Goal: Task Accomplishment & Management: Complete application form

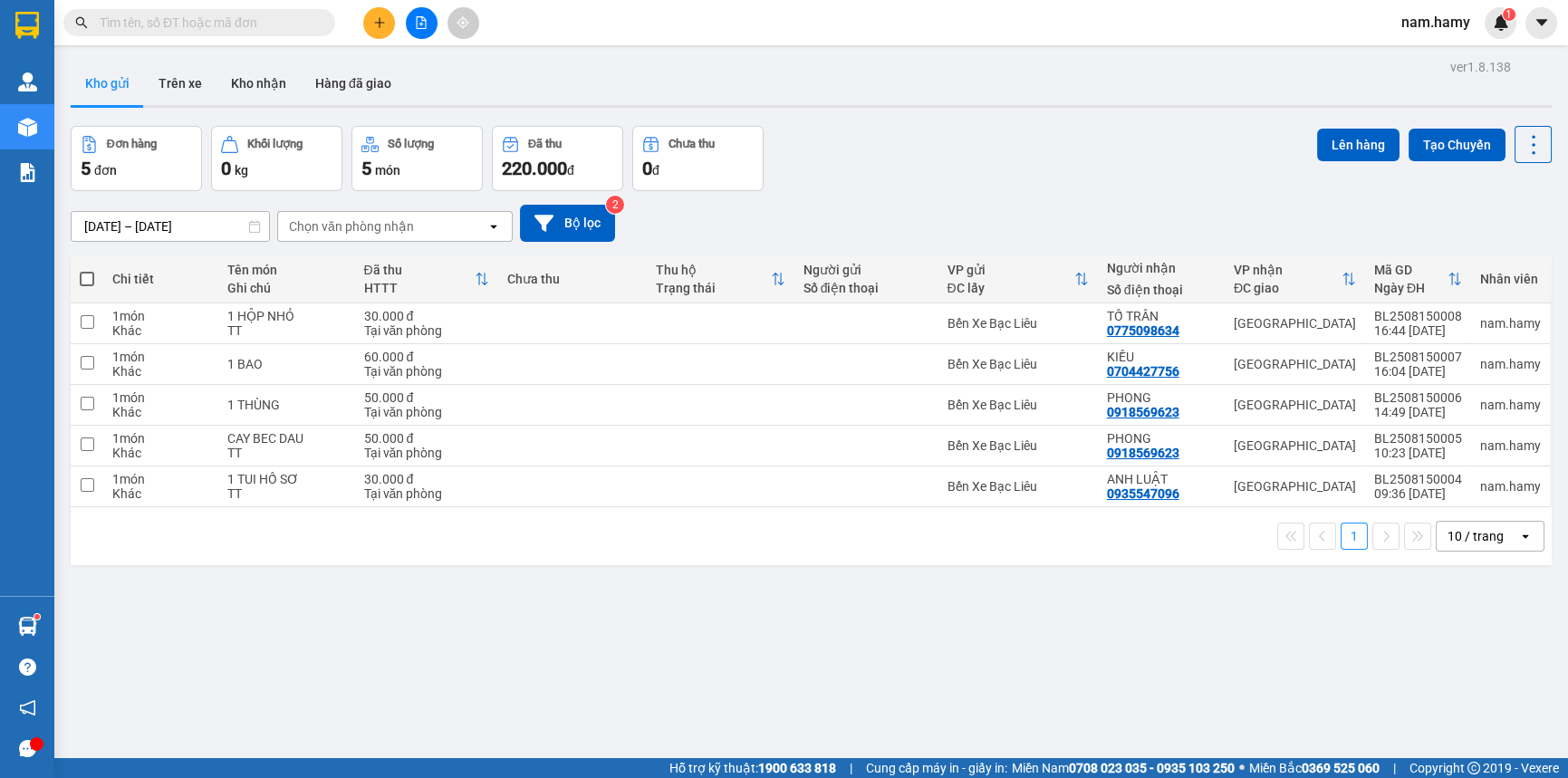
click at [383, 23] on icon "plus" at bounding box center [380, 23] width 13 height 13
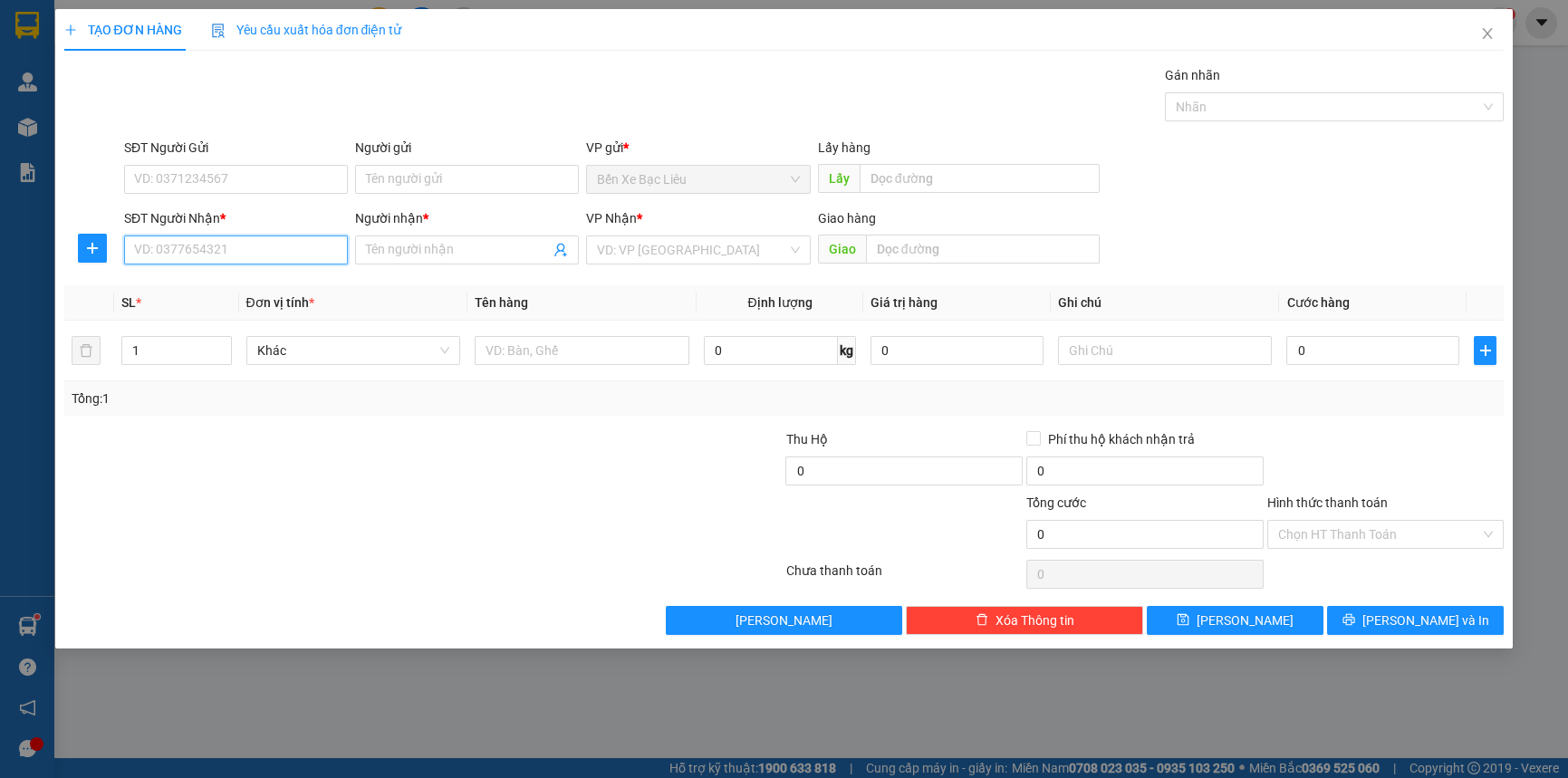
click at [279, 245] on input "SĐT Người Nhận *" at bounding box center [236, 250] width 223 height 29
click at [237, 287] on div "0907677672 - ANH HOANH" at bounding box center [236, 285] width 202 height 20
type input "0907677672"
type input "ANH HOANH"
type input "90.000"
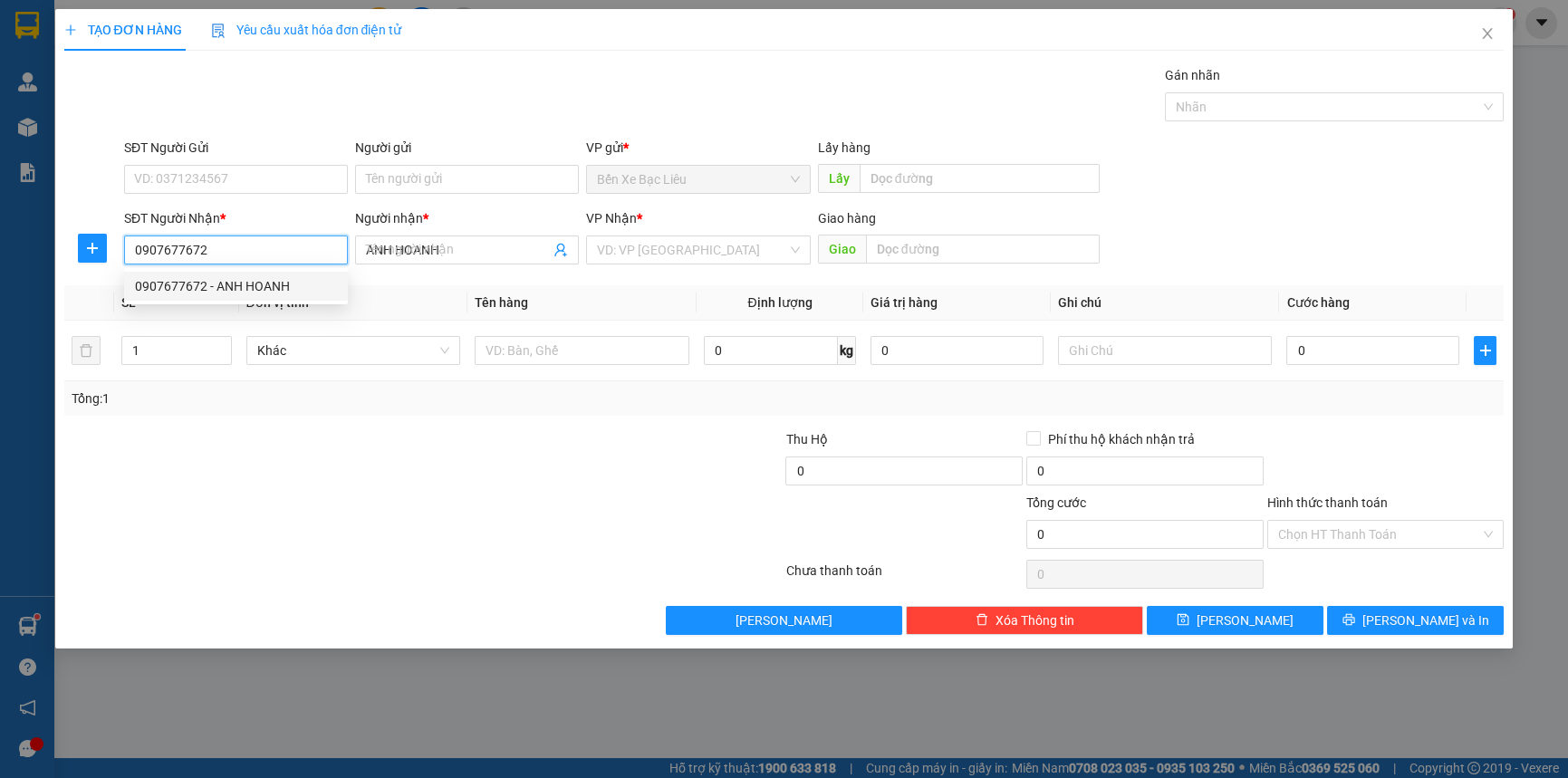
type input "90.000"
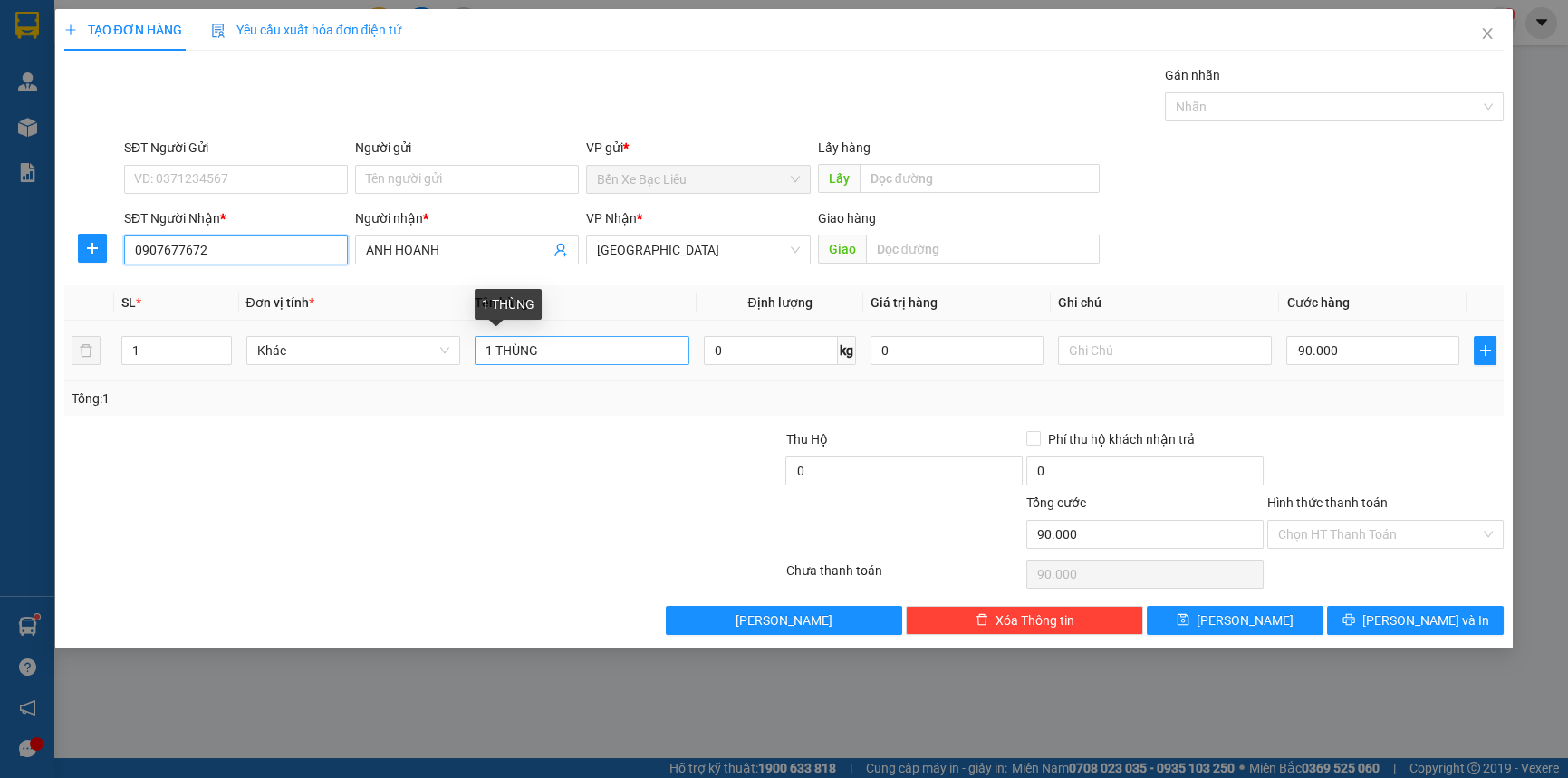
type input "0907677672"
click at [581, 358] on input "1 THÙNG" at bounding box center [582, 350] width 215 height 29
type input "1 CỤC"
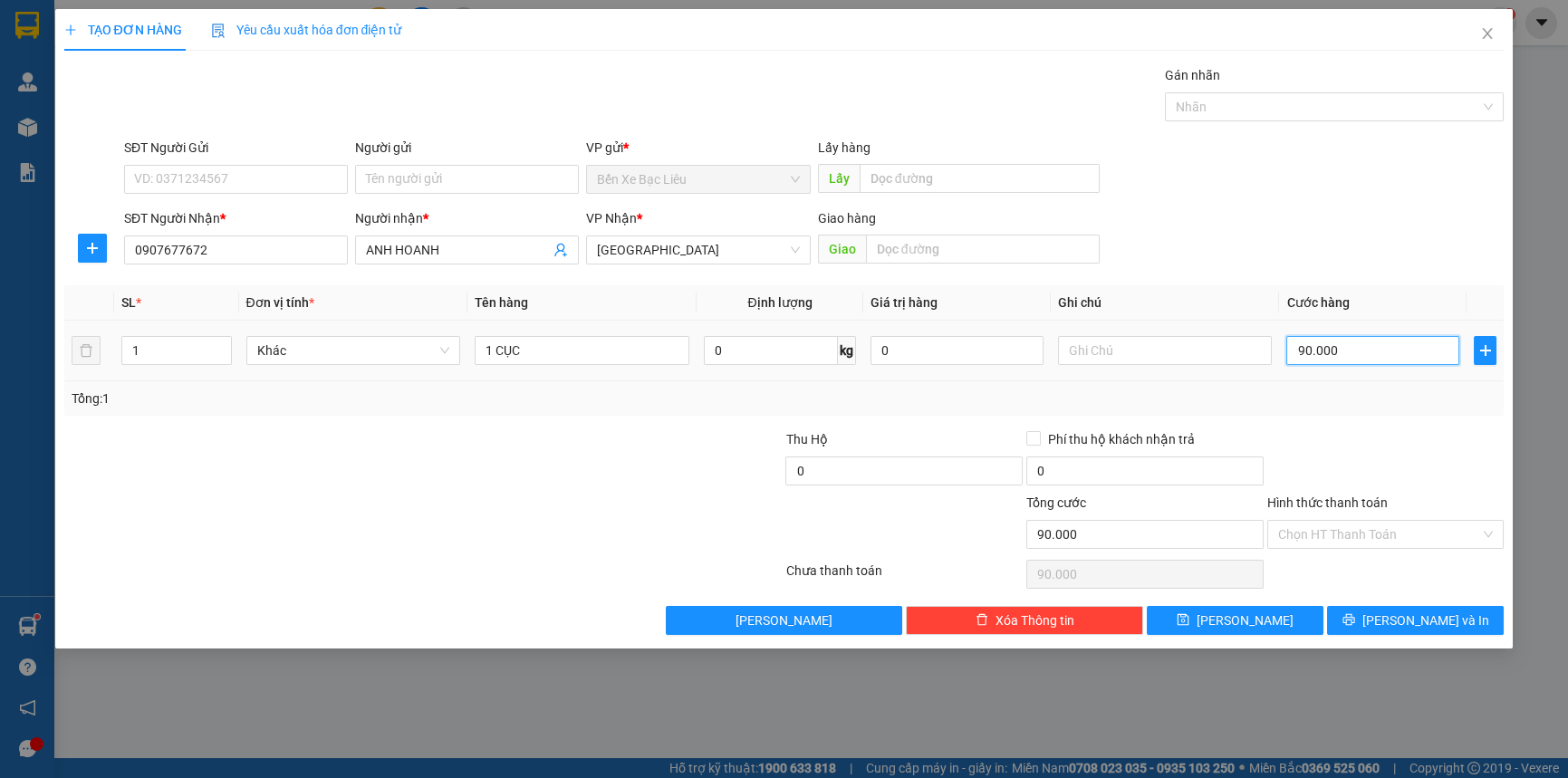
click at [1367, 347] on input "90.000" at bounding box center [1373, 350] width 173 height 29
type input "0"
type input "6"
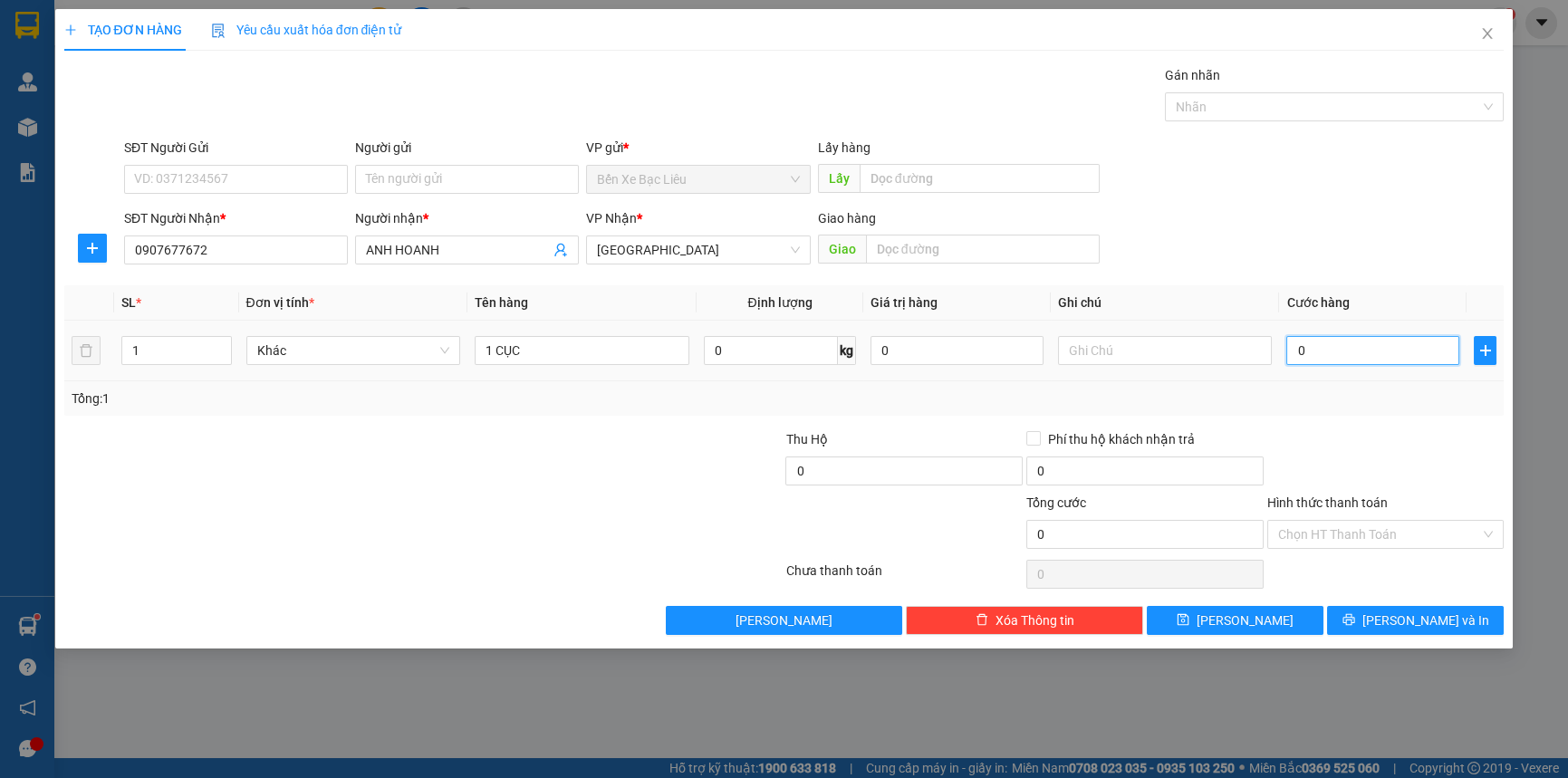
type input "6"
type input "06"
type input "0"
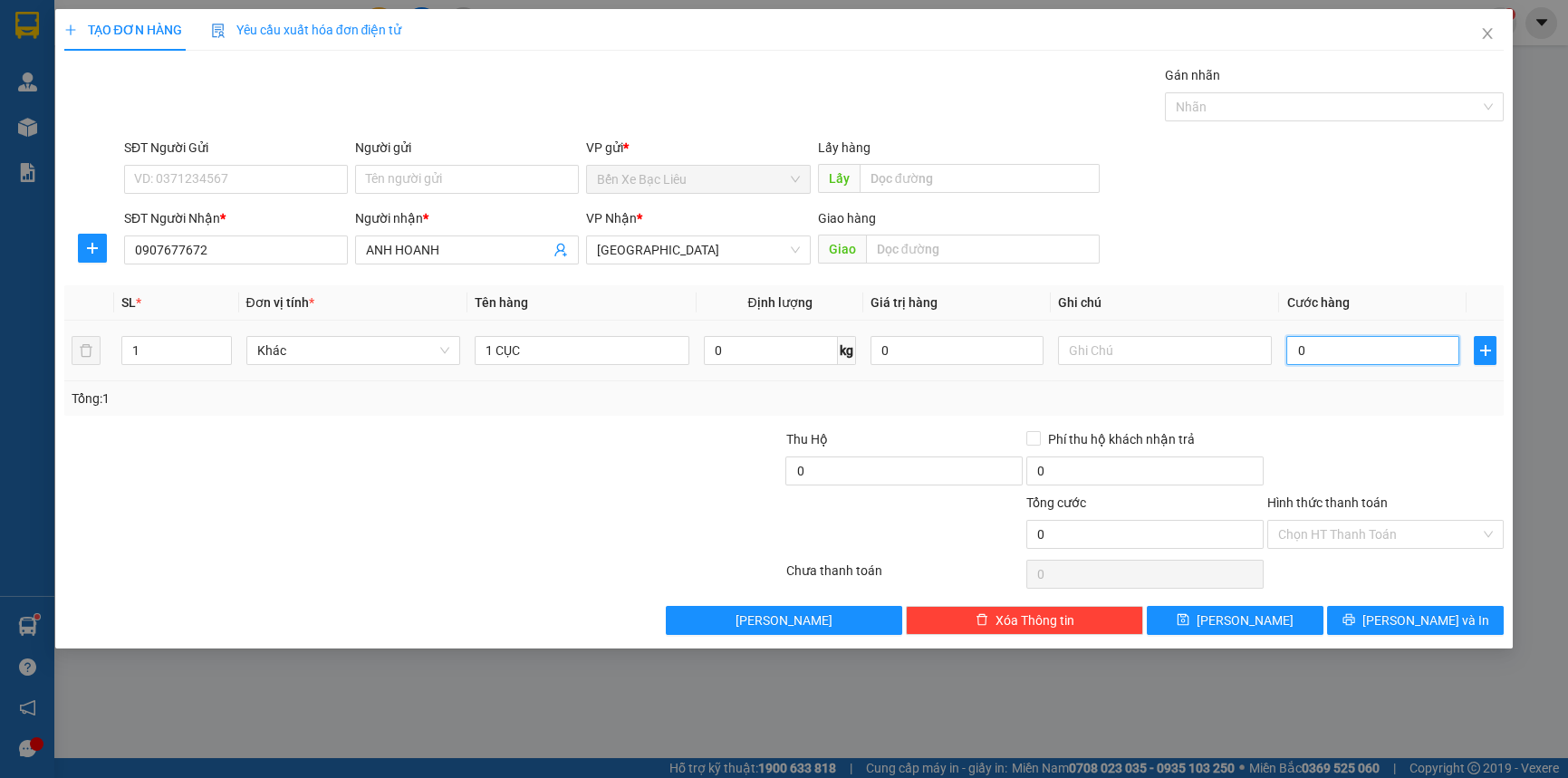
click at [1288, 353] on input "0" at bounding box center [1373, 350] width 173 height 29
type input "60"
type input "600"
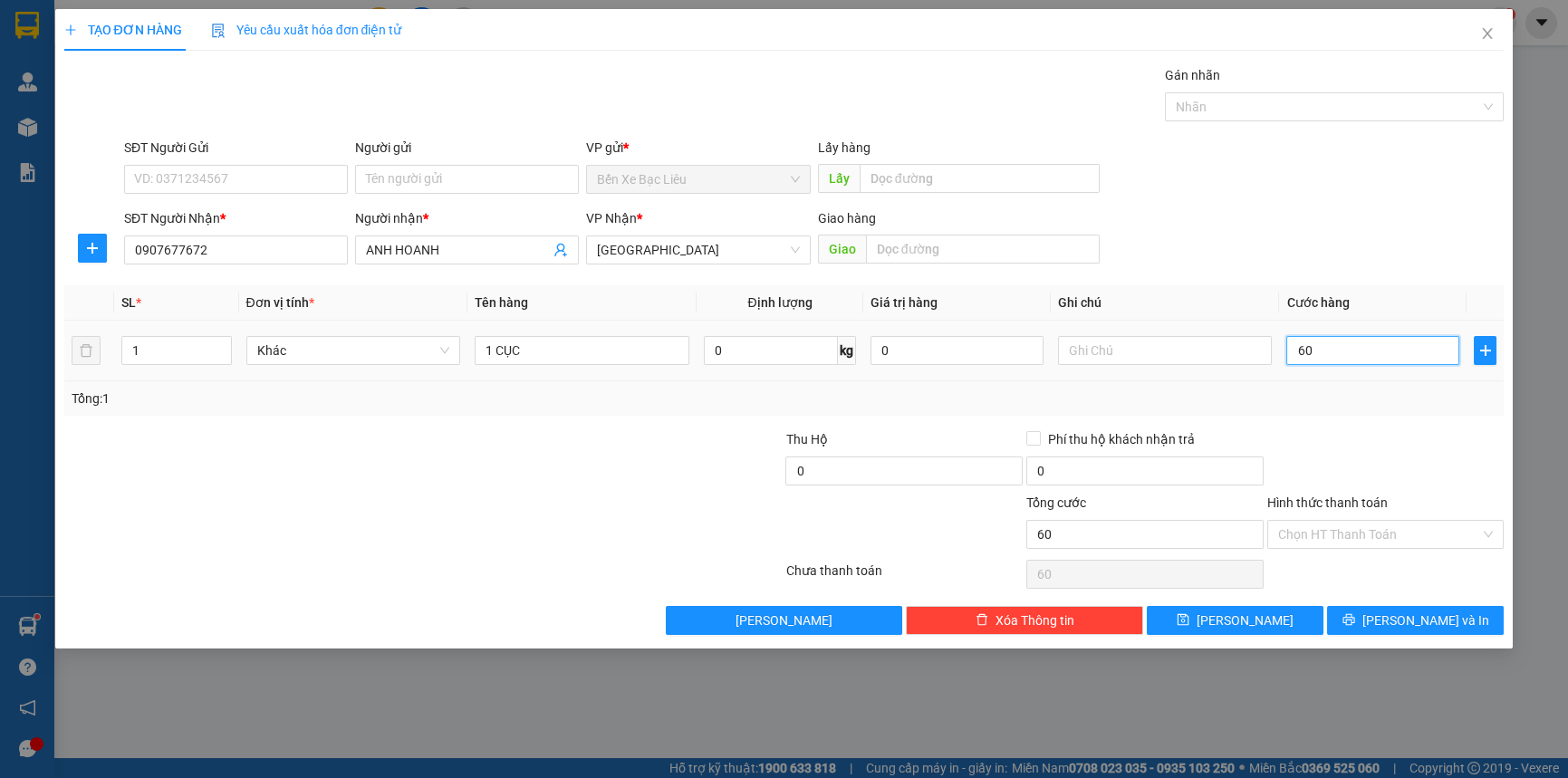
type input "600"
click at [1342, 344] on input "600" at bounding box center [1373, 350] width 173 height 29
type input "60"
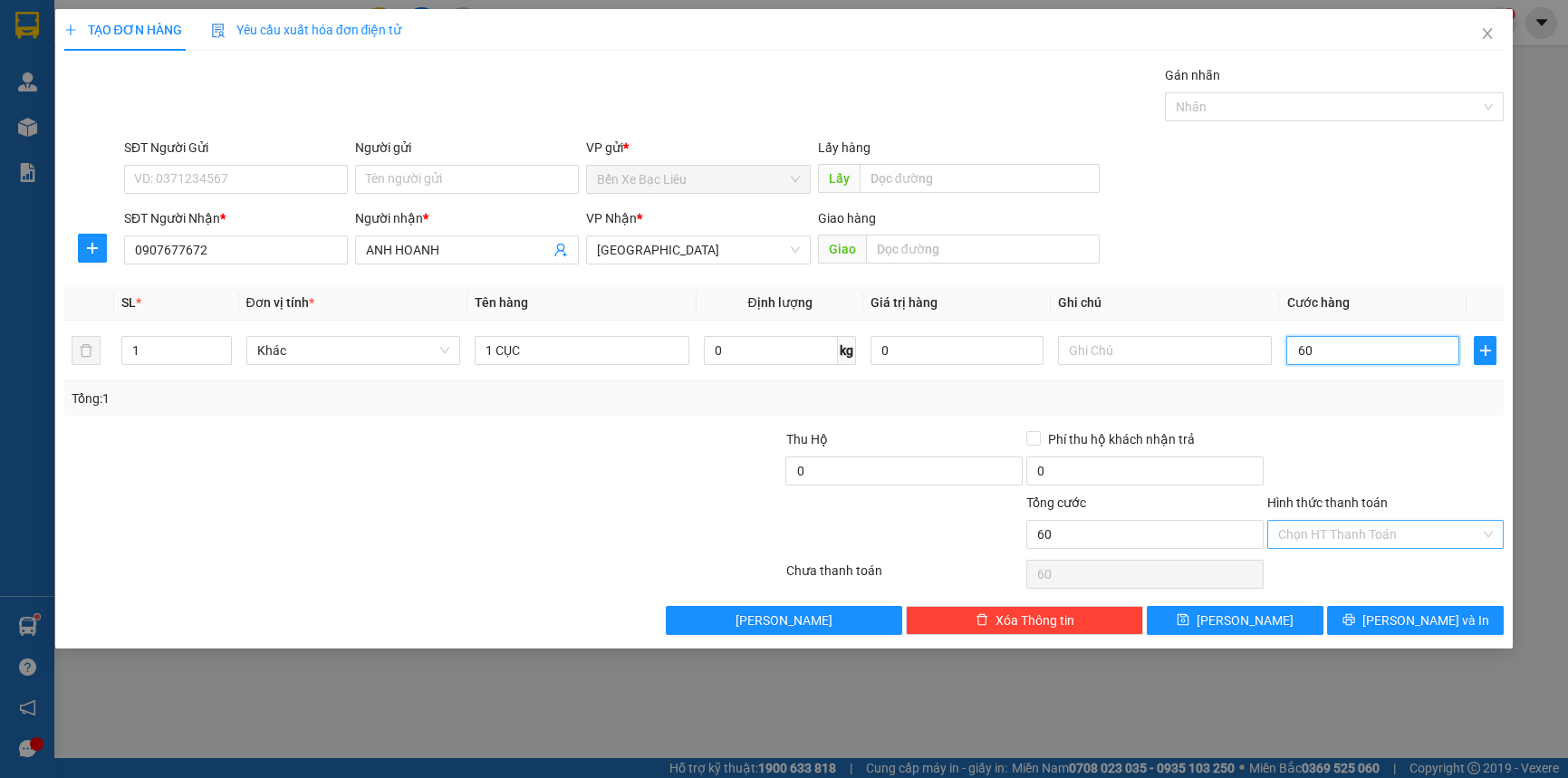
type input "60"
type input "60.000"
click at [1359, 535] on input "Hình thức thanh toán" at bounding box center [1379, 534] width 203 height 27
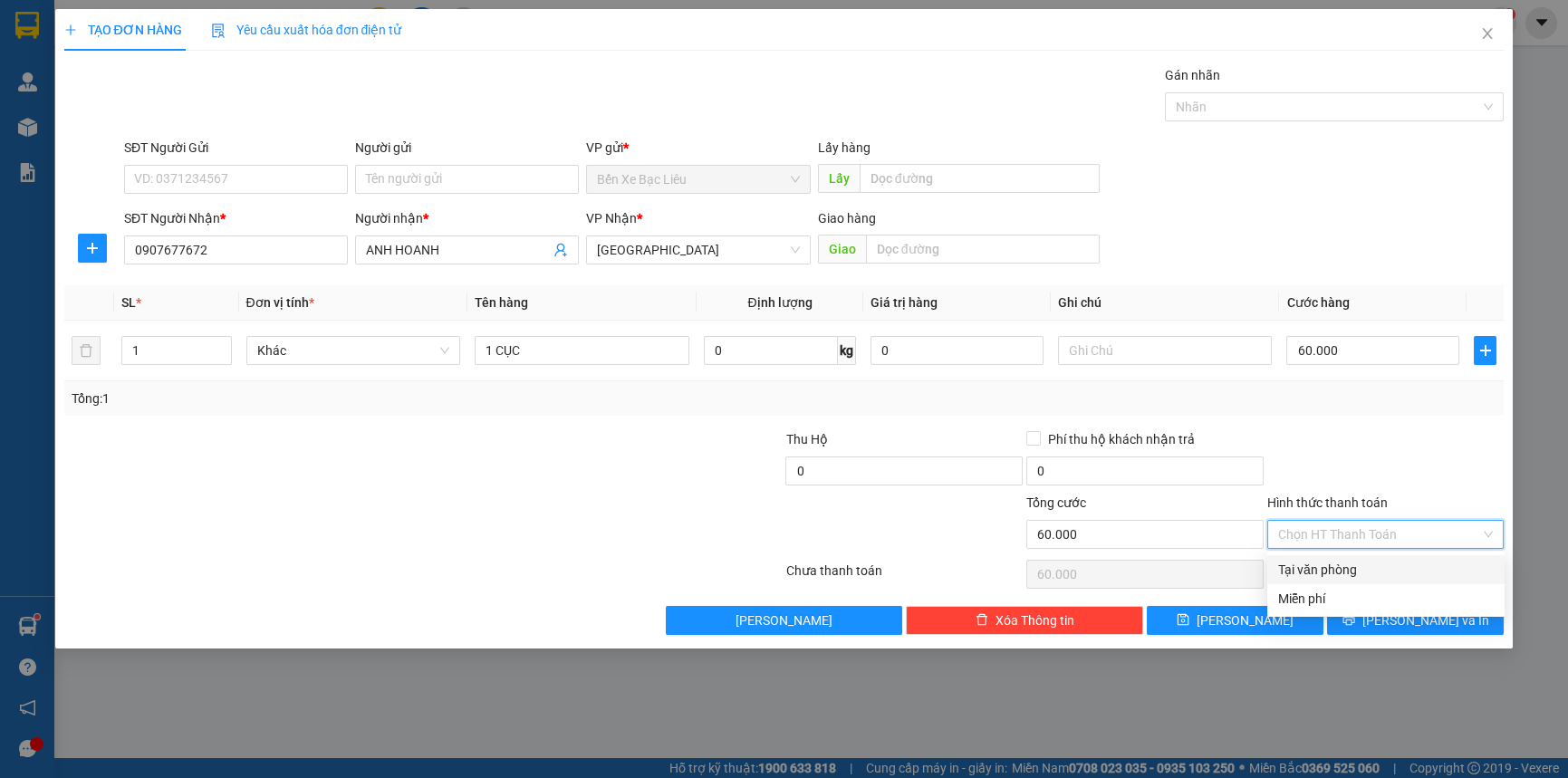
click at [1398, 571] on div "Tại văn phòng" at bounding box center [1386, 570] width 216 height 20
type input "0"
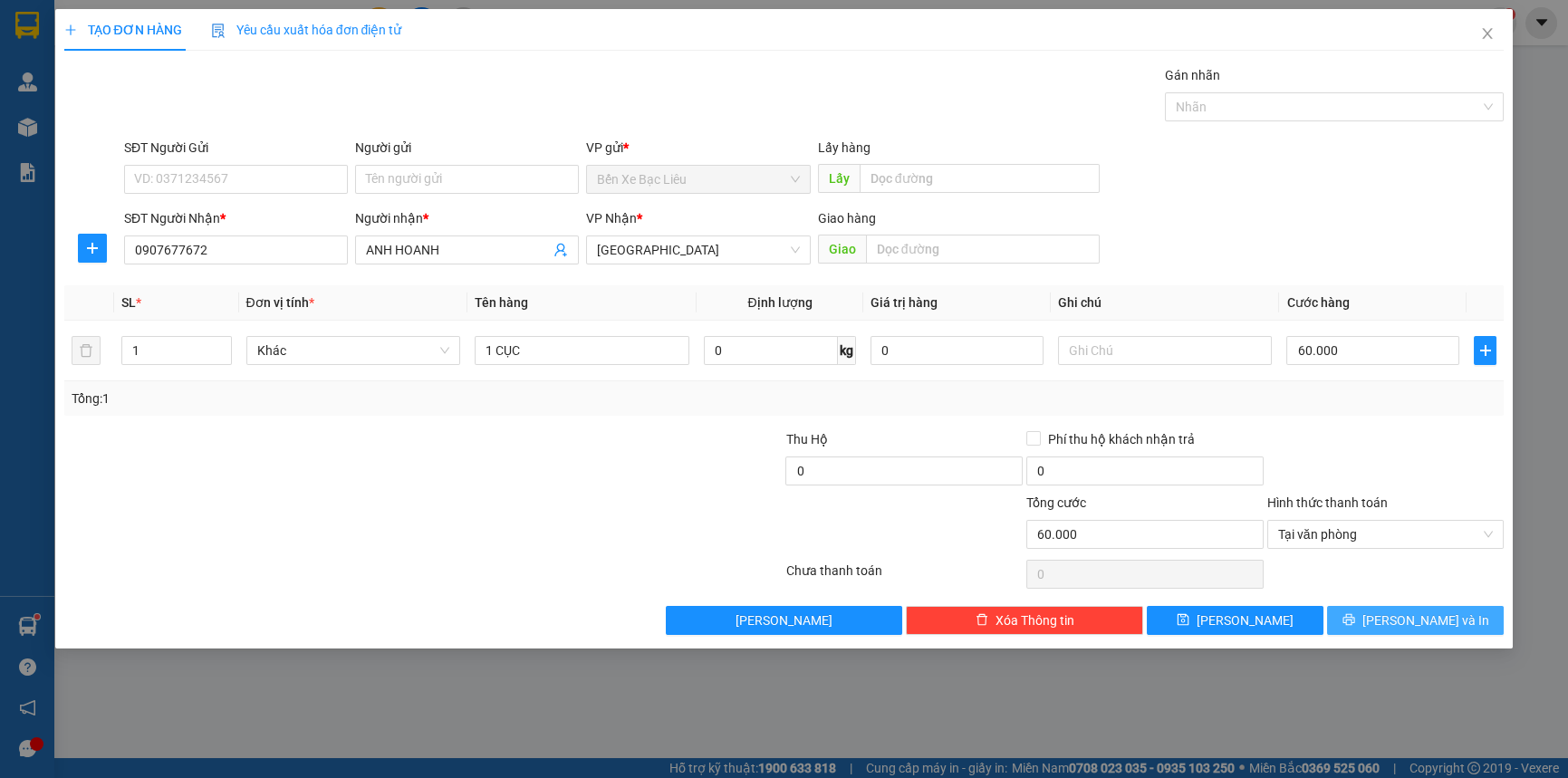
click at [1457, 616] on button "[PERSON_NAME] và In" at bounding box center [1415, 620] width 176 height 29
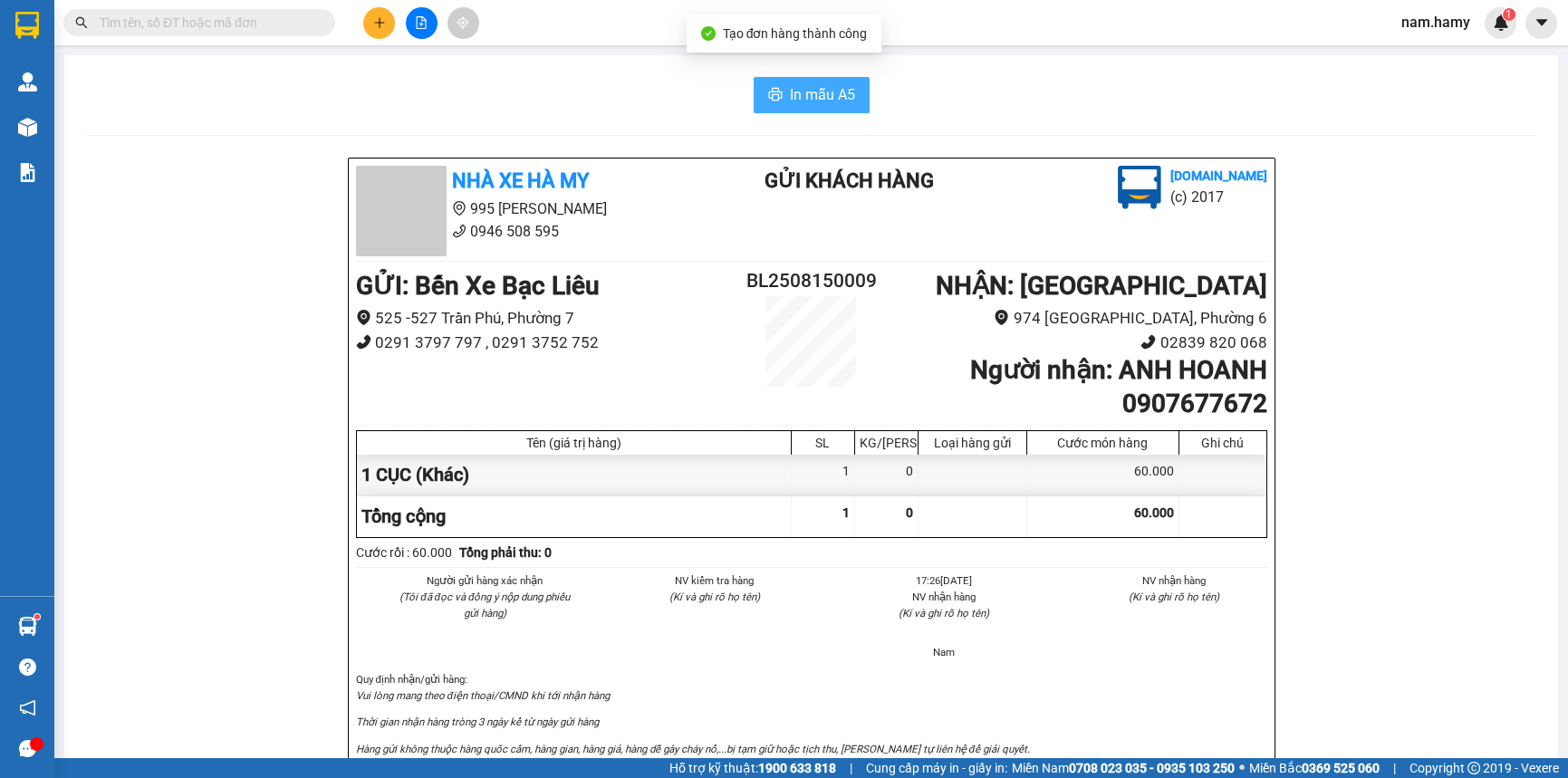
click at [799, 91] on span "In mẫu A5" at bounding box center [823, 95] width 66 height 23
click at [385, 27] on icon "plus" at bounding box center [380, 23] width 13 height 13
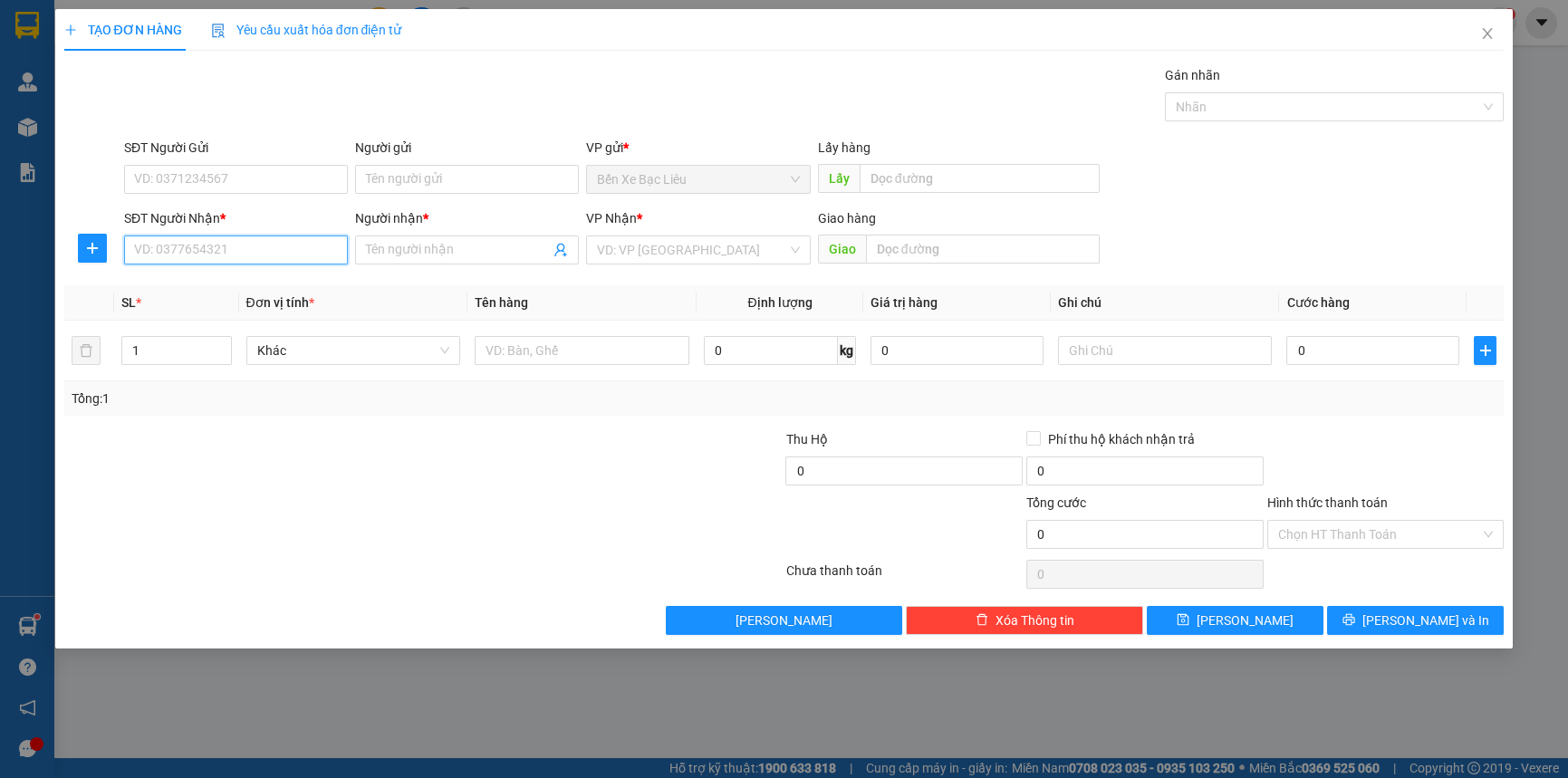
click at [299, 254] on input "SĐT Người Nhận *" at bounding box center [236, 250] width 223 height 29
click at [266, 290] on div "0972151579 - HÔI" at bounding box center [236, 285] width 202 height 20
type input "0972151579"
type input "HÔI"
type input "50.000"
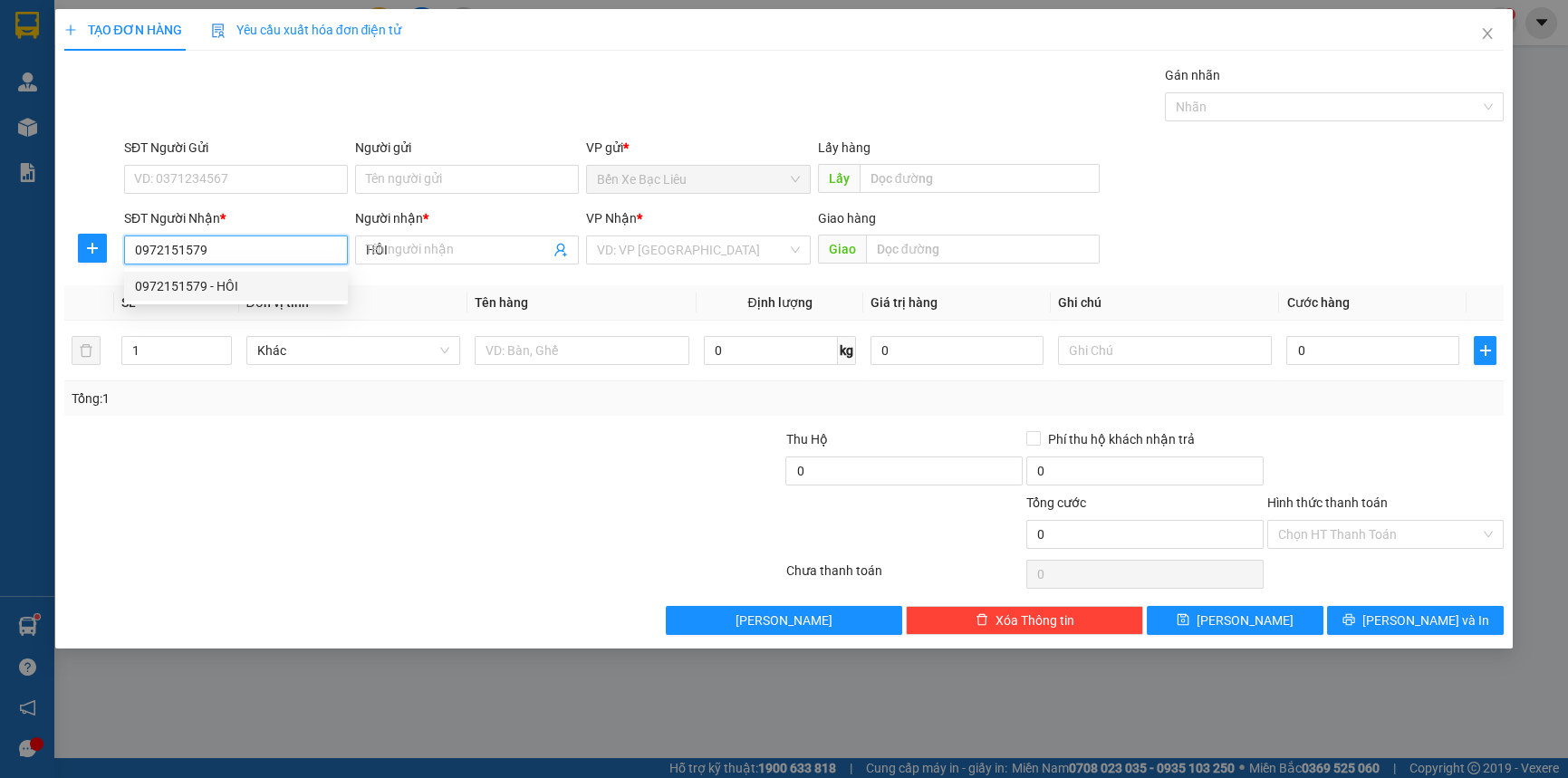
type input "50.000"
type input "0972151579"
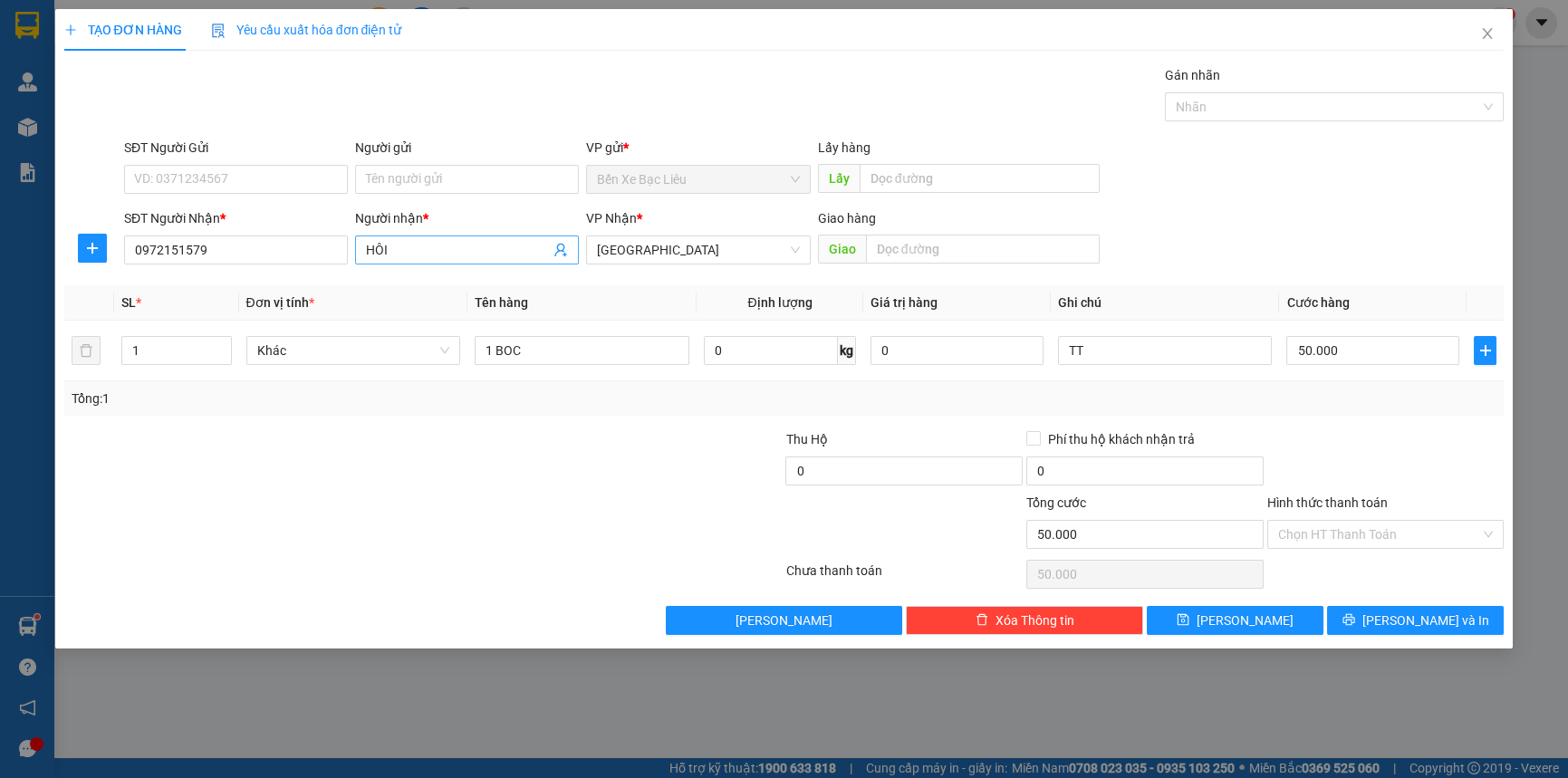
click at [434, 236] on span "HÔI" at bounding box center [466, 250] width 223 height 29
type input "HỘI"
click at [708, 476] on div at bounding box center [663, 462] width 241 height 64
click at [621, 352] on input "1 BOC" at bounding box center [582, 350] width 215 height 29
type input "1 THÙNG"
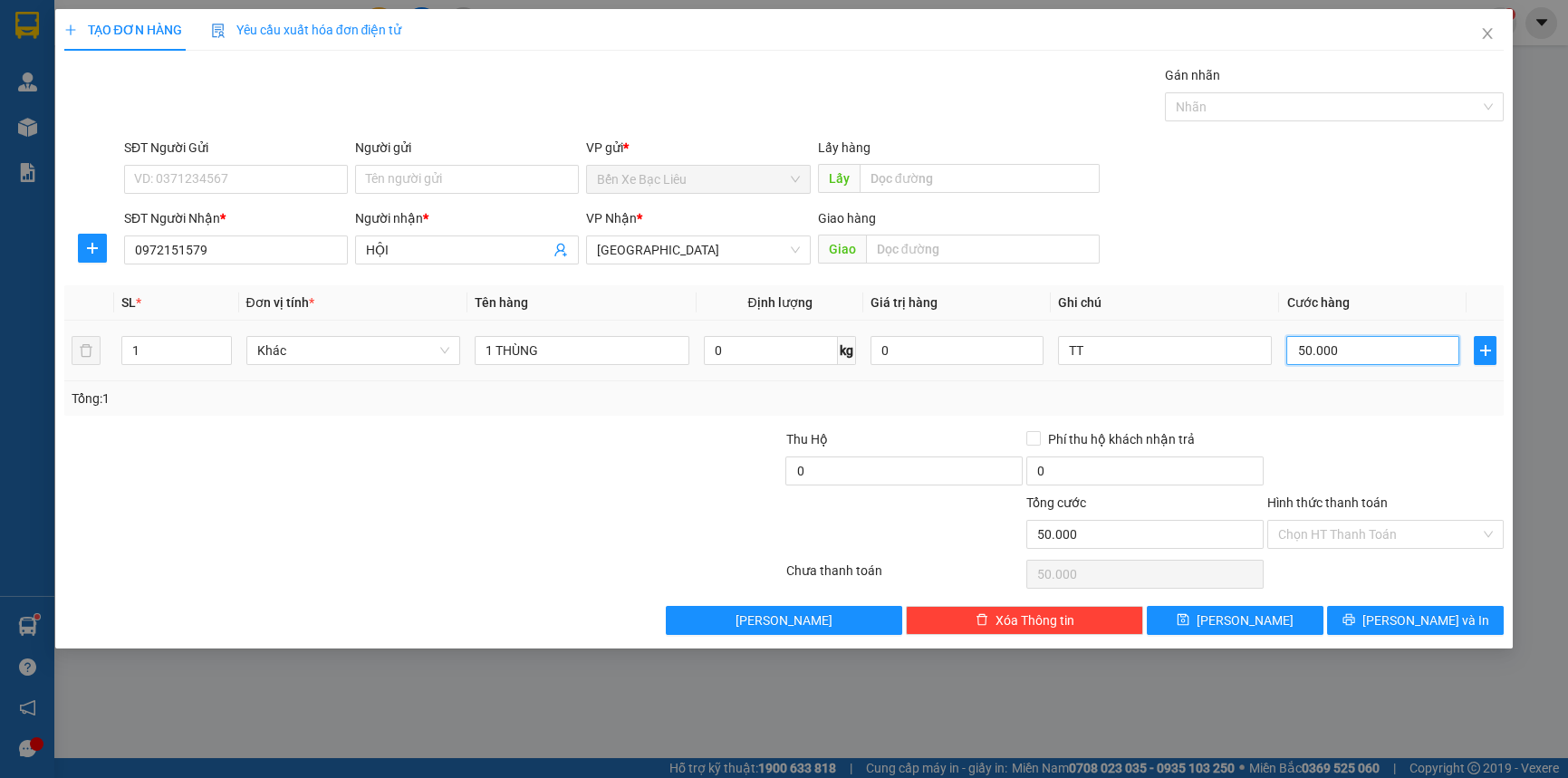
click at [1385, 343] on input "50.000" at bounding box center [1373, 350] width 173 height 29
type input "0"
click at [1288, 356] on input "0" at bounding box center [1373, 350] width 173 height 29
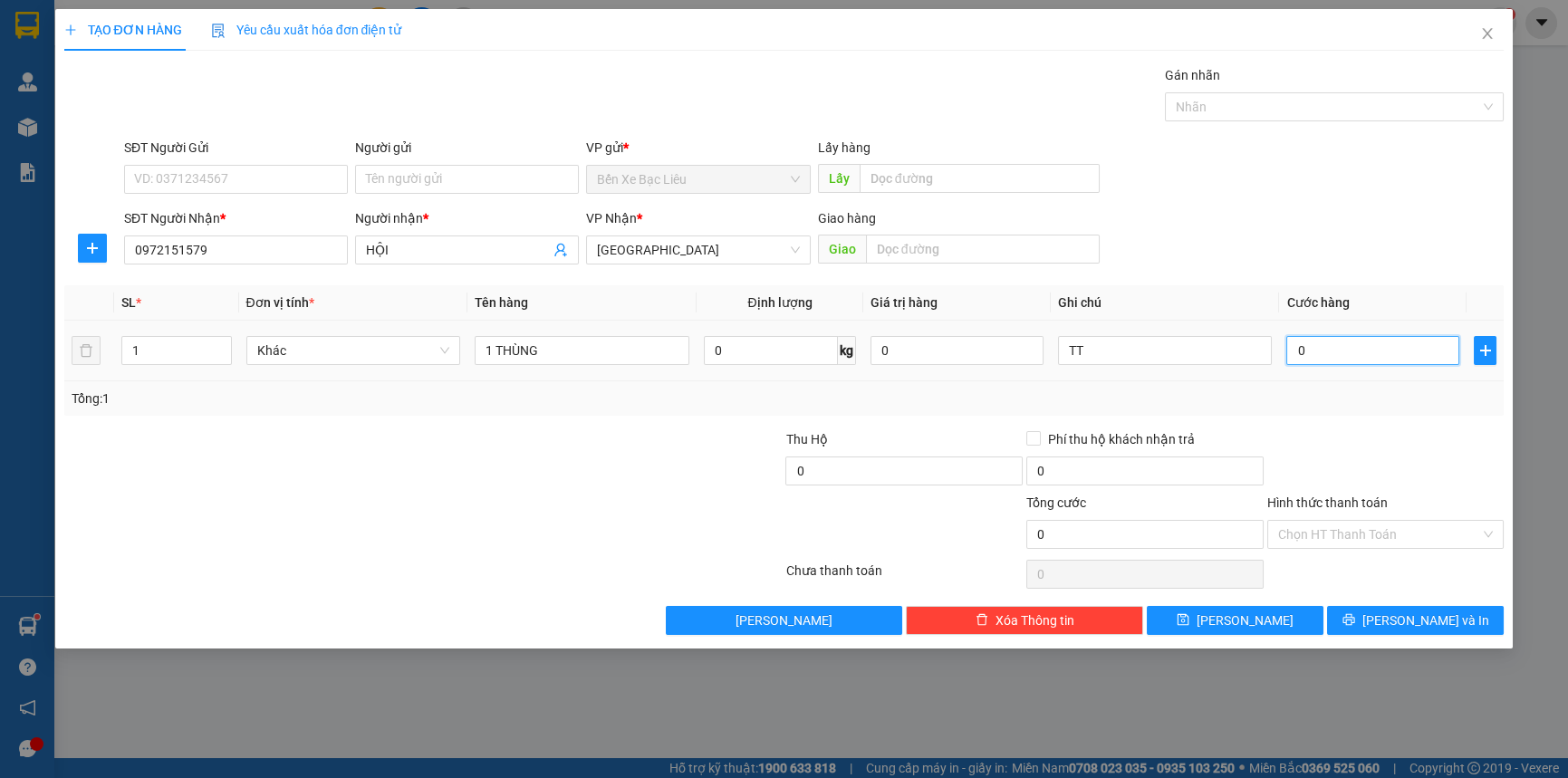
type input "30"
type input "30.000"
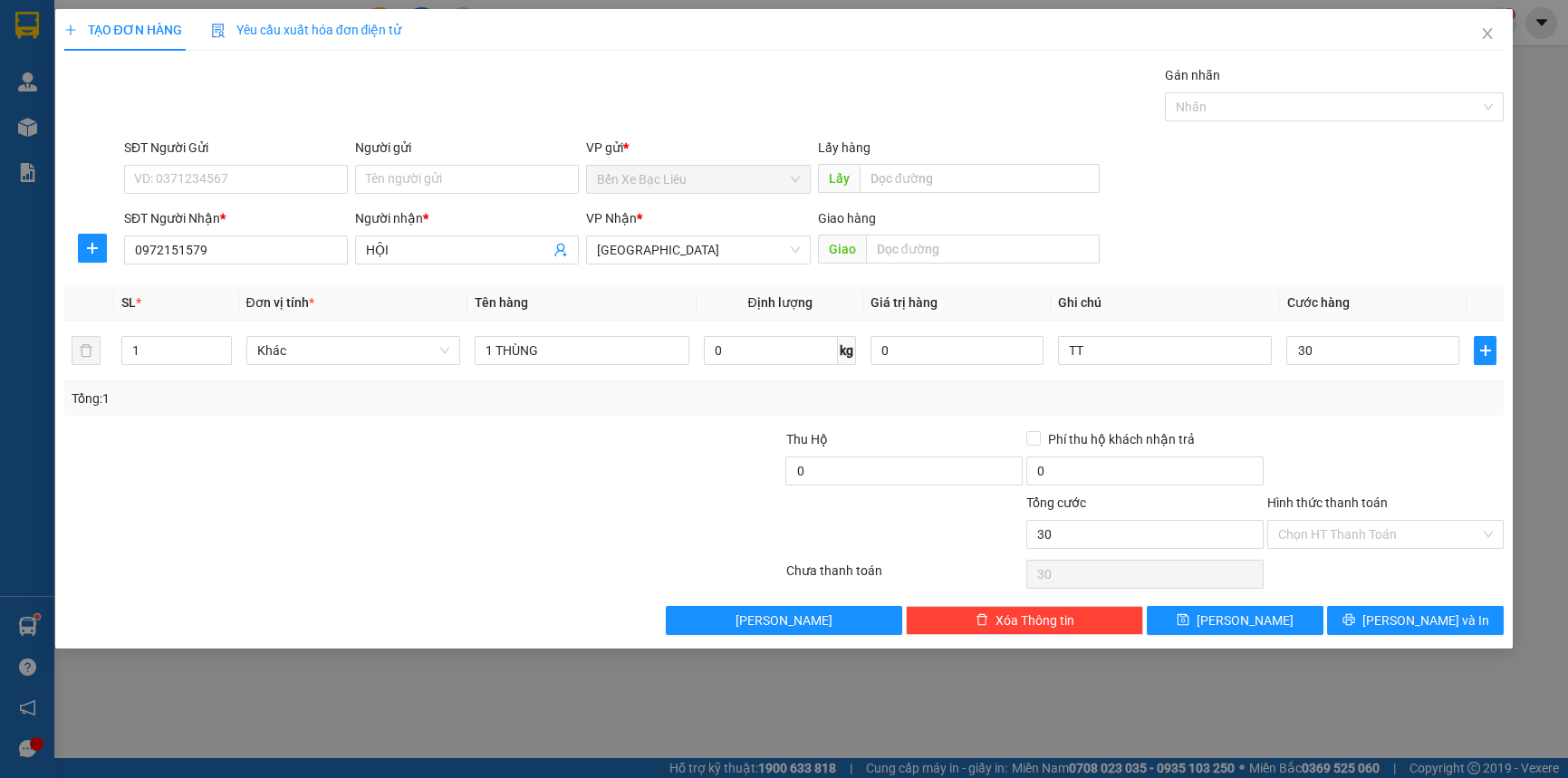
type input "30.000"
click at [1420, 423] on div "Transit Pickup Surcharge Ids Transit Deliver Surcharge Ids Transit Deliver Surc…" at bounding box center [784, 350] width 1440 height 570
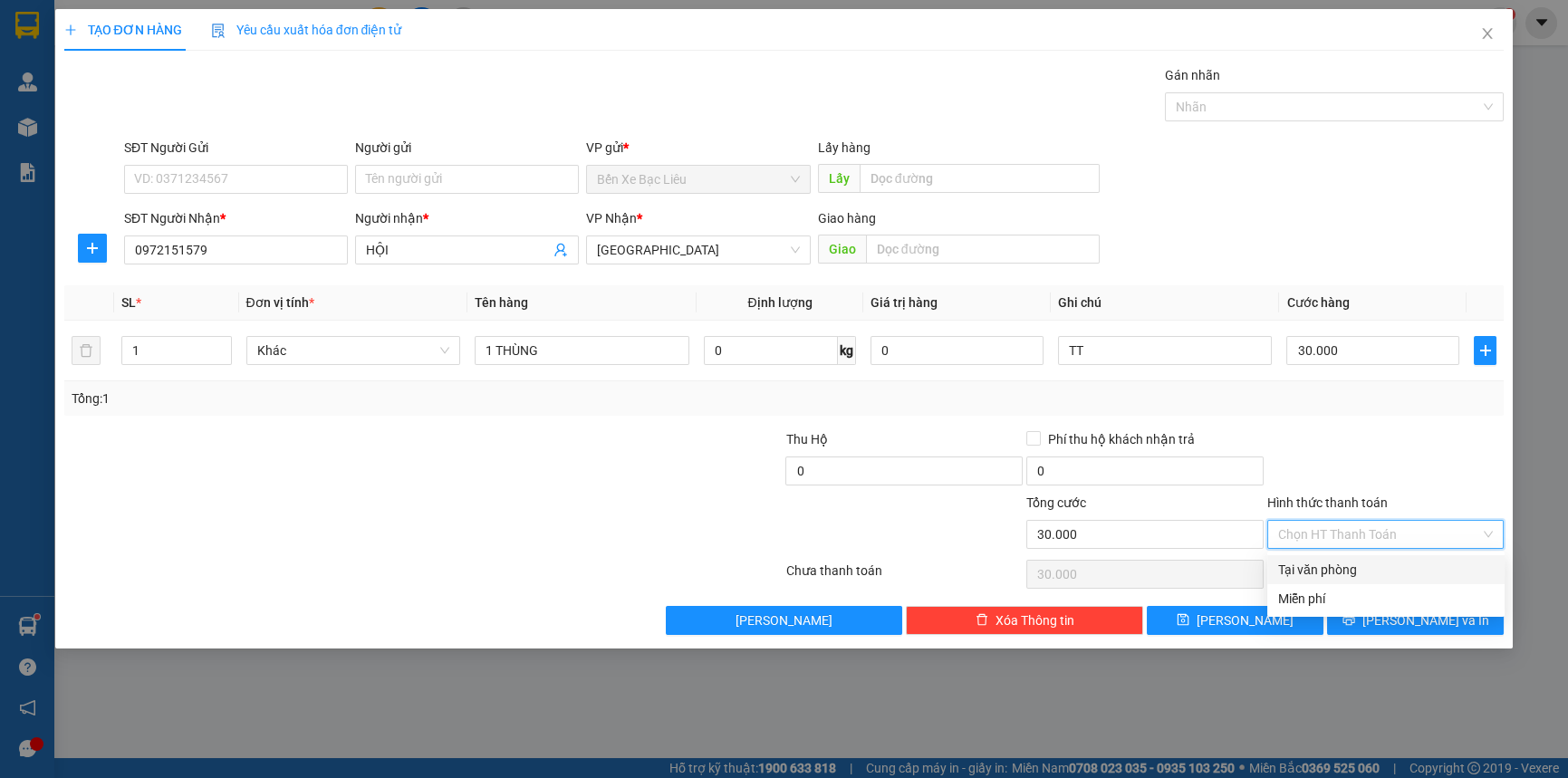
click at [1362, 535] on input "Hình thức thanh toán" at bounding box center [1379, 534] width 203 height 27
click at [1375, 574] on div "Tại văn phòng" at bounding box center [1386, 570] width 216 height 20
type input "0"
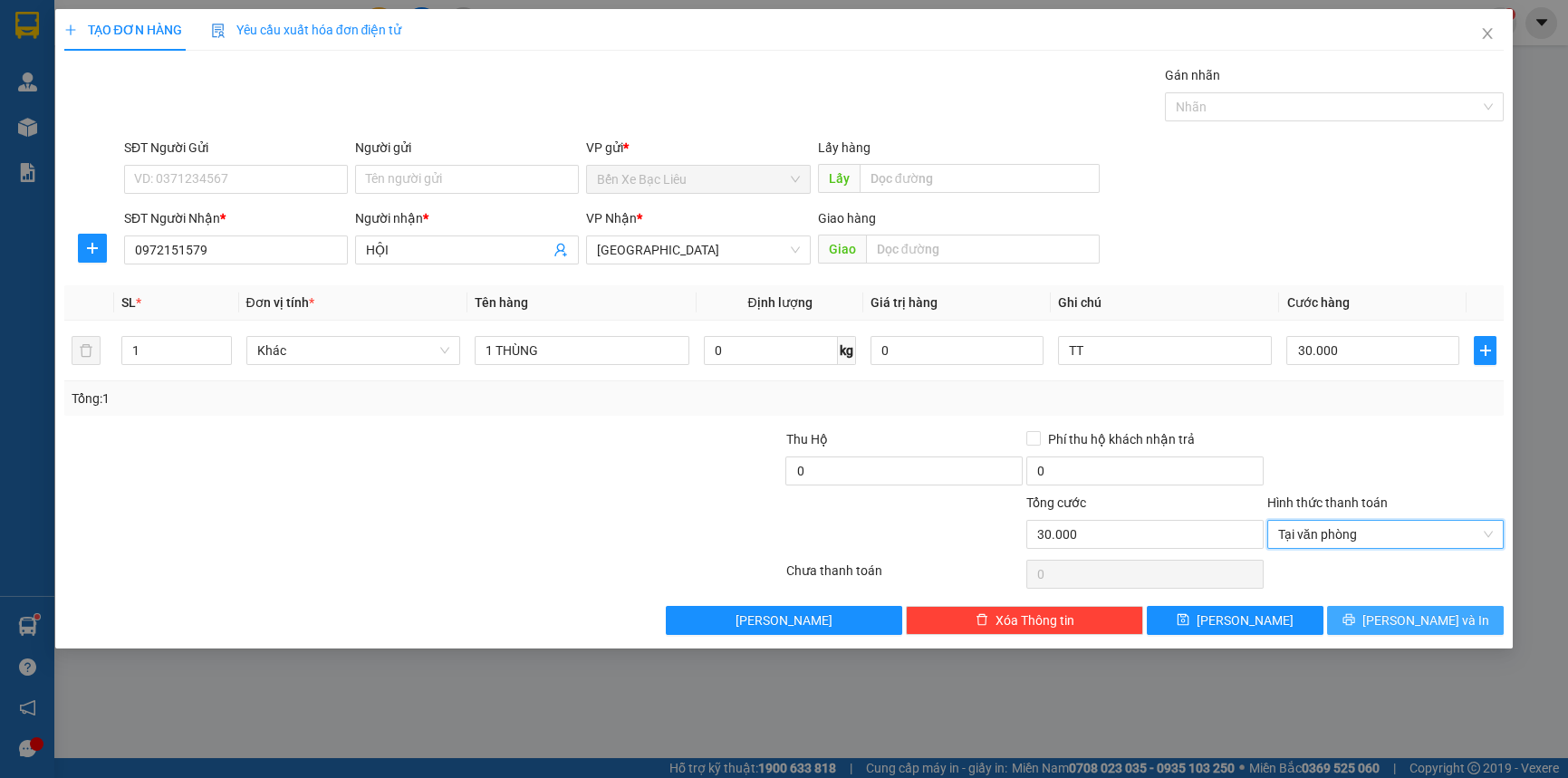
click at [1432, 618] on span "[PERSON_NAME] và In" at bounding box center [1425, 620] width 127 height 20
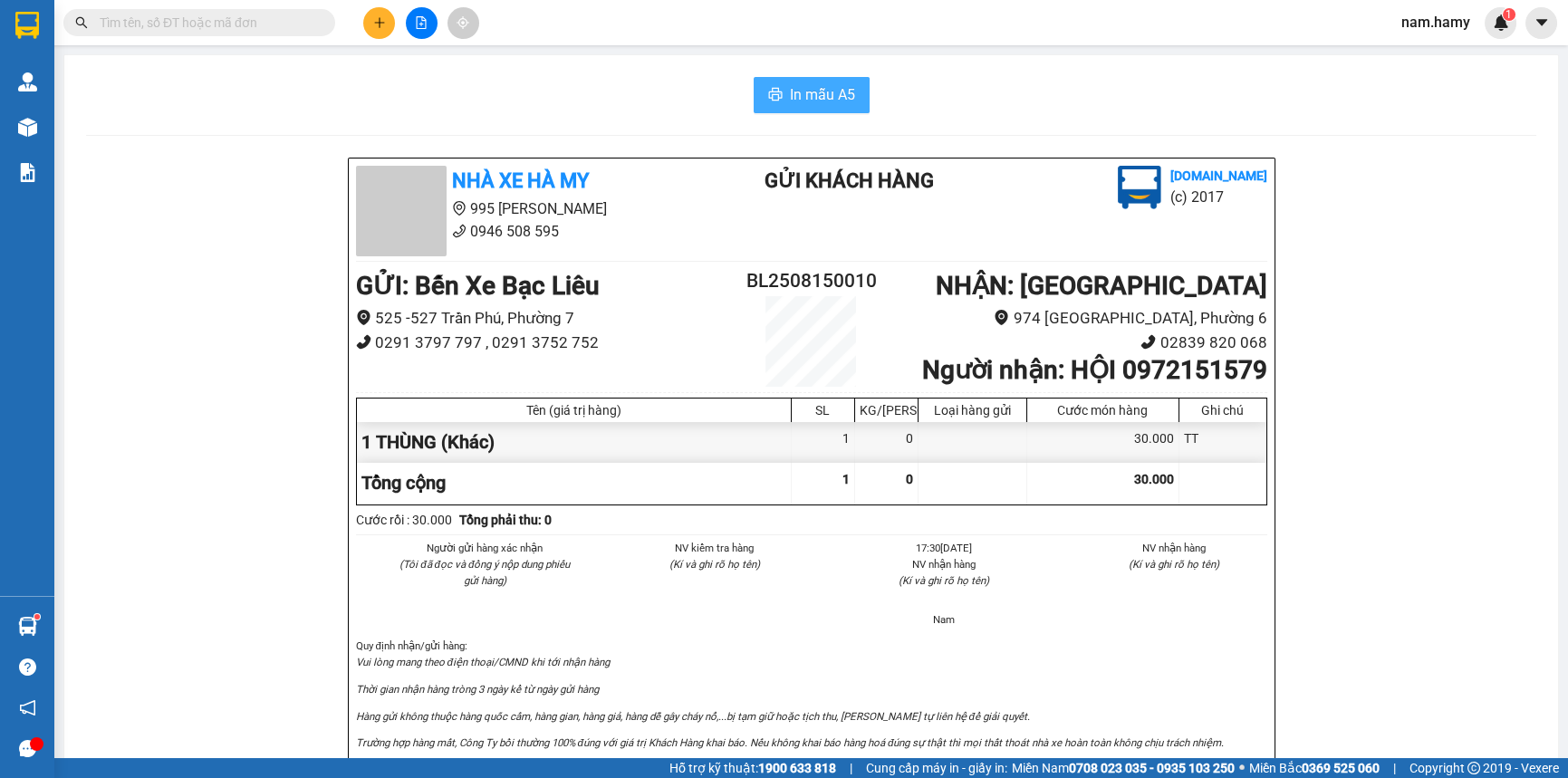
click at [824, 99] on span "In mẫu A5" at bounding box center [823, 95] width 66 height 23
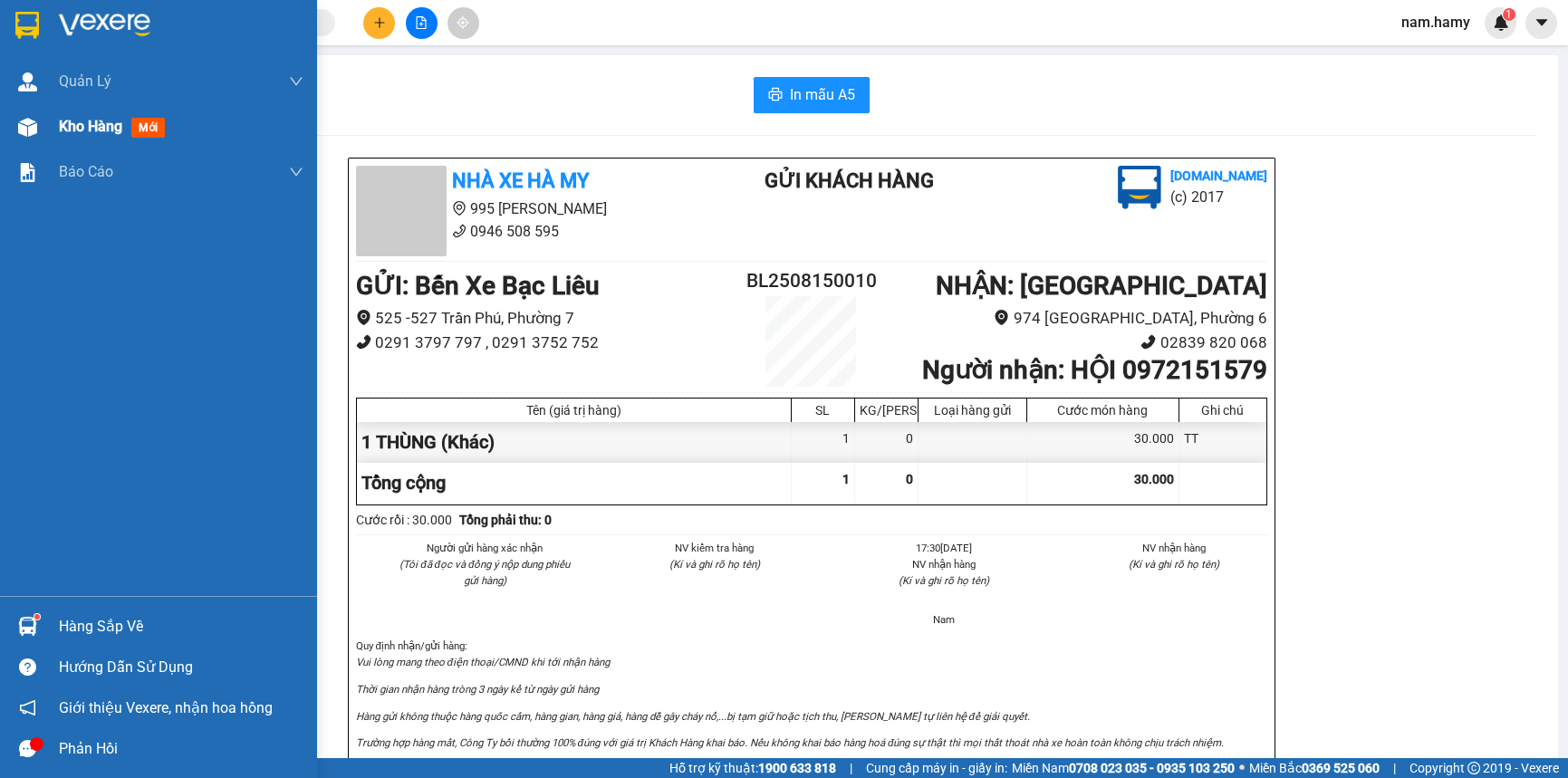
click at [49, 118] on div "Kho hàng mới" at bounding box center [159, 127] width 317 height 45
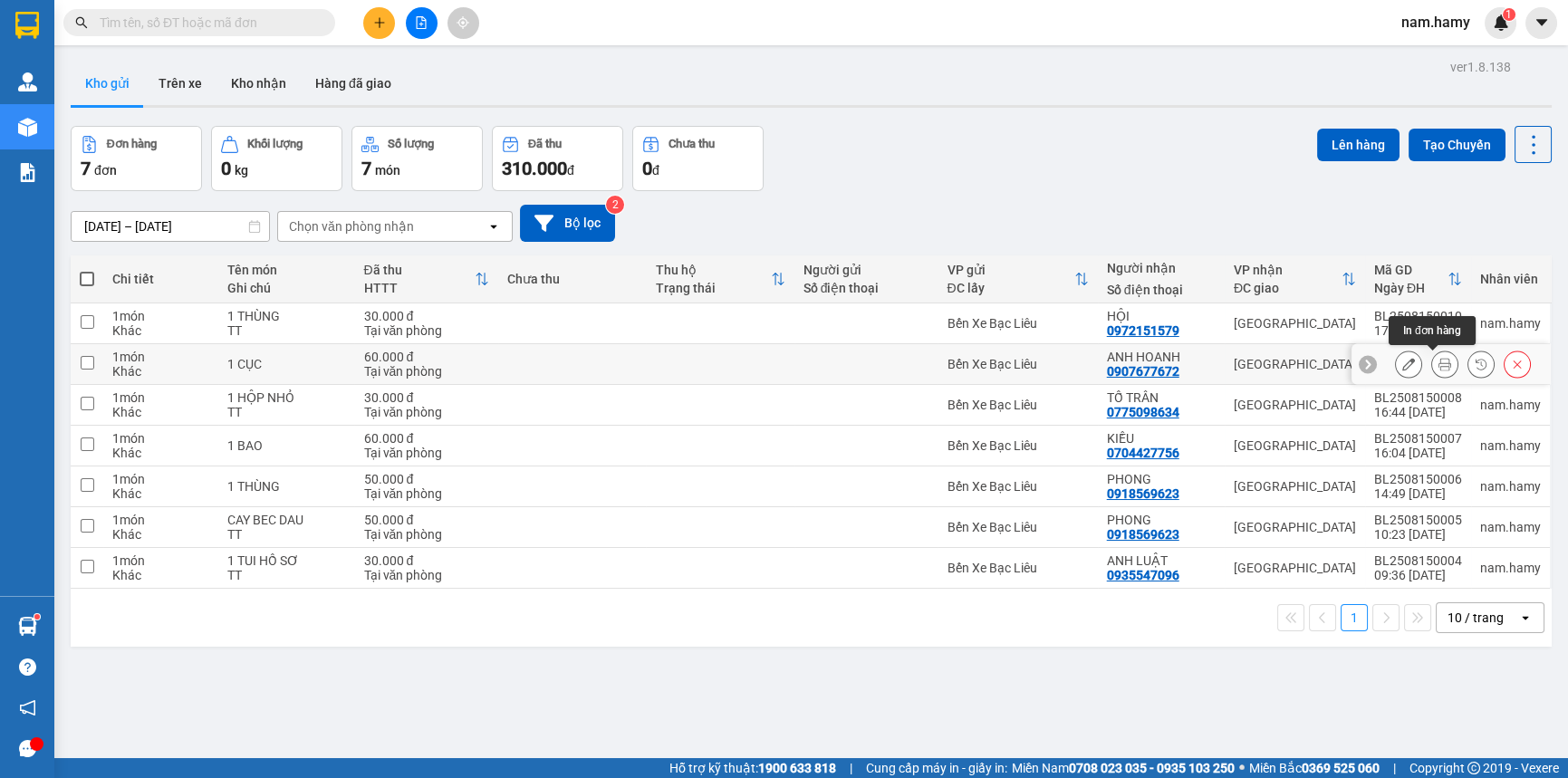
click at [1432, 360] on button at bounding box center [1444, 365] width 25 height 32
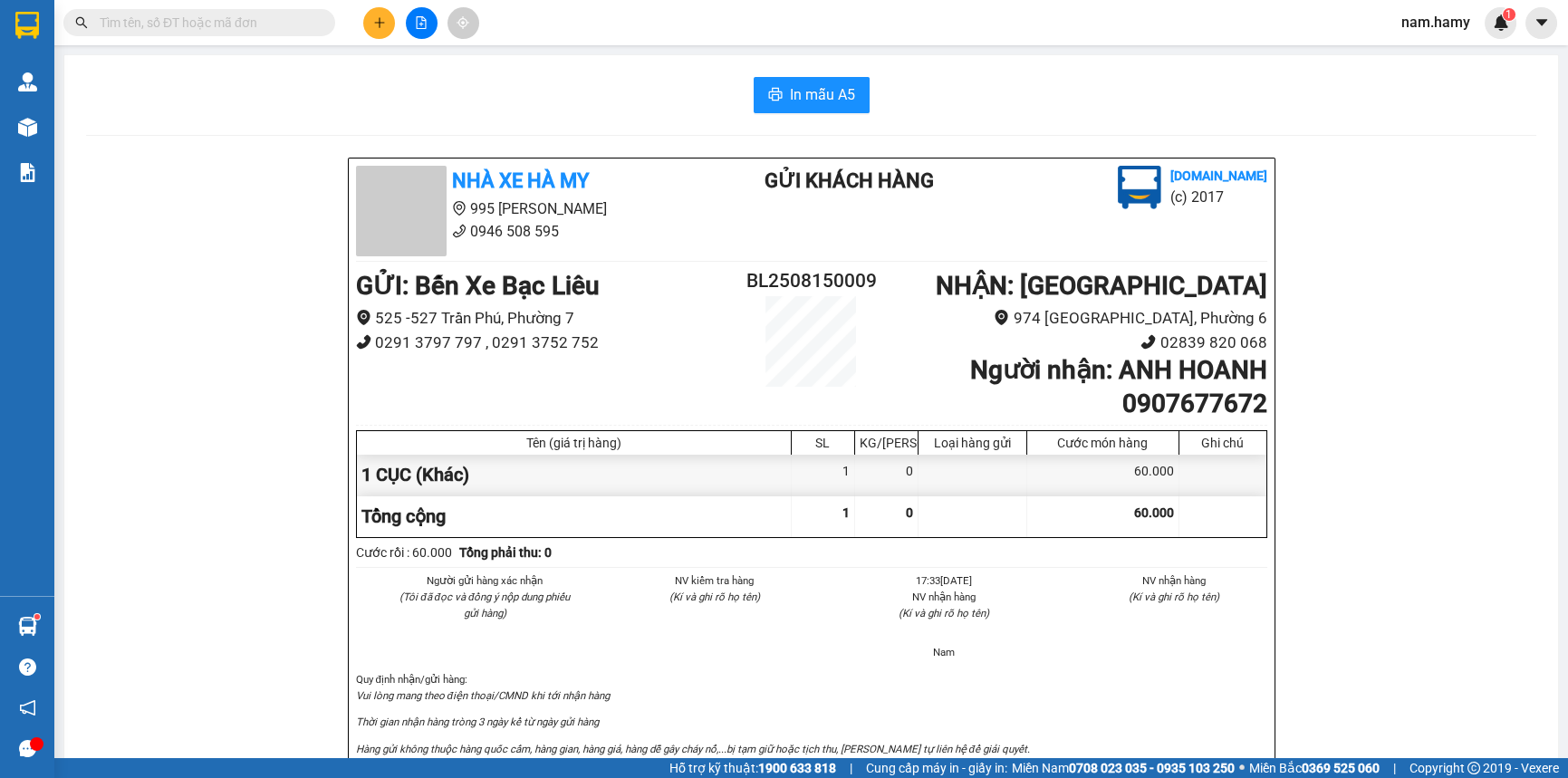
click at [862, 93] on div "In mẫu A5" at bounding box center [812, 95] width 1451 height 37
click at [855, 95] on button "In mẫu A5" at bounding box center [812, 95] width 116 height 37
click at [371, 30] on button at bounding box center [379, 23] width 32 height 32
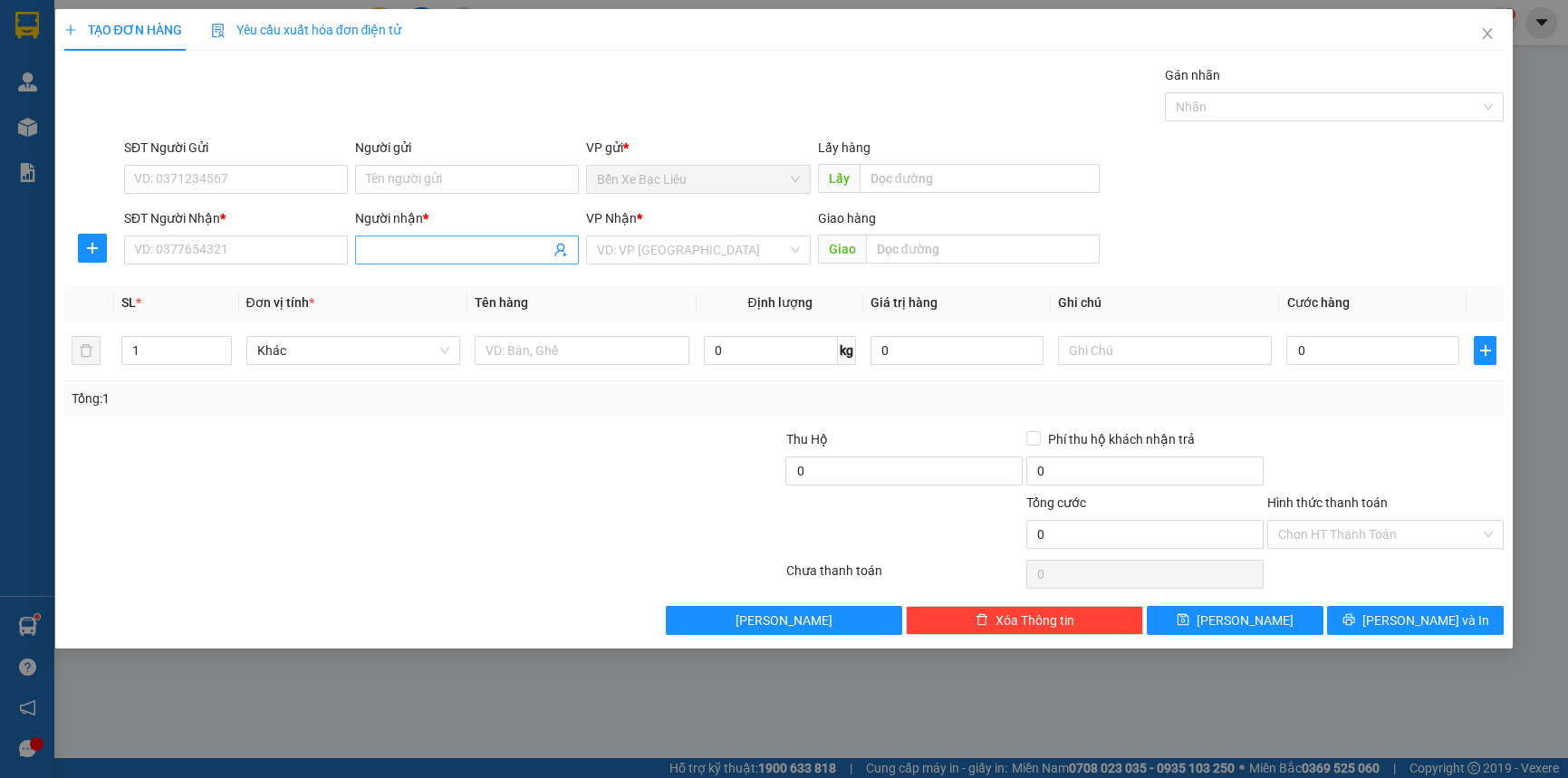
click at [405, 252] on input "Người nhận *" at bounding box center [458, 250] width 184 height 20
type input "LUẬN VẢI"
click at [435, 275] on div "LUẬN VẢI - 00000000000001" at bounding box center [466, 286] width 223 height 29
type input "00000000000001"
type input "LUẬN VẢI"
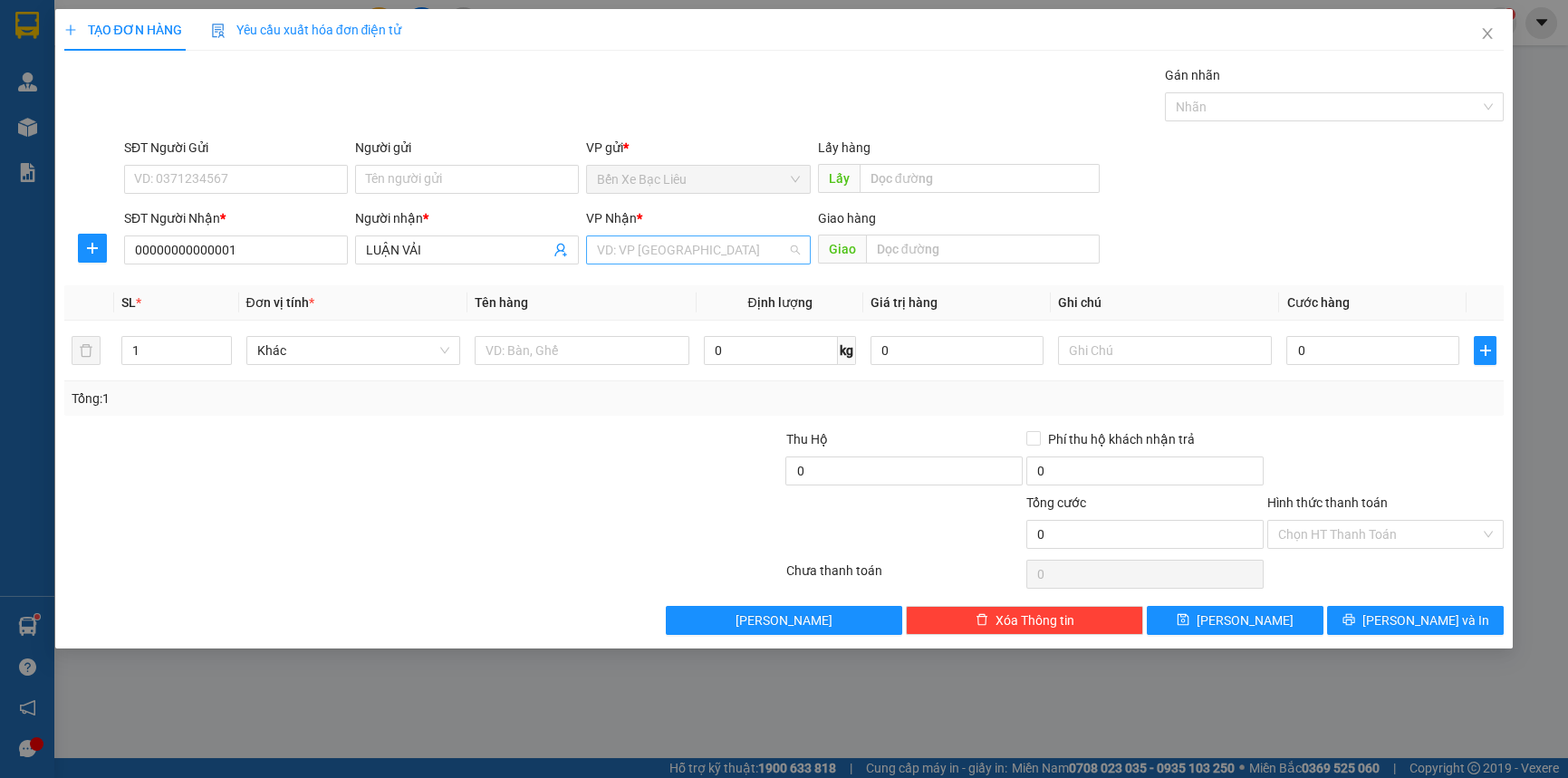
click at [693, 263] on input "search" at bounding box center [692, 250] width 190 height 27
click at [703, 283] on div "[GEOGRAPHIC_DATA]" at bounding box center [697, 285] width 202 height 20
click at [575, 342] on input "text" at bounding box center [582, 350] width 215 height 29
type input "1 BAO VẢI"
click at [1293, 353] on input "0" at bounding box center [1373, 350] width 173 height 29
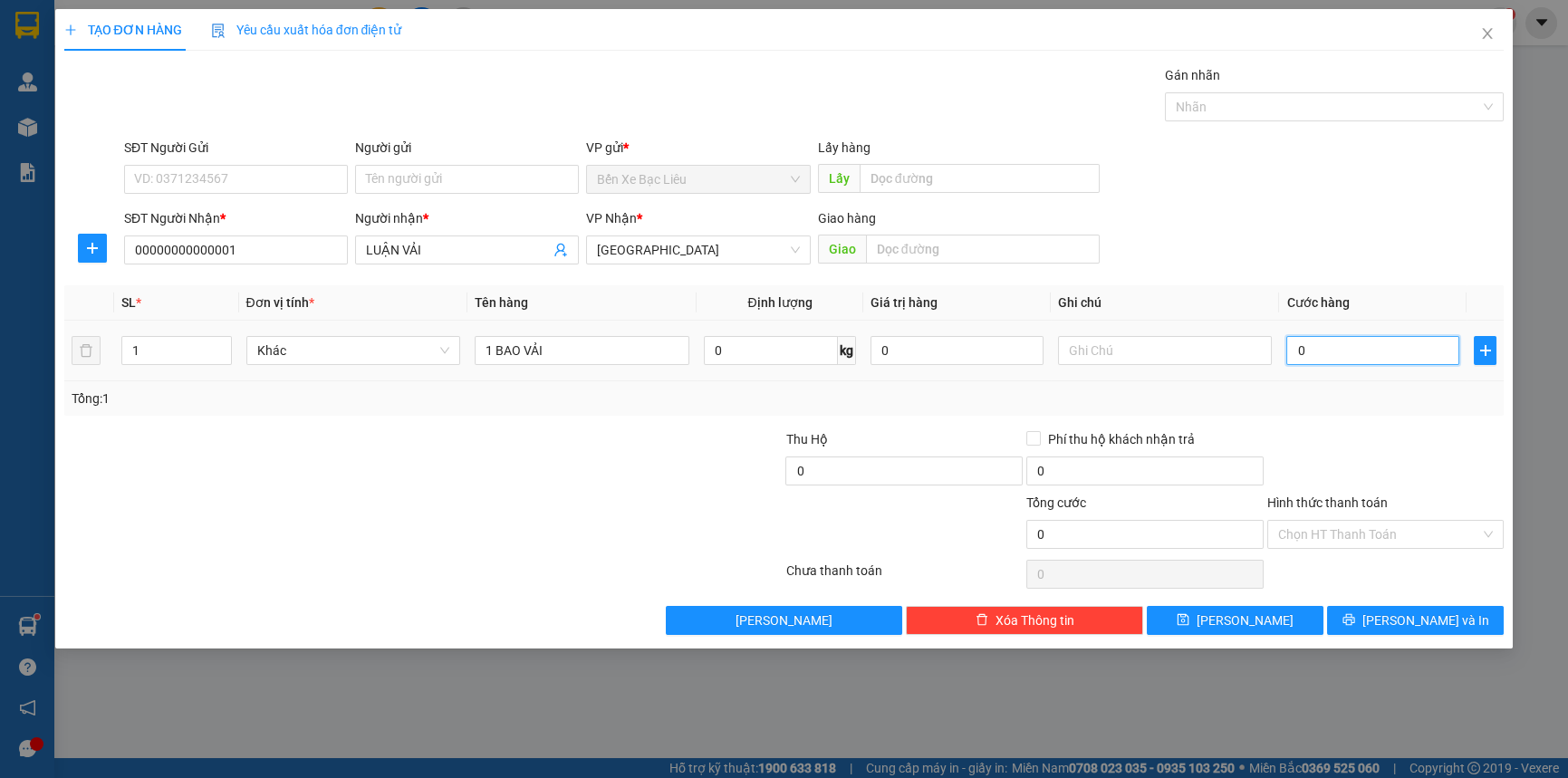
type input "1"
type input "10"
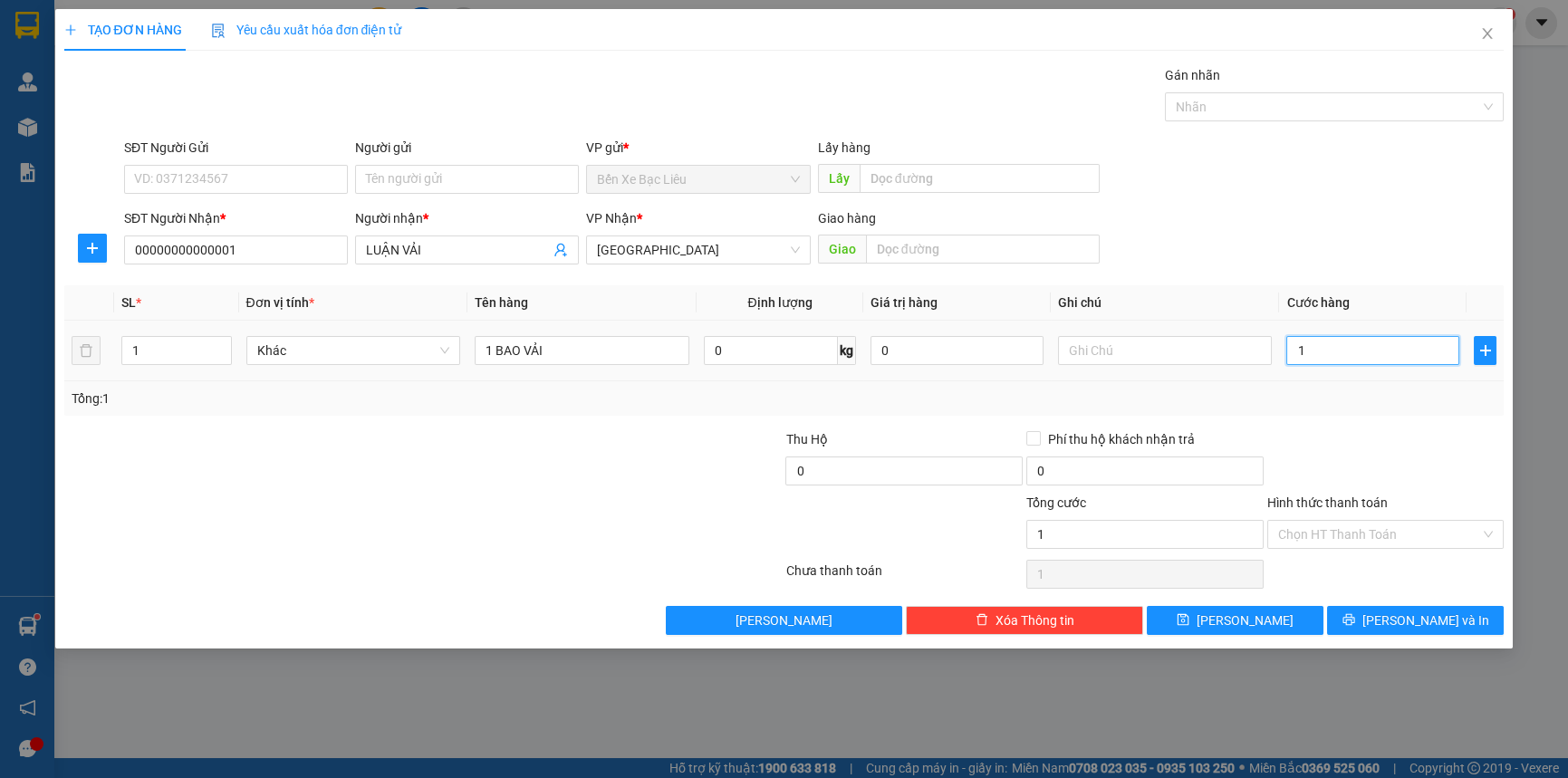
type input "10"
type input "100"
type input "100.000"
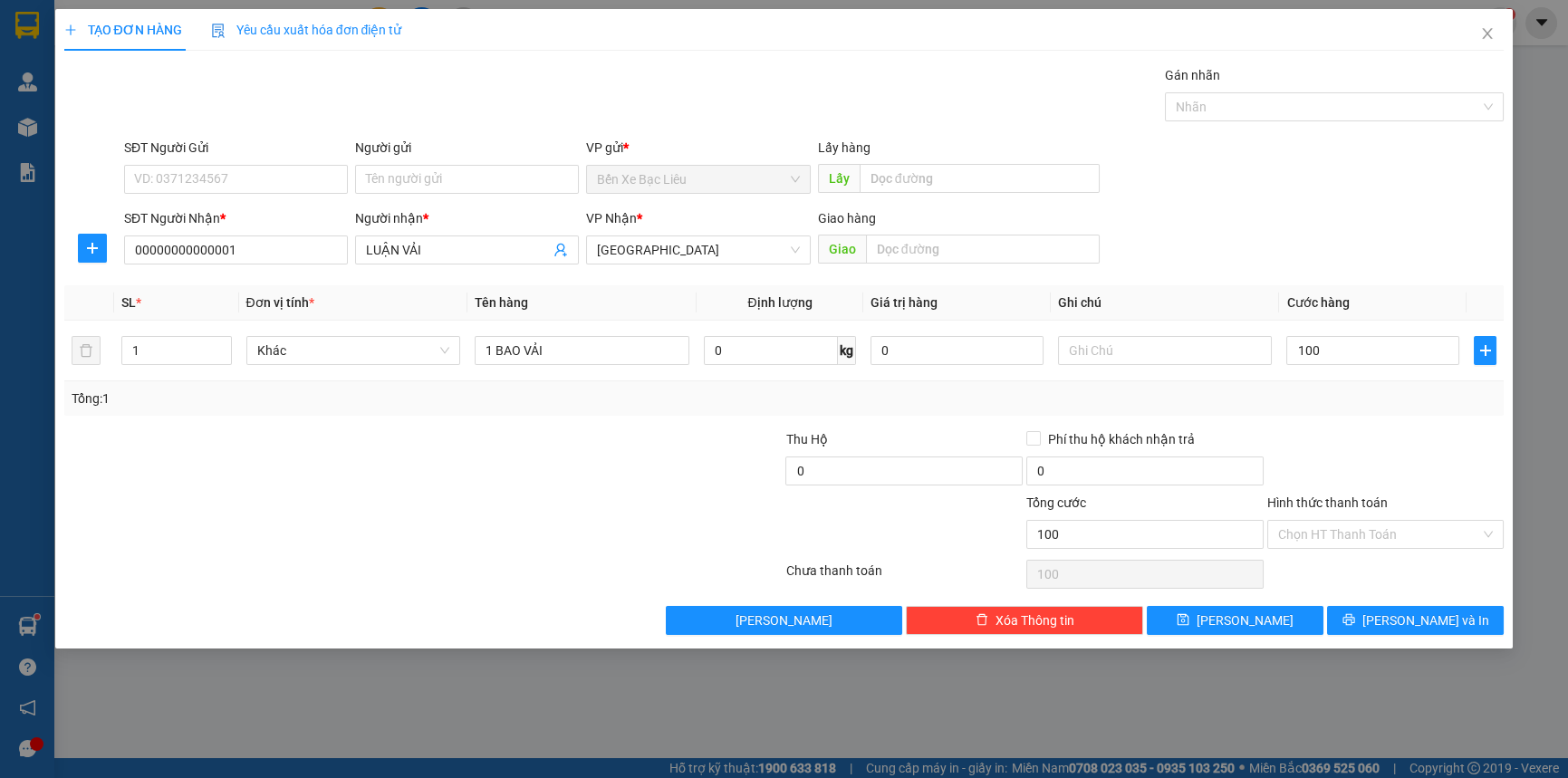
type input "100.000"
click at [1336, 422] on div "Transit Pickup Surcharge Ids Transit Deliver Surcharge Ids Transit Deliver Surc…" at bounding box center [784, 350] width 1440 height 570
click at [1395, 607] on button "[PERSON_NAME] và In" at bounding box center [1415, 620] width 176 height 29
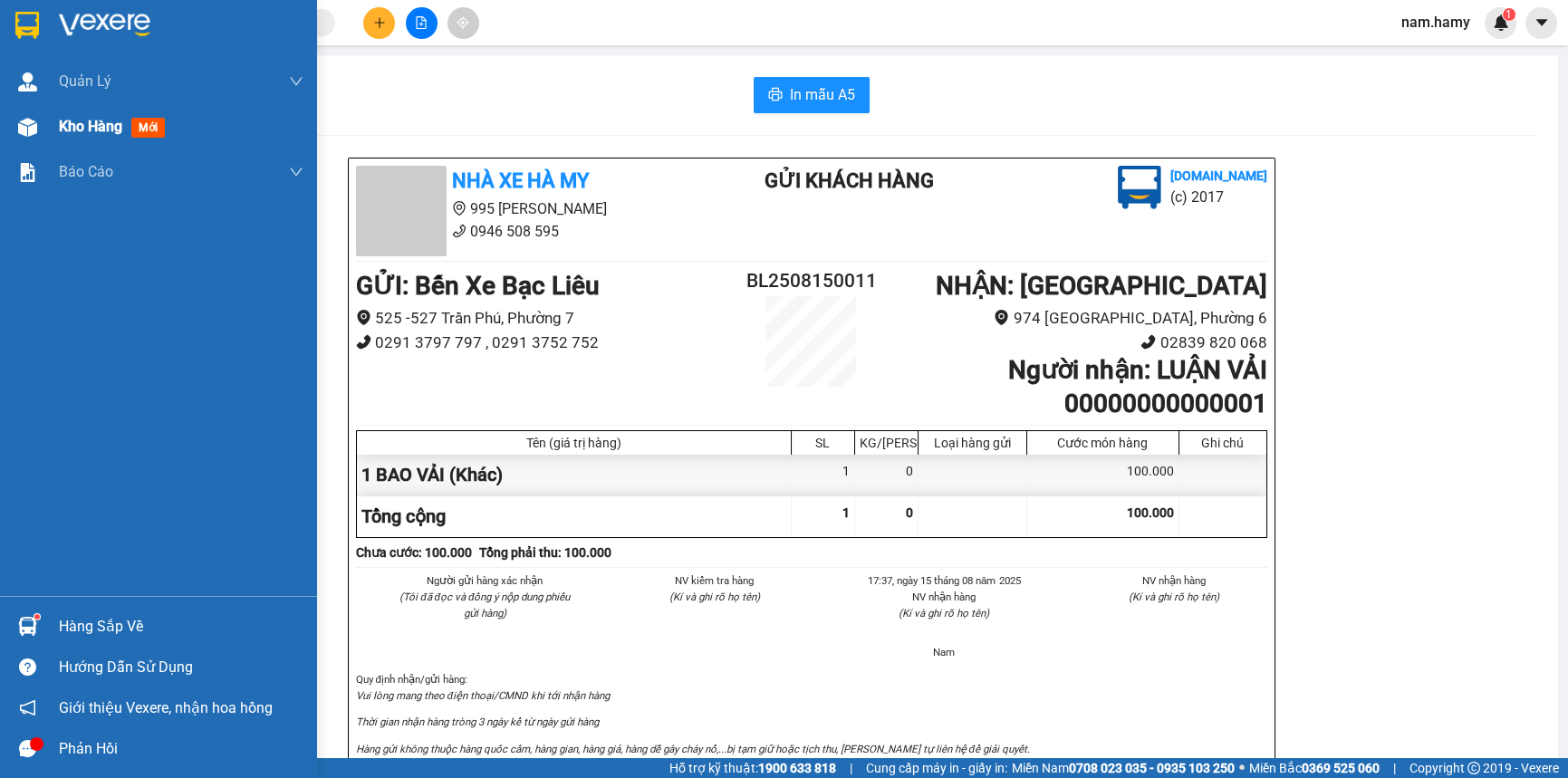
click at [45, 128] on div "Kho hàng mới" at bounding box center [159, 127] width 317 height 45
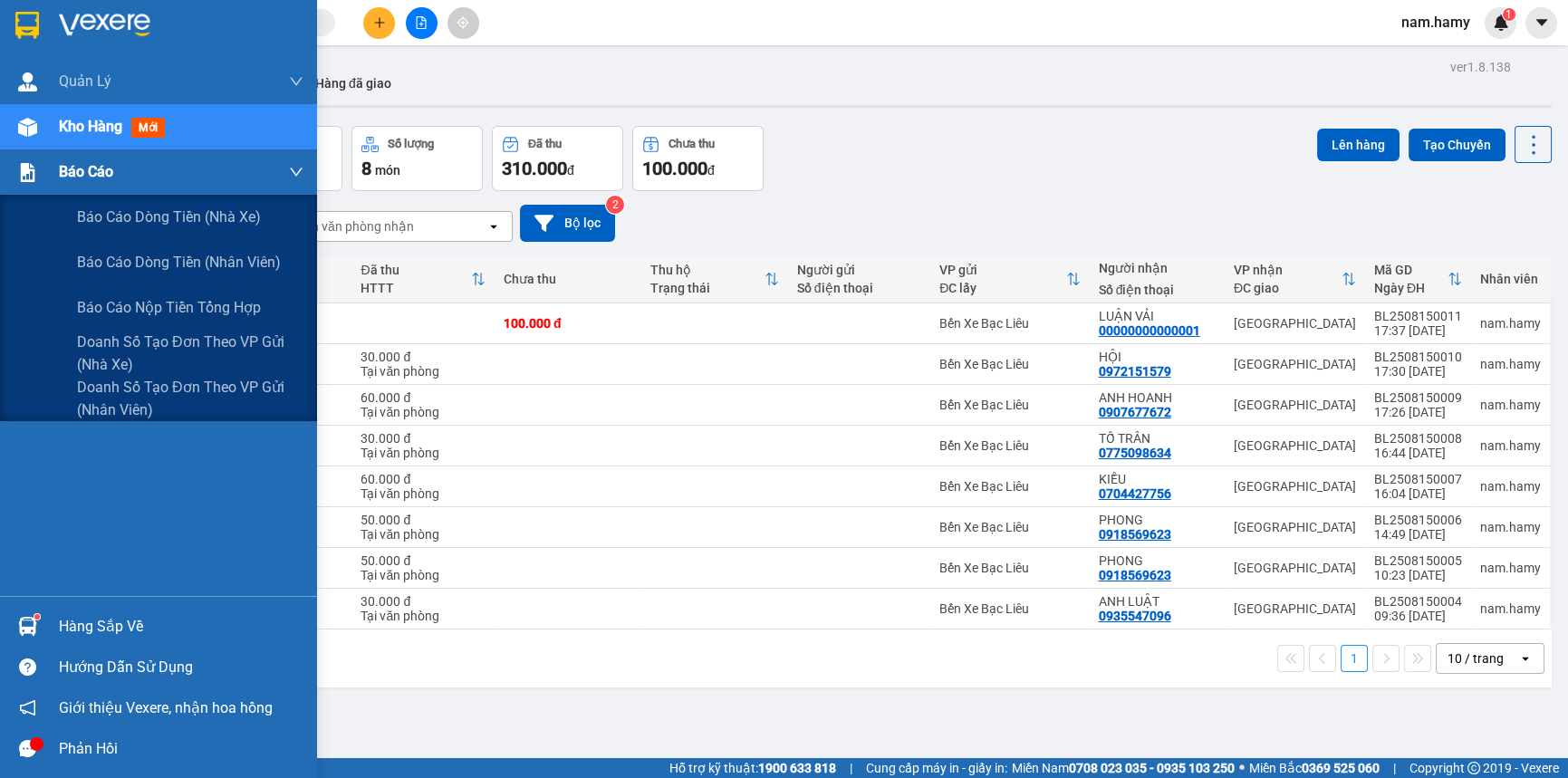
click at [31, 175] on img at bounding box center [27, 173] width 19 height 19
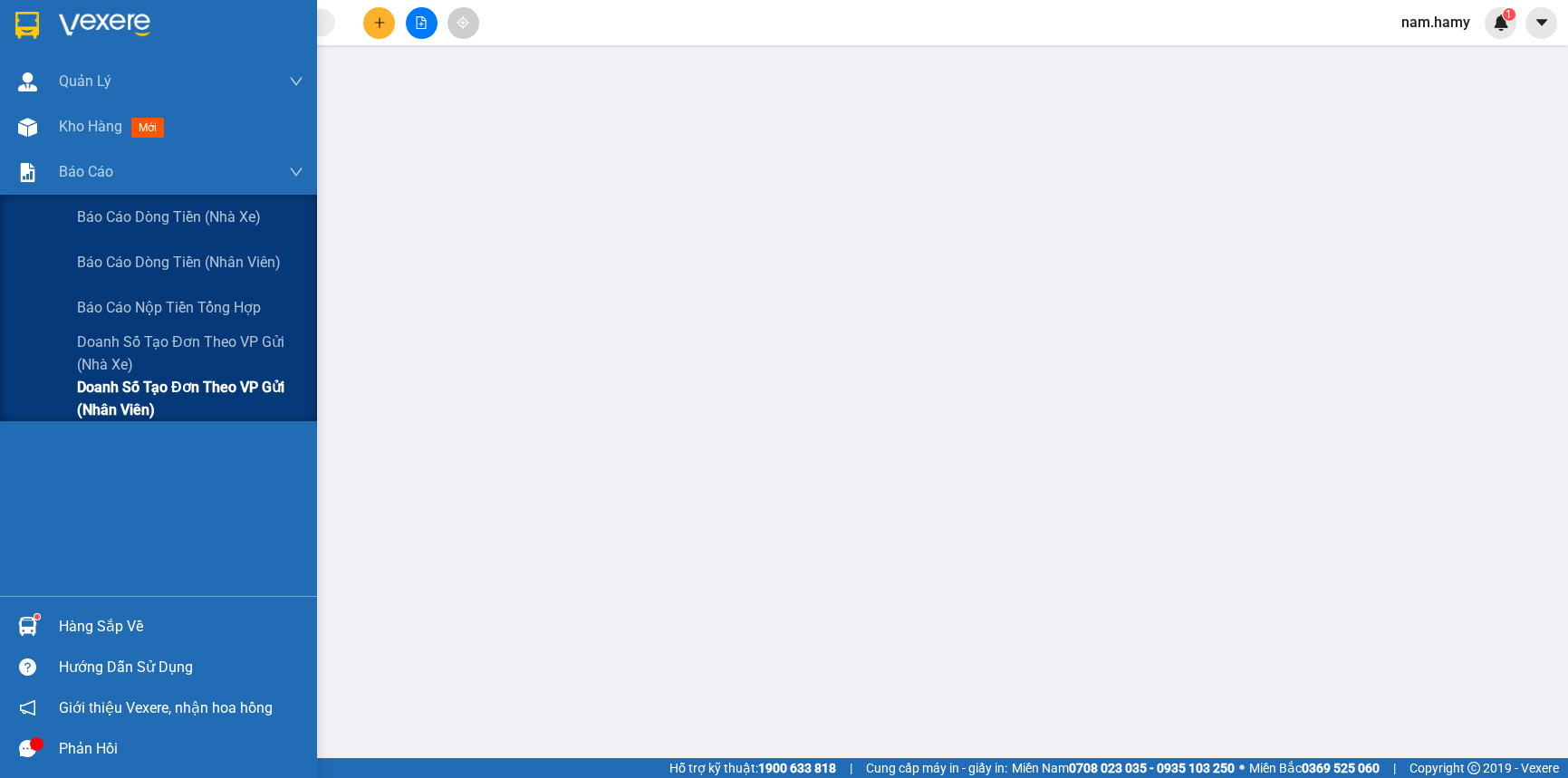
click at [163, 395] on span "Doanh số tạo đơn theo VP gửi (nhân viên)" at bounding box center [190, 399] width 226 height 45
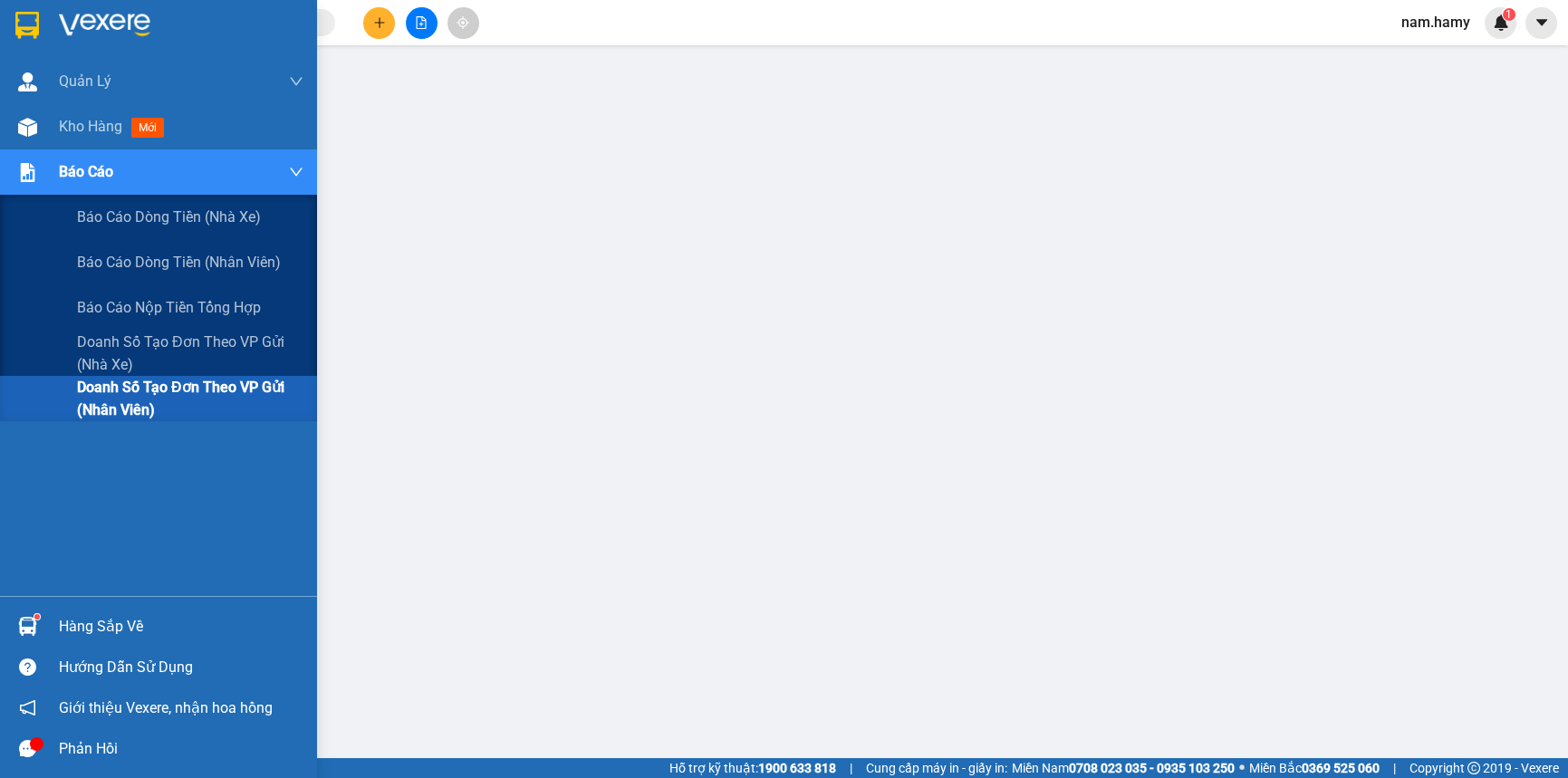
click at [34, 176] on img at bounding box center [27, 173] width 19 height 19
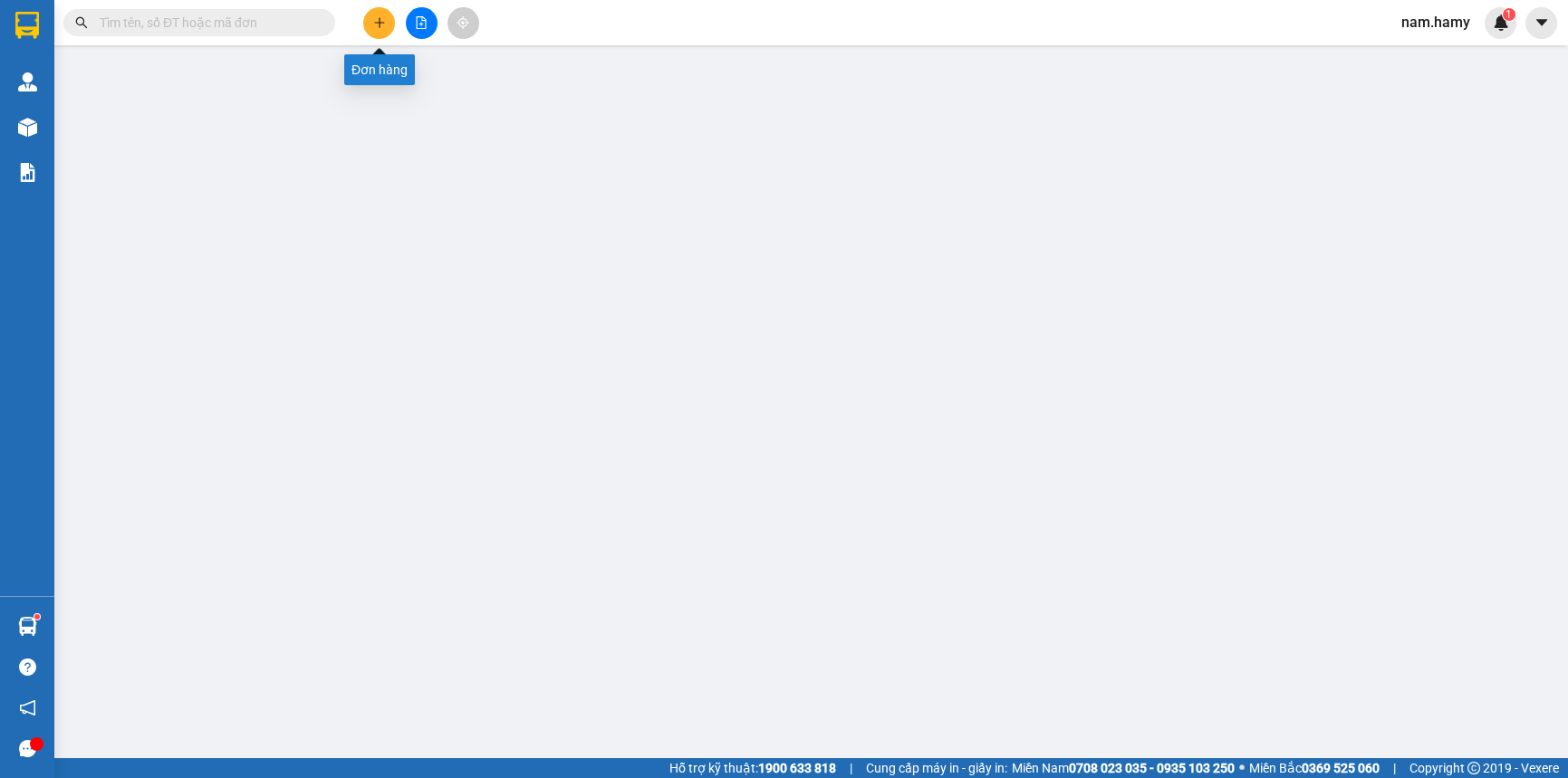
click at [376, 19] on icon "plus" at bounding box center [380, 23] width 13 height 13
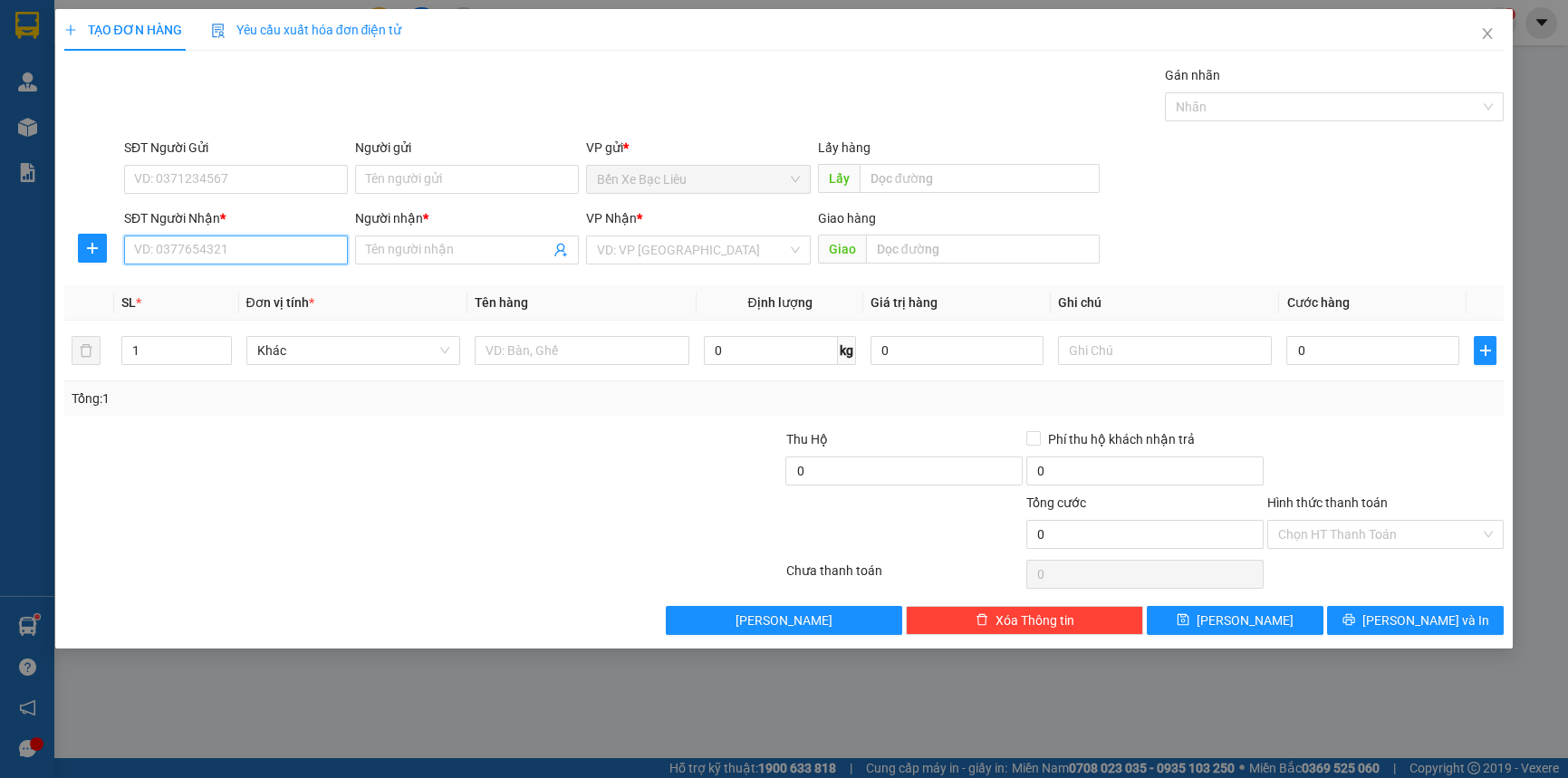
click at [319, 258] on input "SĐT Người Nhận *" at bounding box center [236, 250] width 223 height 29
click at [761, 254] on input "search" at bounding box center [692, 250] width 190 height 27
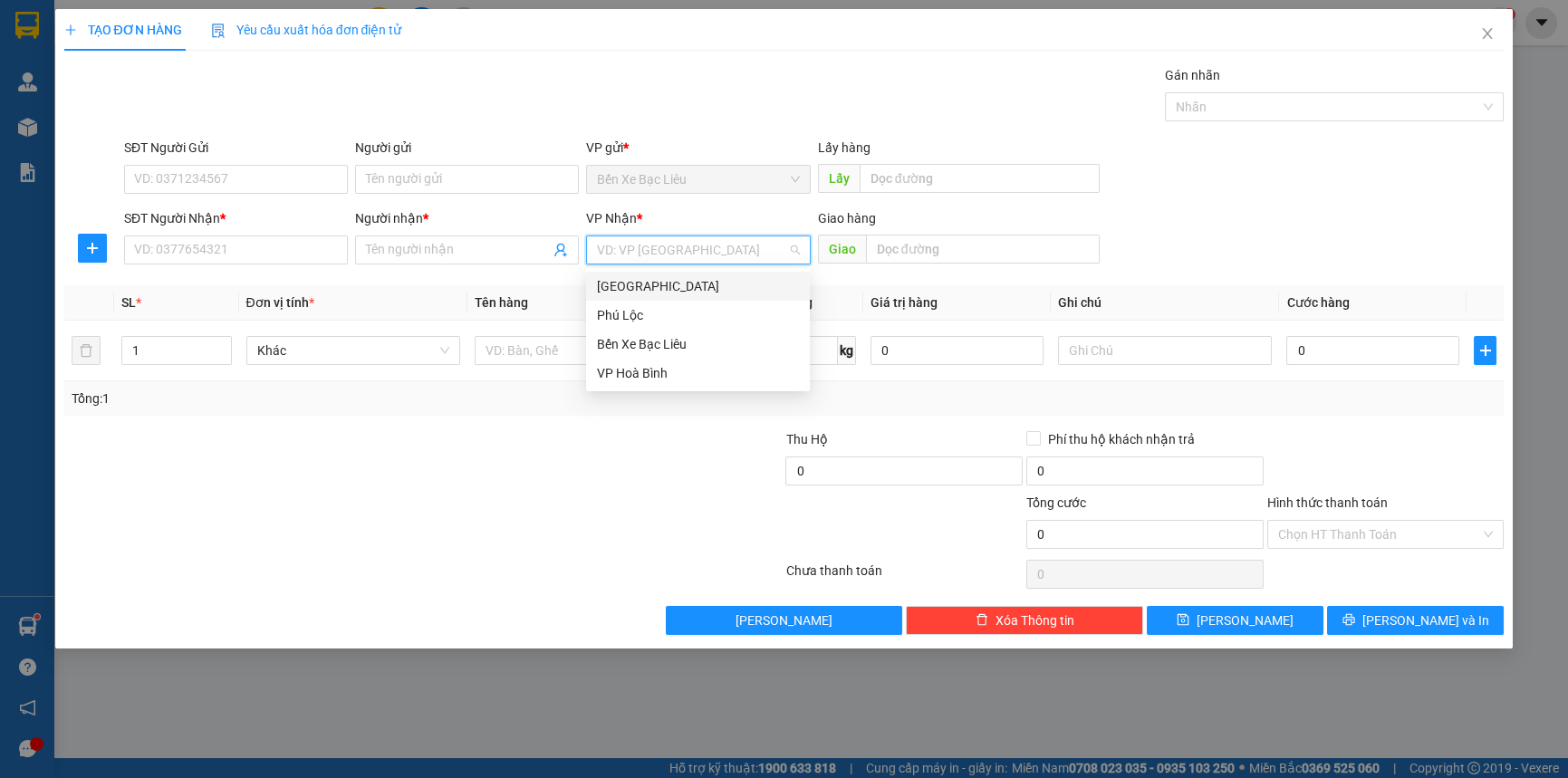
click at [761, 282] on div "[GEOGRAPHIC_DATA]" at bounding box center [697, 285] width 202 height 20
type input "0"
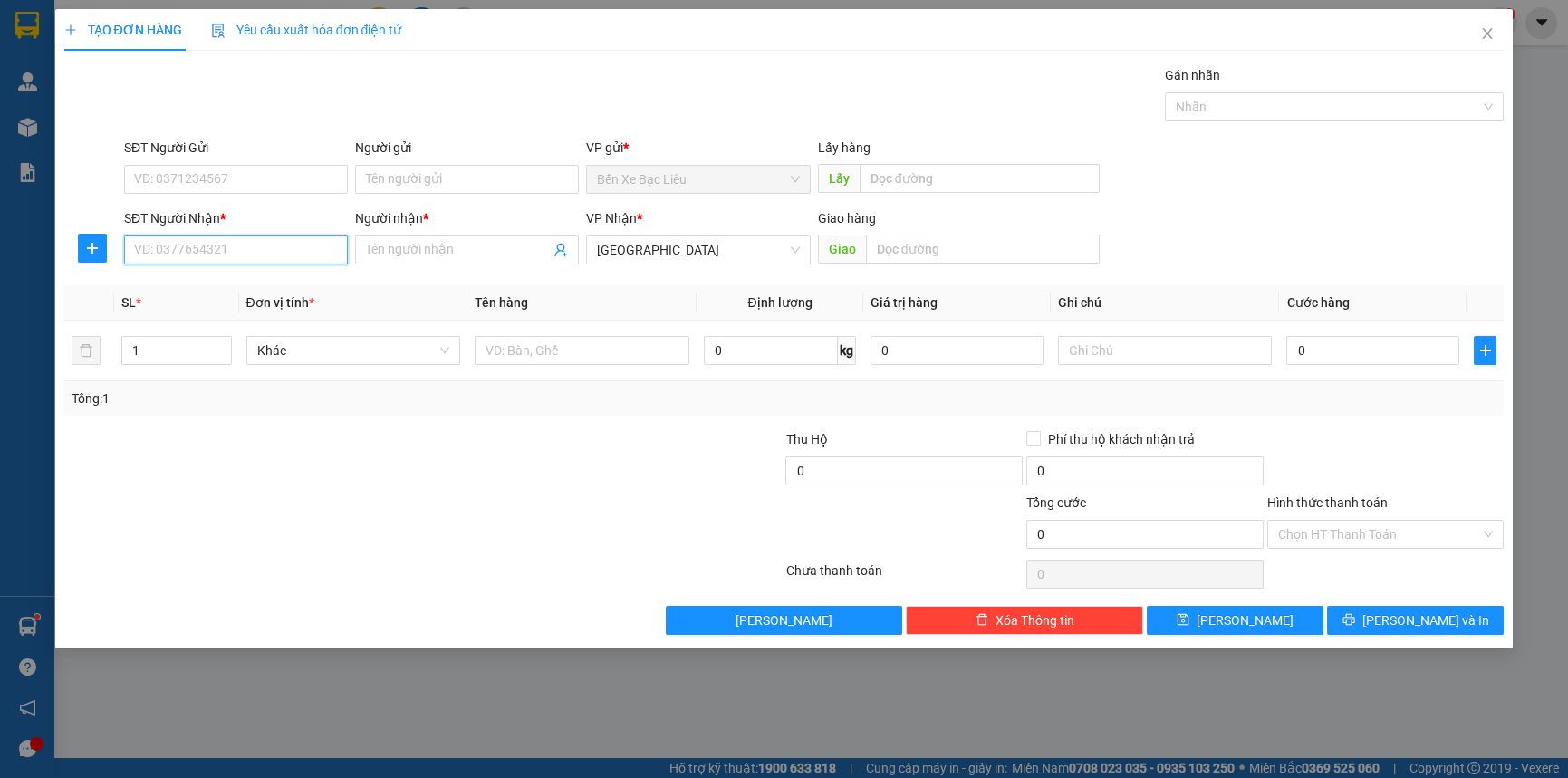
click at [309, 254] on input "SĐT Người Nhận *" at bounding box center [236, 250] width 223 height 29
click at [301, 280] on div "0919414107 - HOA" at bounding box center [236, 285] width 202 height 20
type input "0919414107"
type input "HOA"
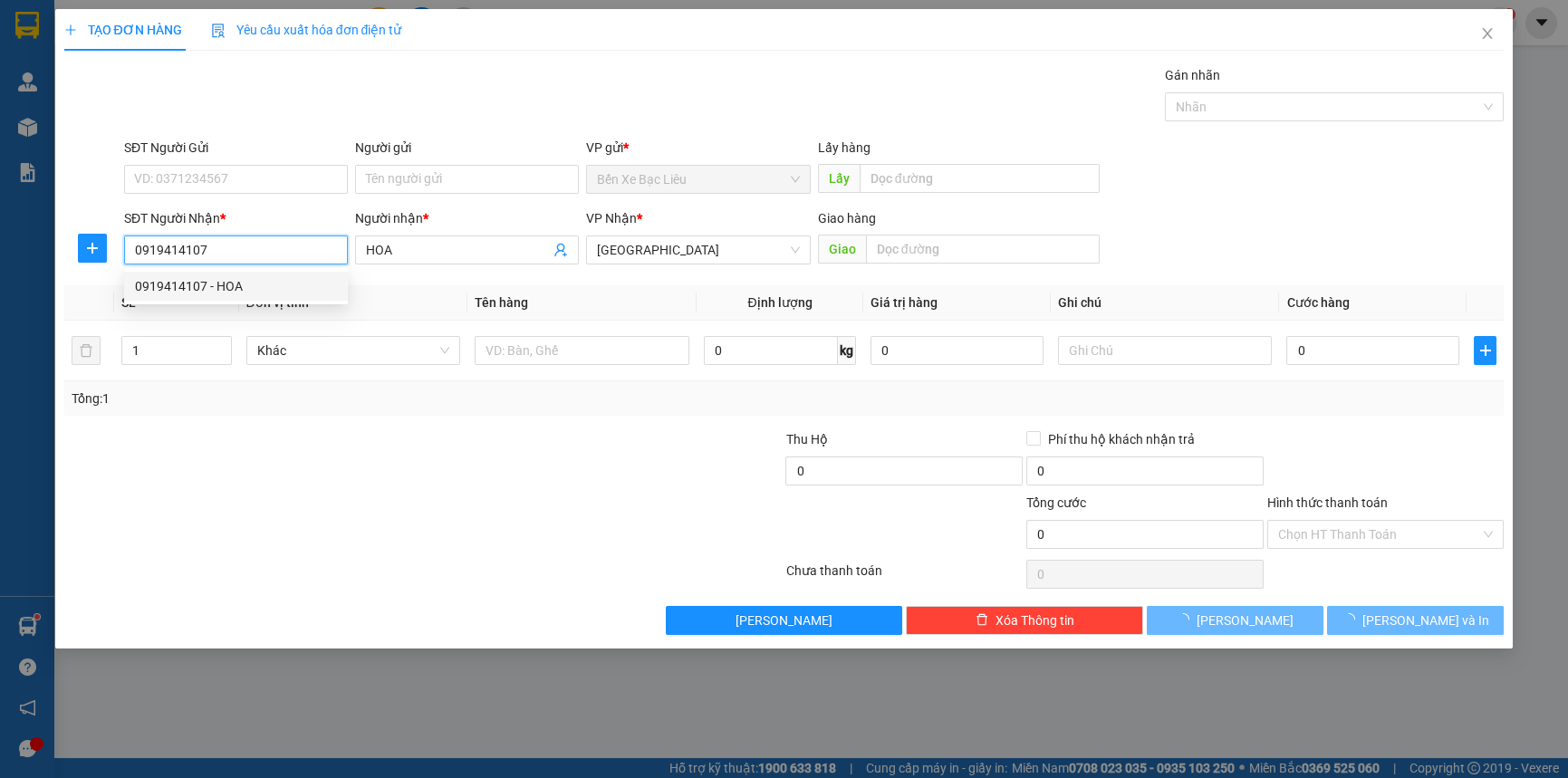
type input "60.000"
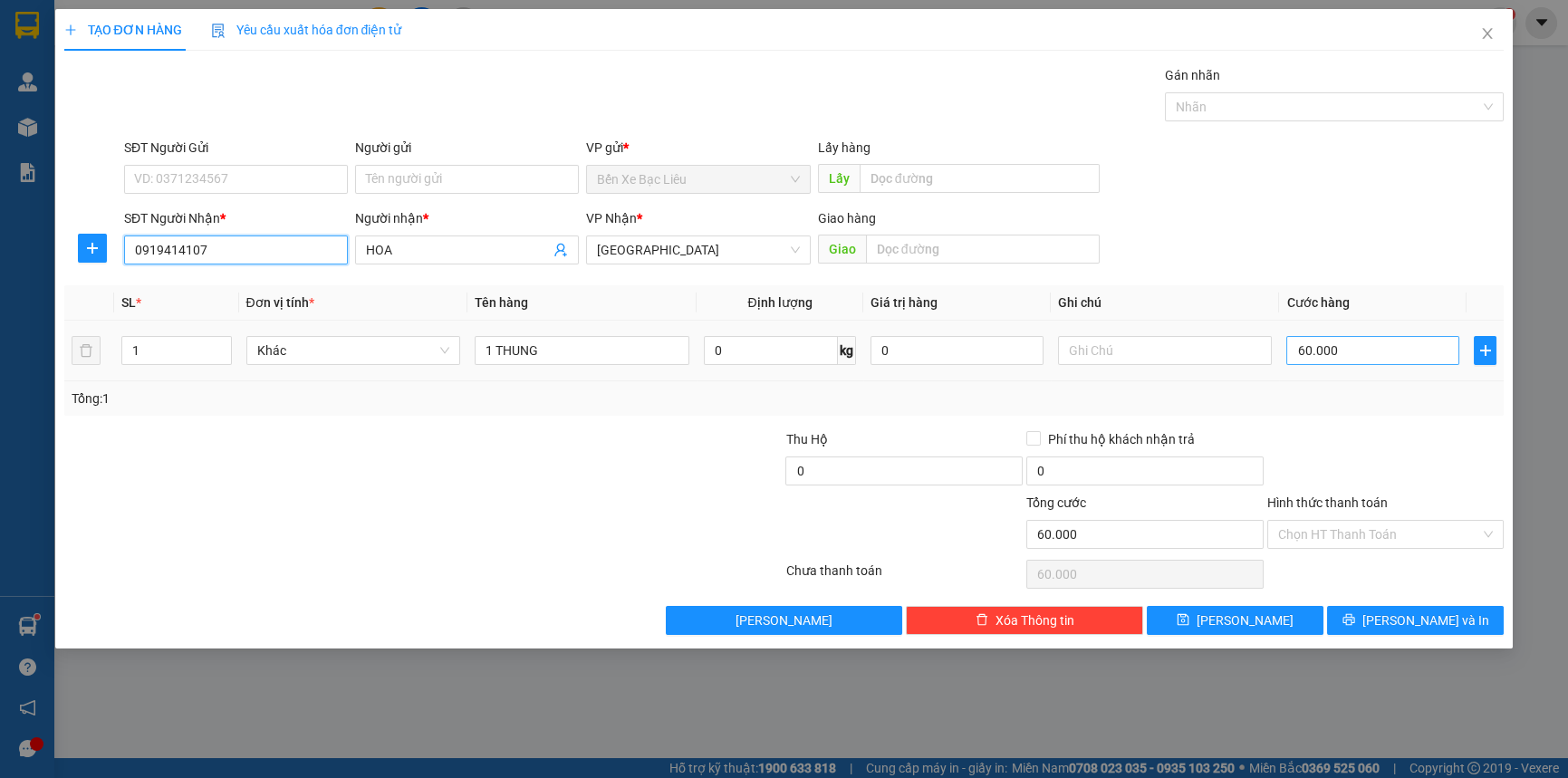
type input "0919414107"
click at [1361, 346] on input "60.000" at bounding box center [1373, 350] width 173 height 29
type input "0"
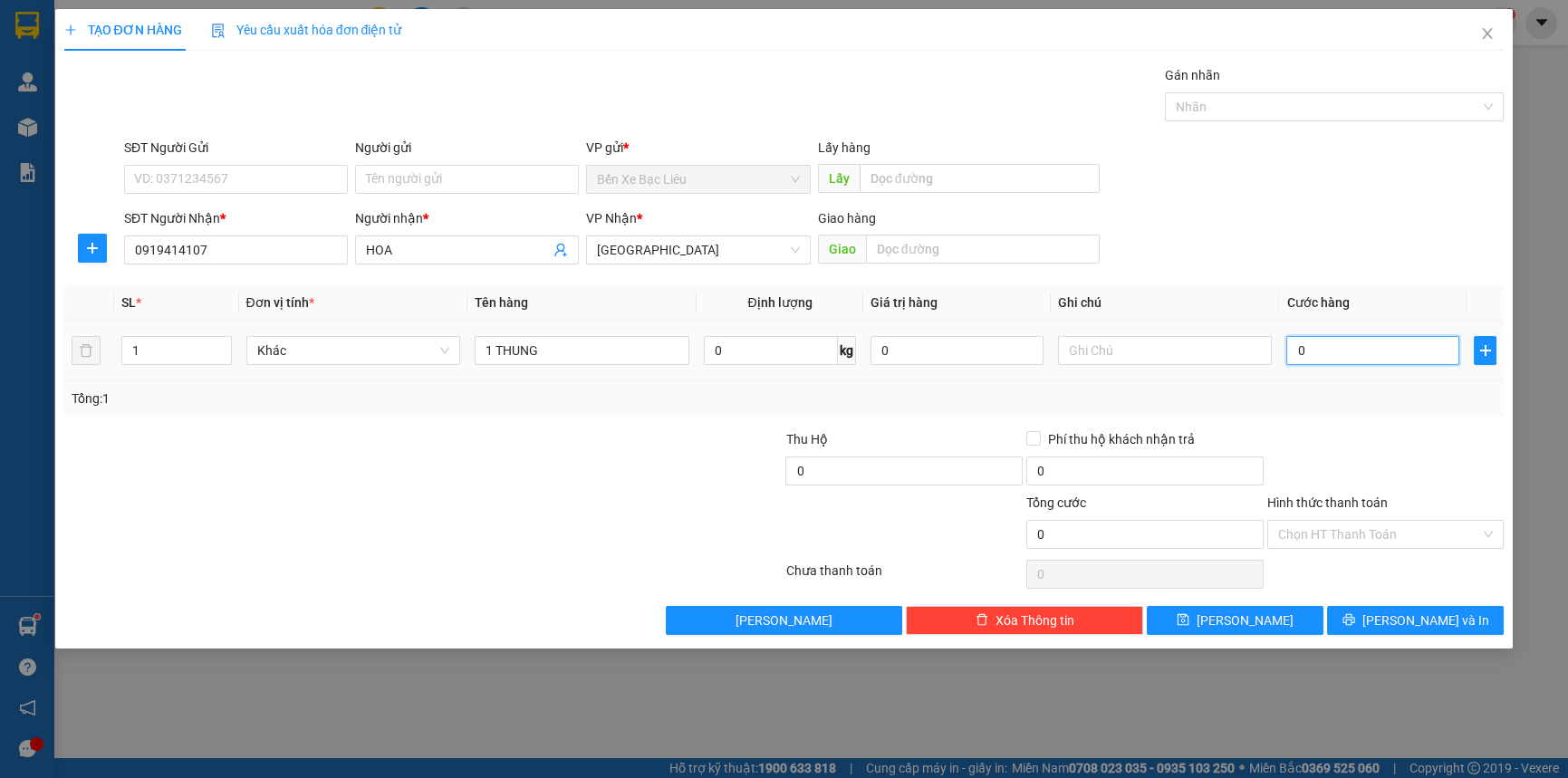
click at [1291, 354] on input "0" at bounding box center [1373, 350] width 173 height 29
type input "40"
type input "40.000"
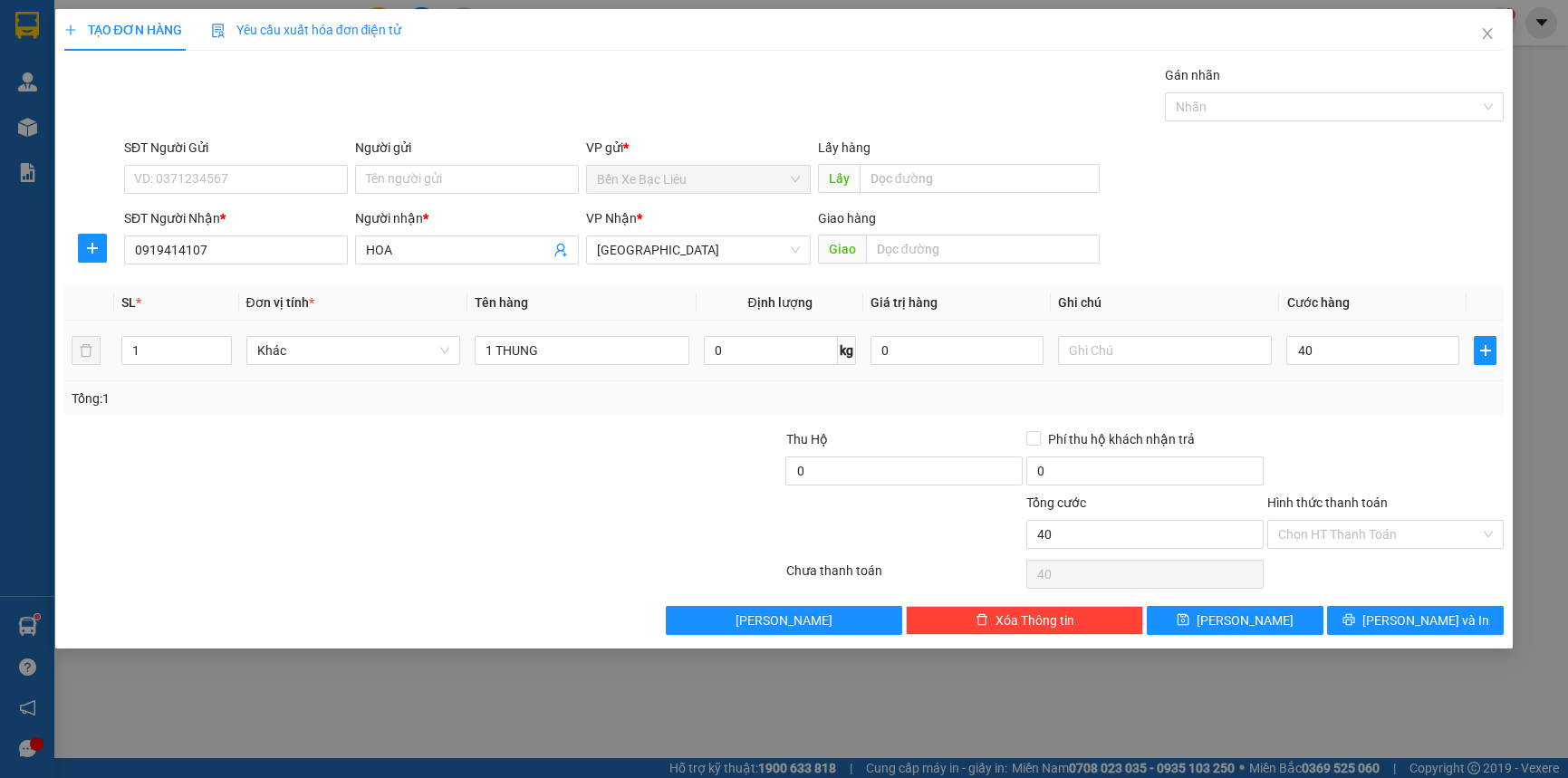
type input "40.000"
click at [1327, 384] on div "Tổng: 1" at bounding box center [784, 398] width 1440 height 35
click at [1358, 522] on input "Hình thức thanh toán" at bounding box center [1379, 534] width 203 height 27
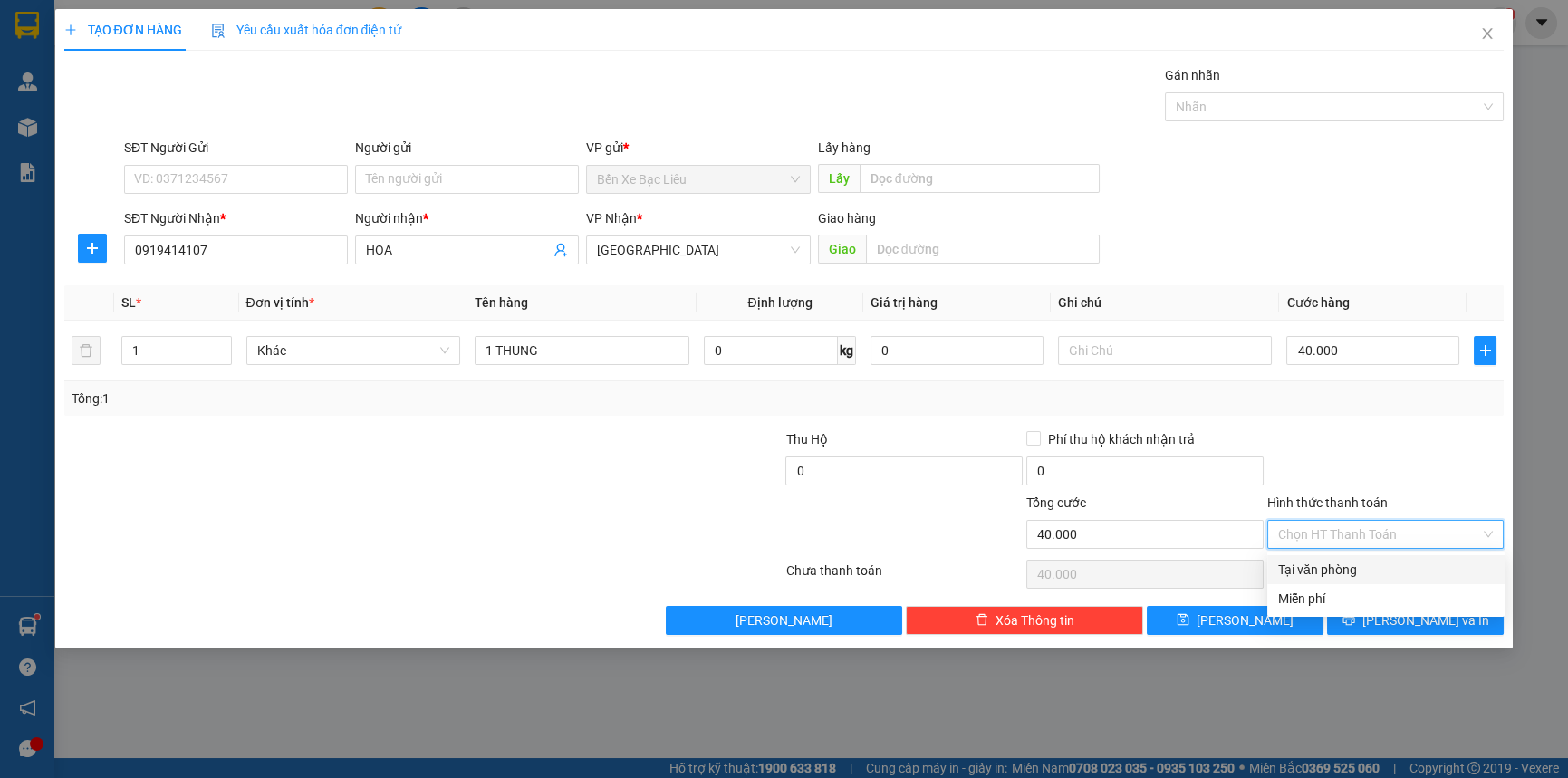
click at [1370, 563] on div "Tại văn phòng" at bounding box center [1386, 570] width 216 height 20
type input "0"
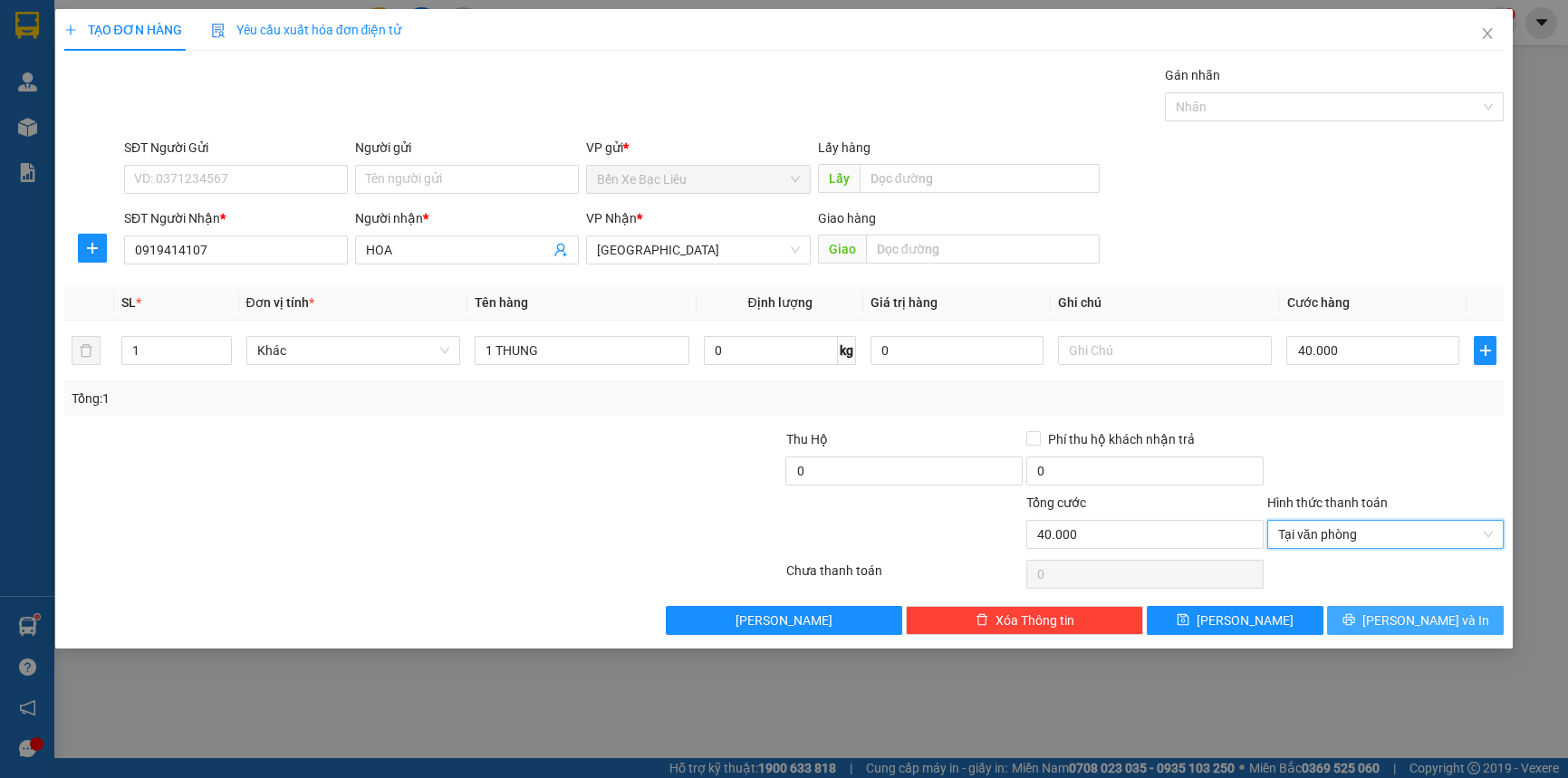
click at [1403, 614] on span "[PERSON_NAME] và In" at bounding box center [1425, 620] width 127 height 20
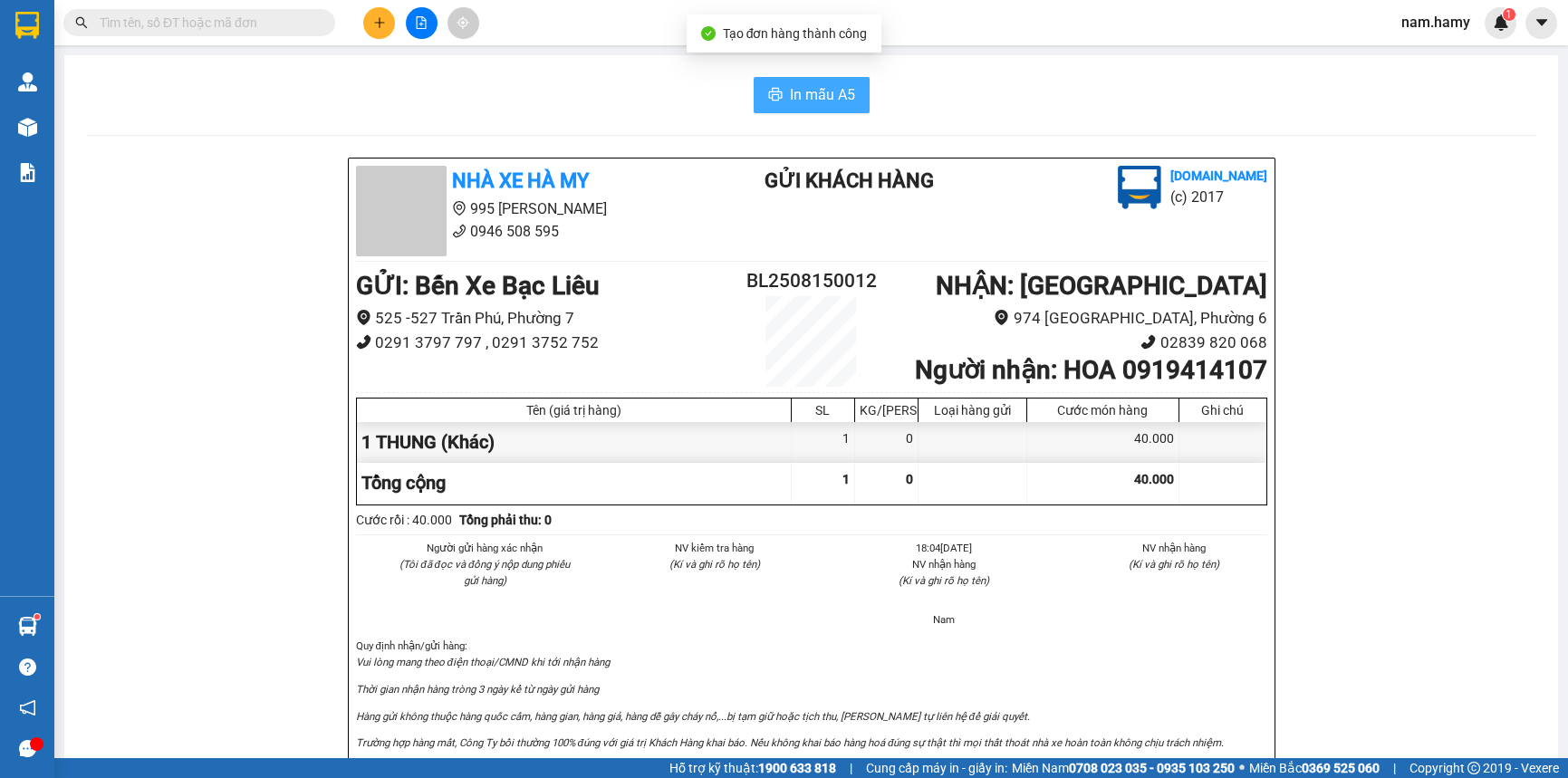
click at [842, 82] on button "In mẫu A5" at bounding box center [812, 95] width 116 height 37
click at [384, 24] on icon "plus" at bounding box center [380, 23] width 13 height 13
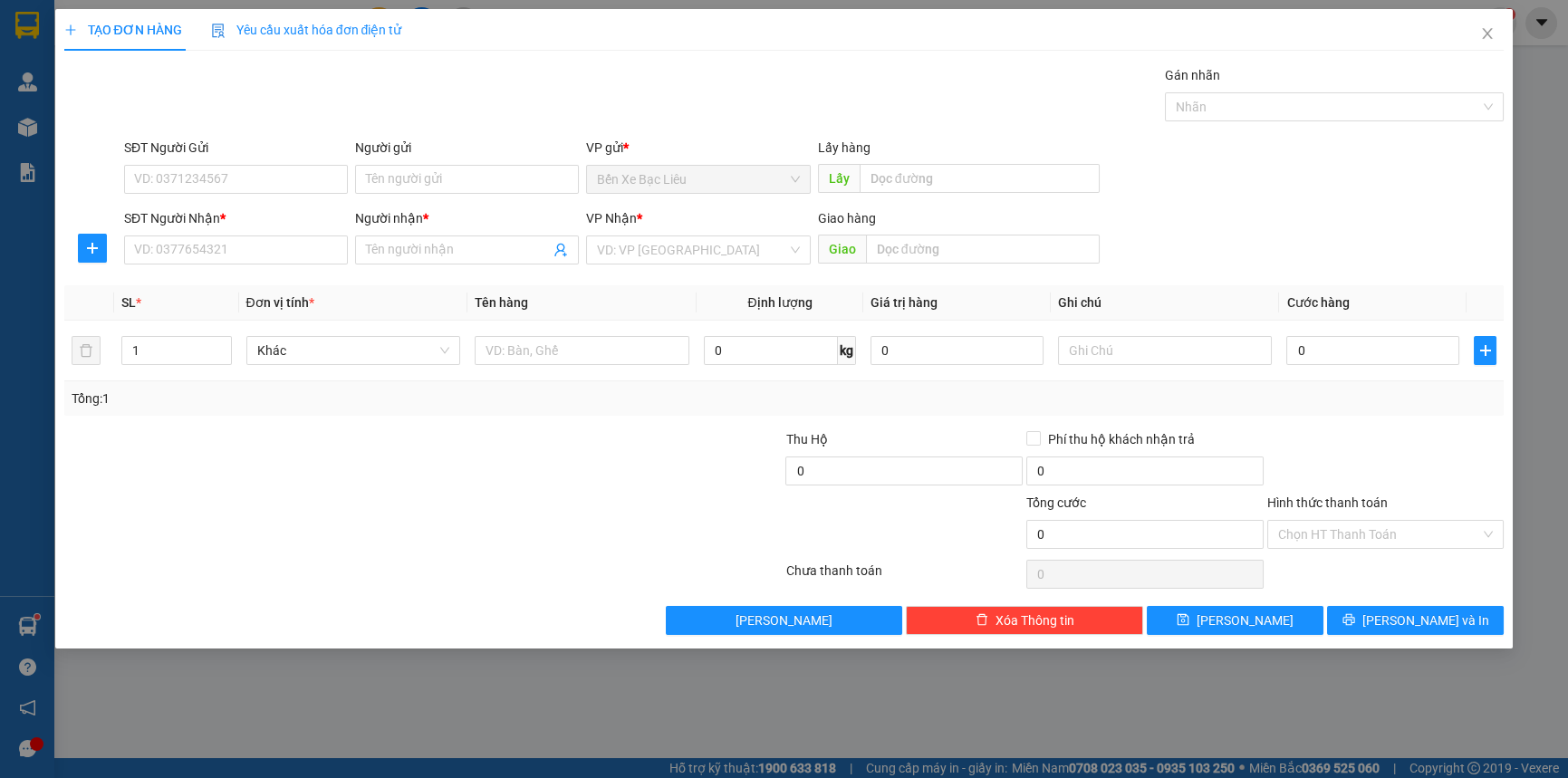
click at [281, 228] on div "SĐT Người Nhận *" at bounding box center [236, 221] width 223 height 27
click at [297, 247] on input "SĐT Người Nhận *" at bounding box center [236, 250] width 223 height 29
type input "0908285864"
click at [444, 254] on input "Người nhận *" at bounding box center [458, 250] width 184 height 20
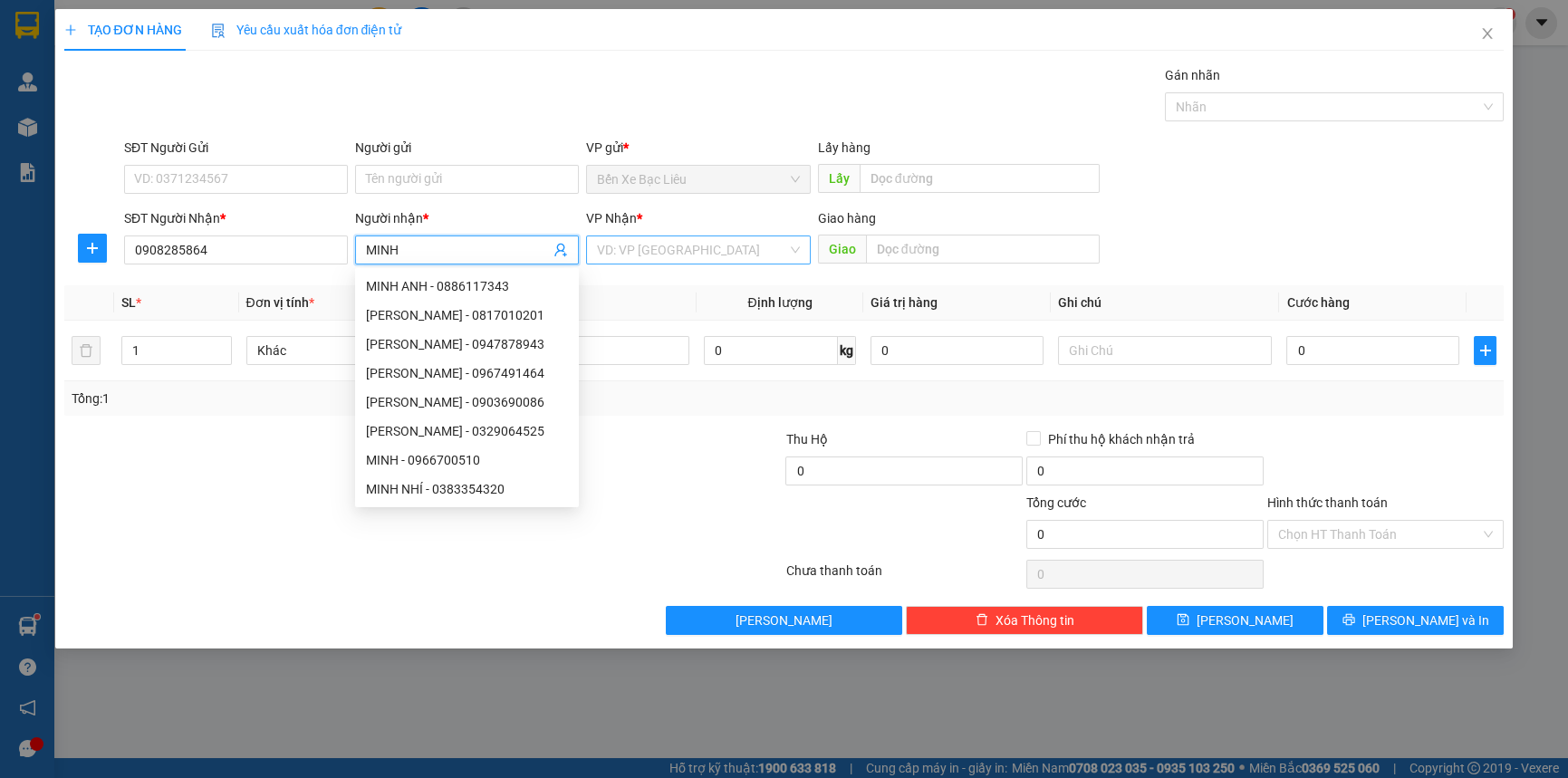
click at [795, 247] on div "VD: VP [GEOGRAPHIC_DATA]" at bounding box center [698, 250] width 223 height 29
type input "MINH"
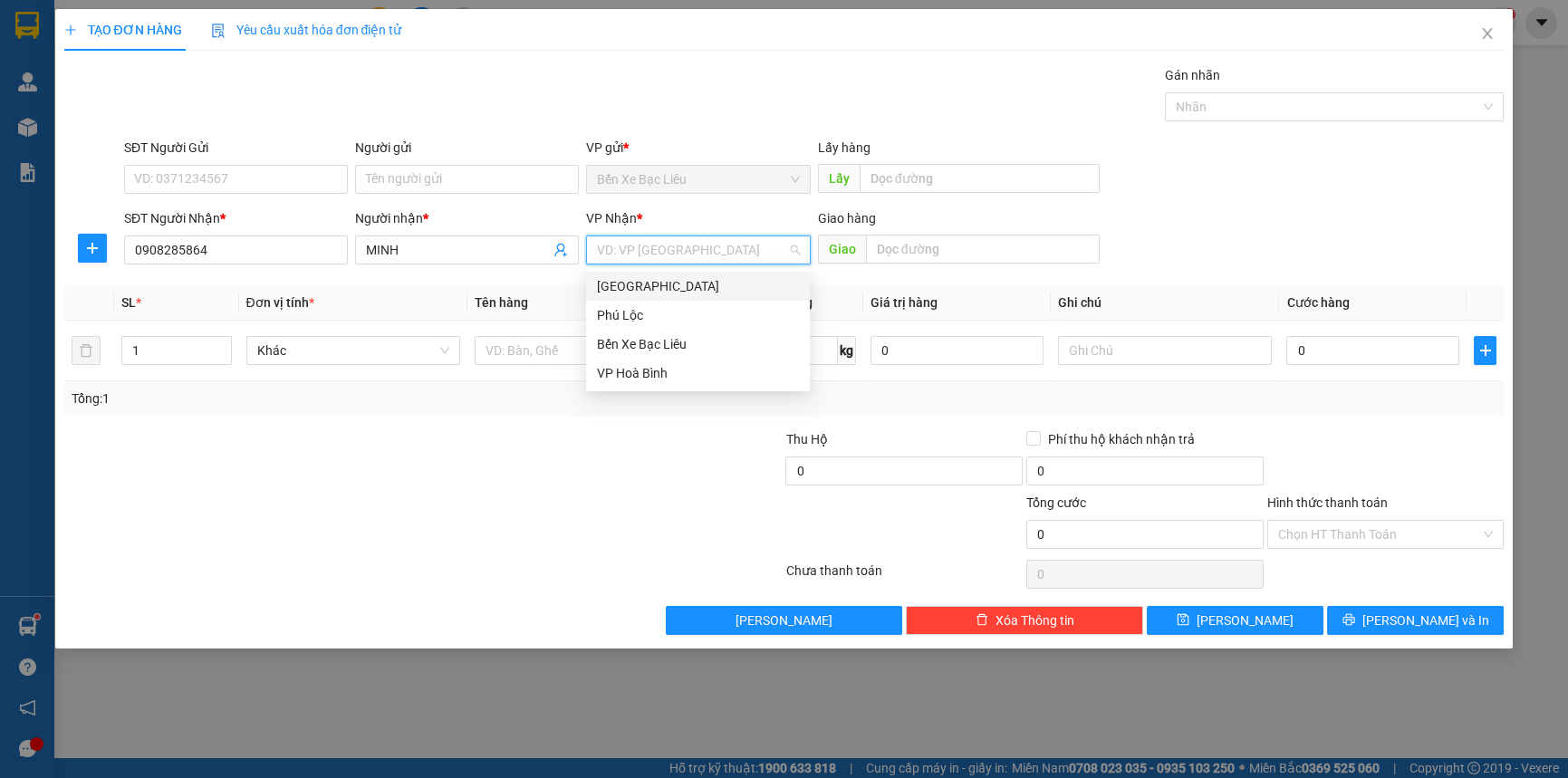
click at [790, 286] on div "[GEOGRAPHIC_DATA]" at bounding box center [697, 285] width 202 height 20
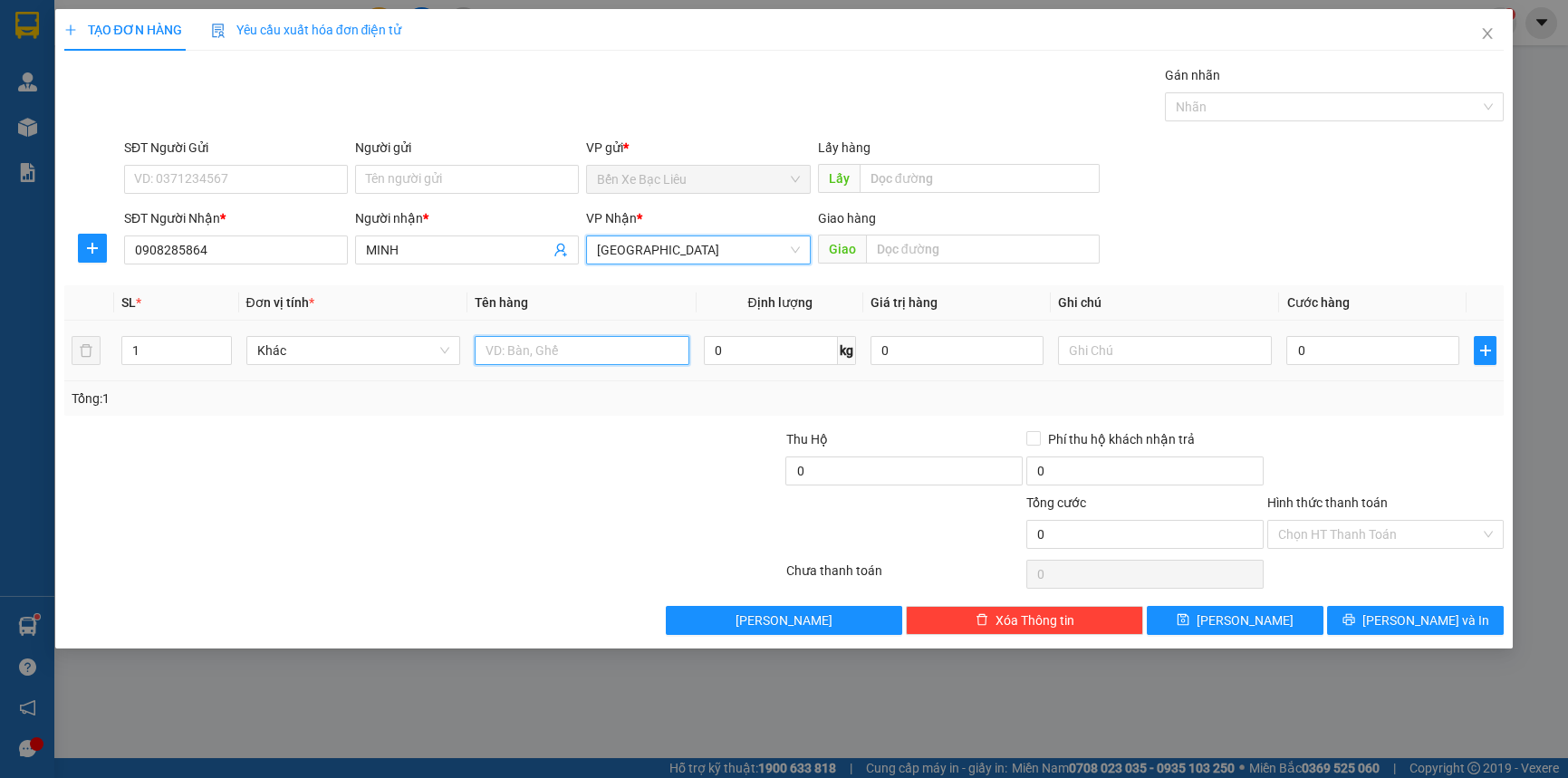
click at [558, 344] on input "text" at bounding box center [582, 350] width 215 height 29
type input "1 KIỆN NHỎ"
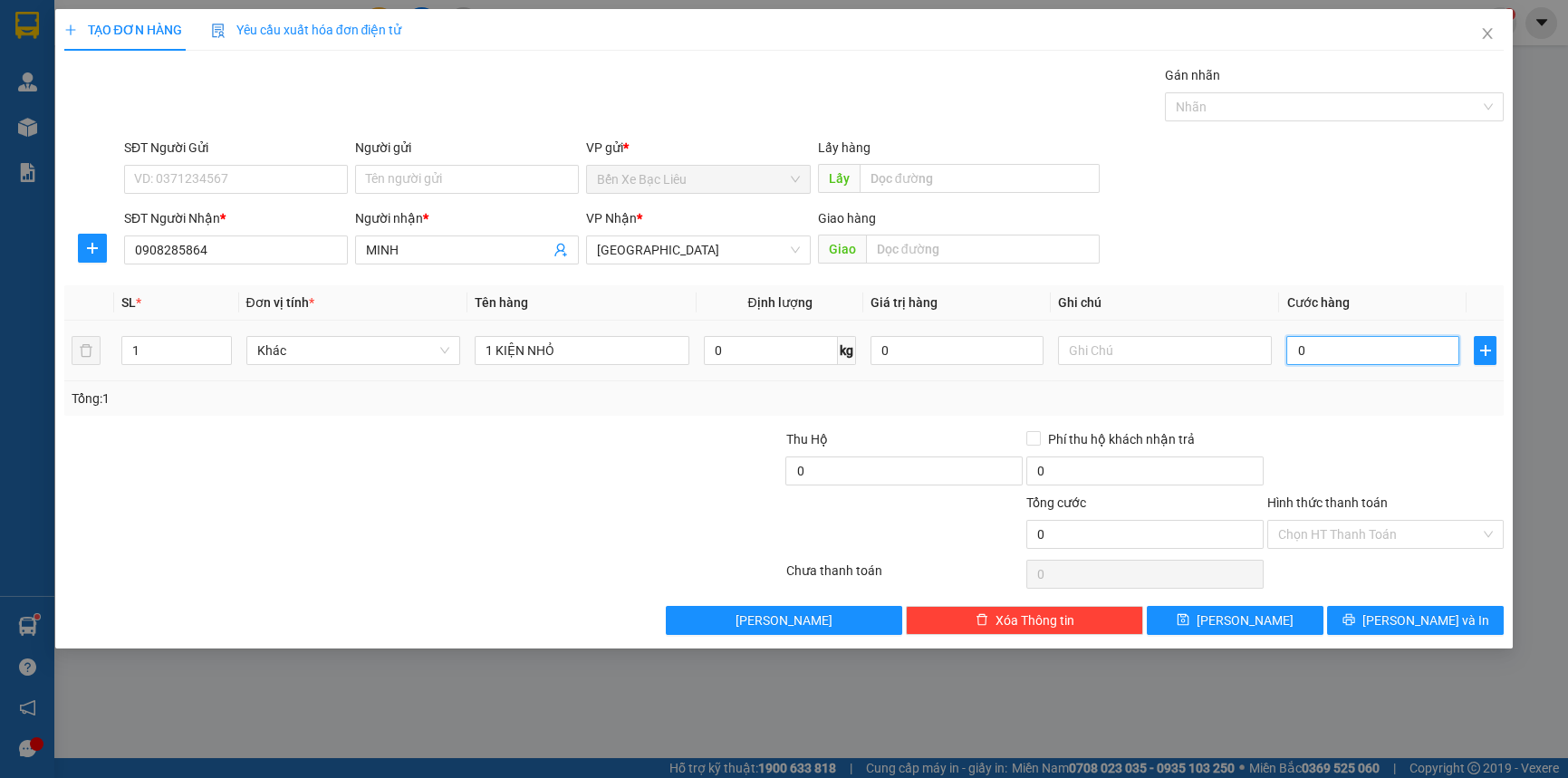
click at [1295, 346] on input "0" at bounding box center [1373, 350] width 173 height 29
type input "3"
type input "30"
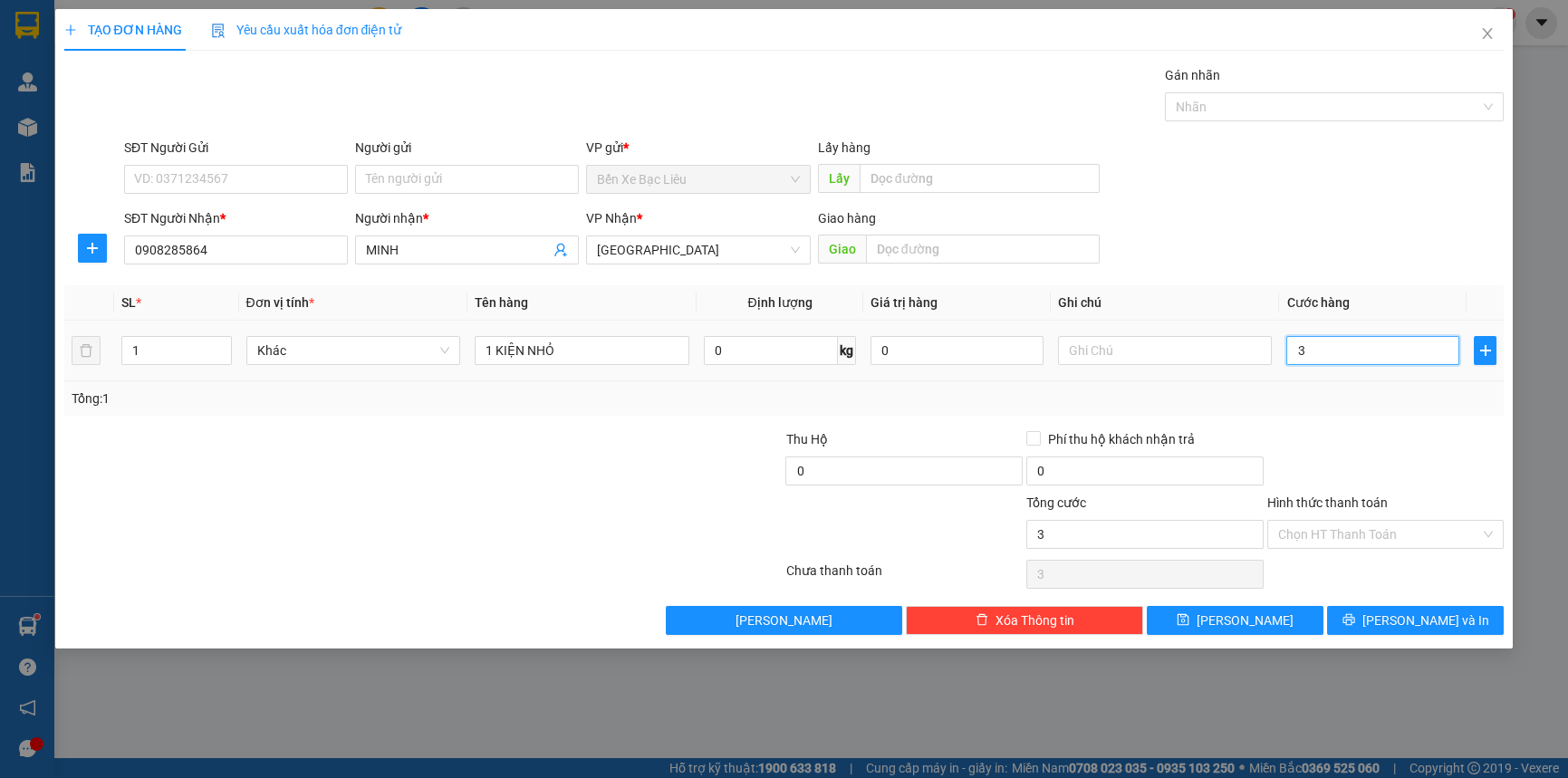
type input "30"
type input "30.000"
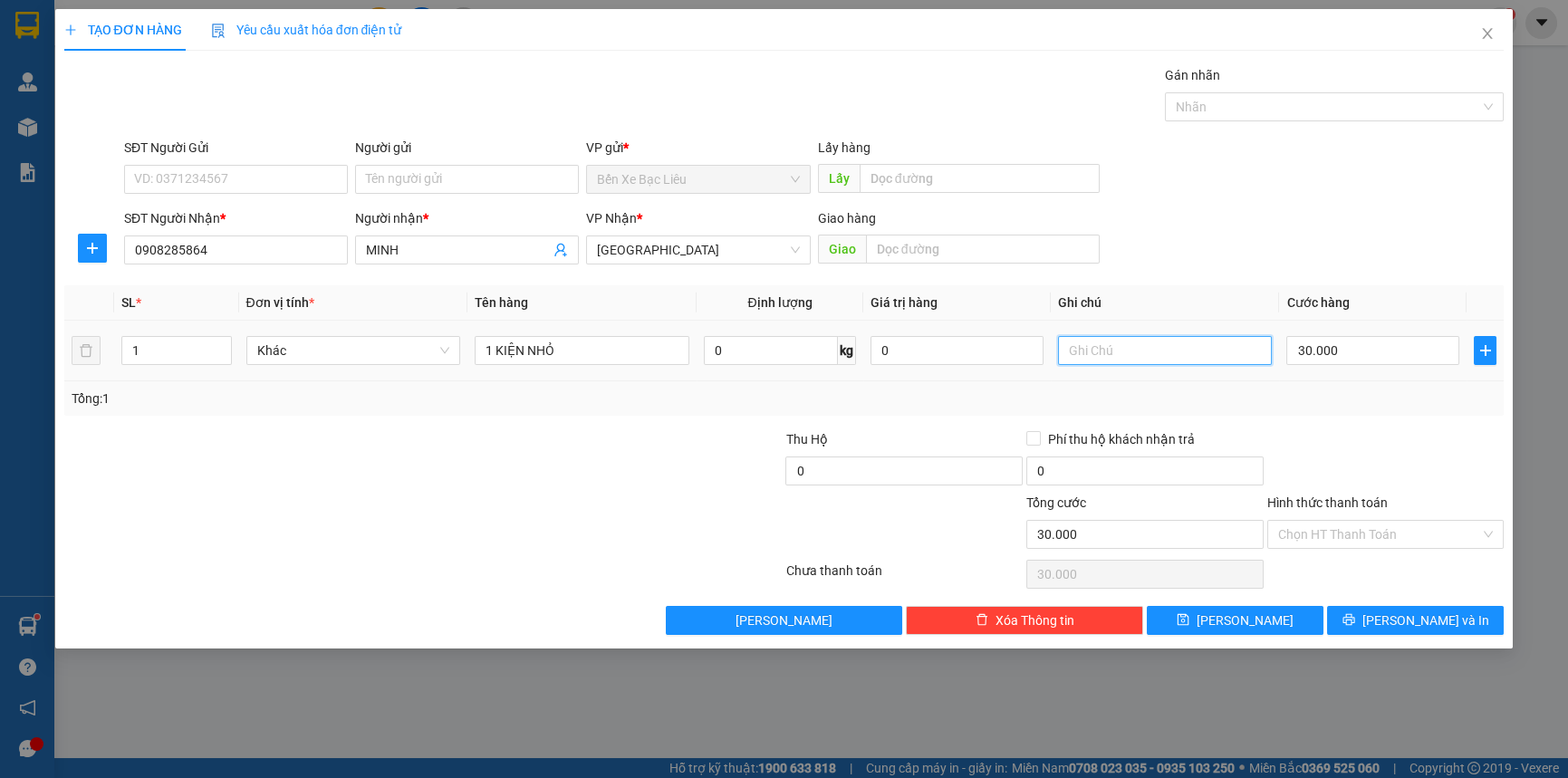
click at [1162, 349] on input "text" at bounding box center [1165, 350] width 215 height 29
type input "TT"
click at [1327, 477] on div at bounding box center [1386, 462] width 241 height 64
click at [1373, 534] on input "Hình thức thanh toán" at bounding box center [1379, 534] width 203 height 27
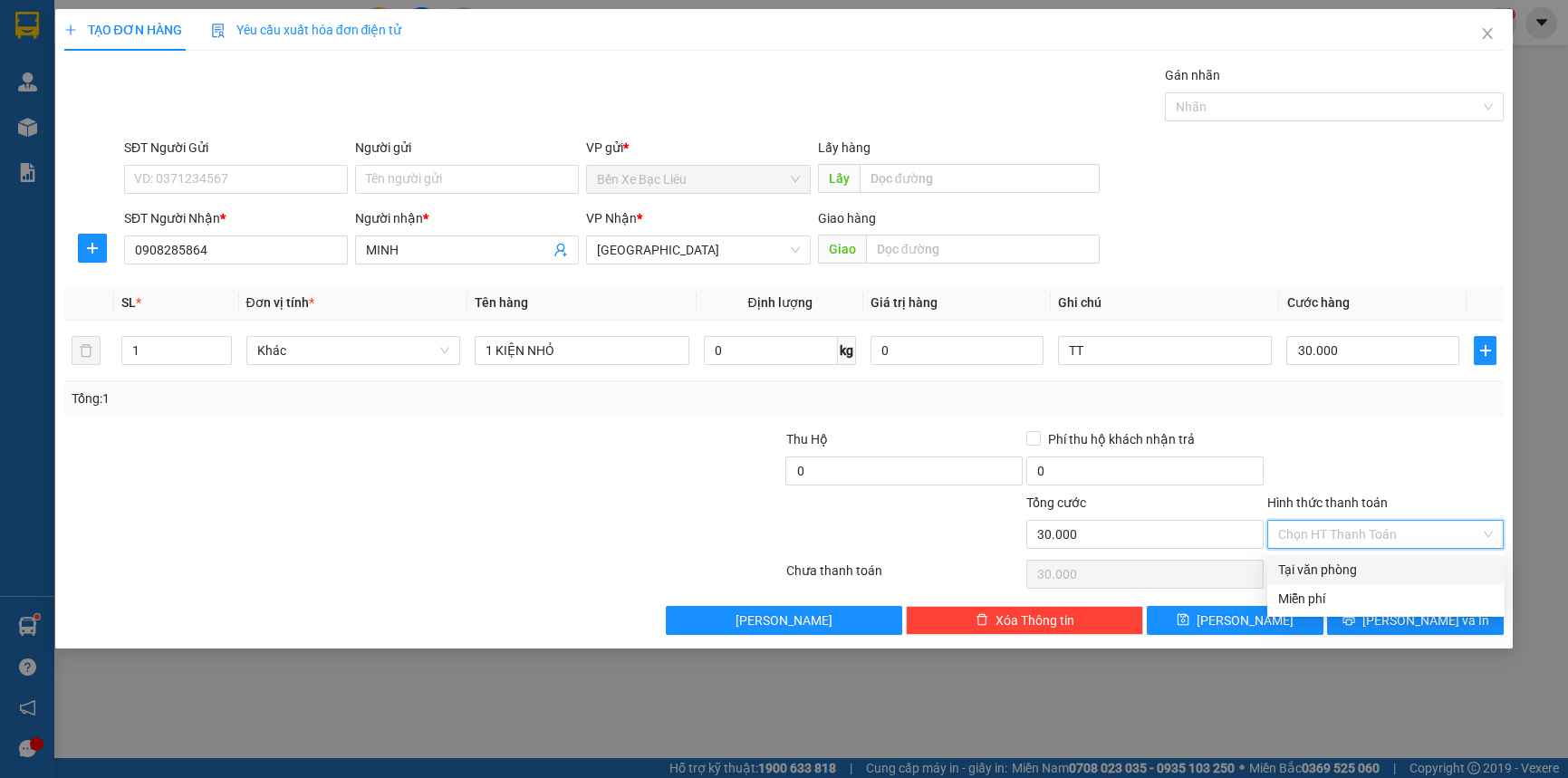
click at [1385, 563] on div "Tại văn phòng" at bounding box center [1386, 570] width 216 height 20
type input "0"
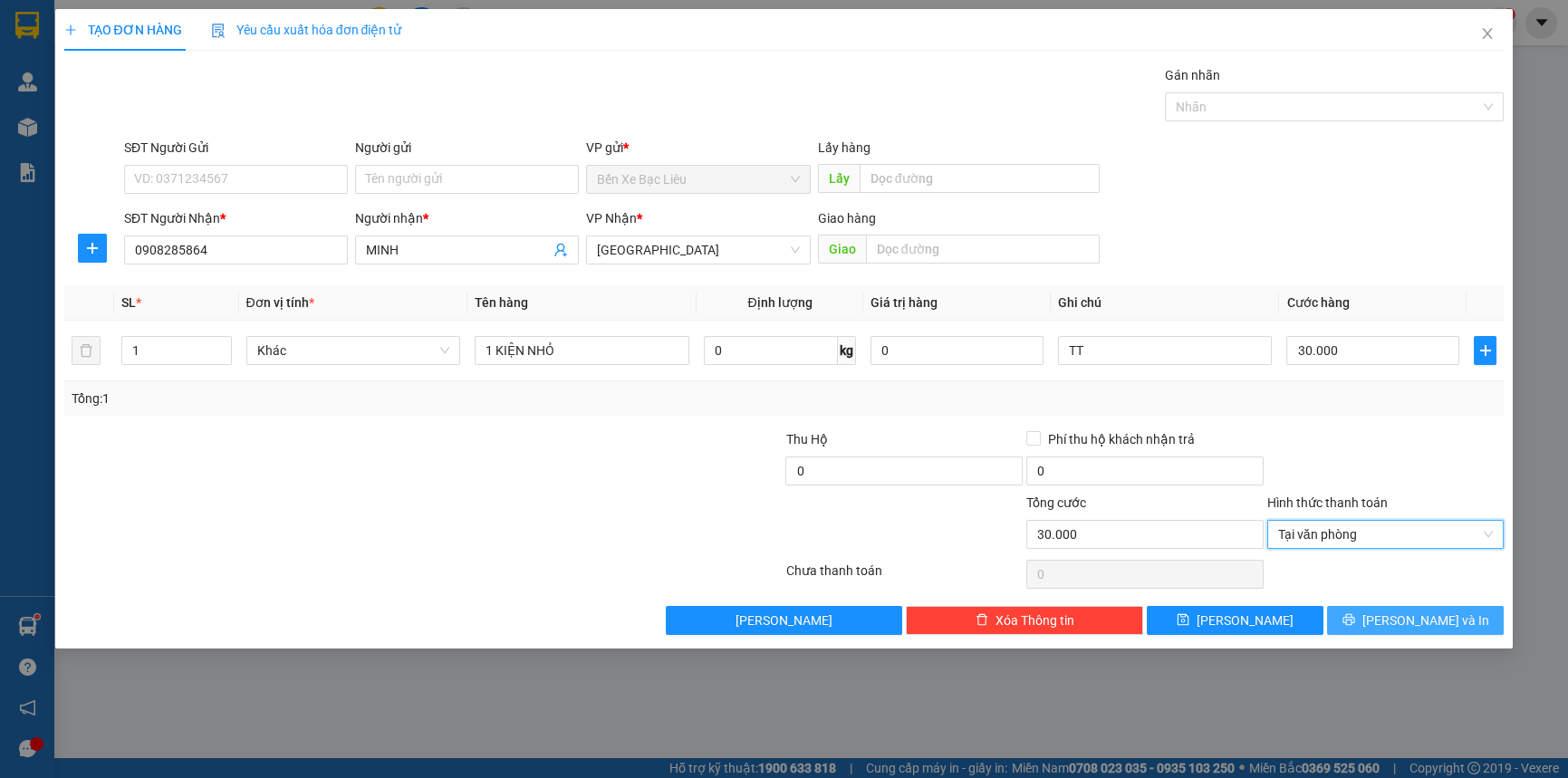
click at [1441, 617] on span "[PERSON_NAME] và In" at bounding box center [1425, 620] width 127 height 20
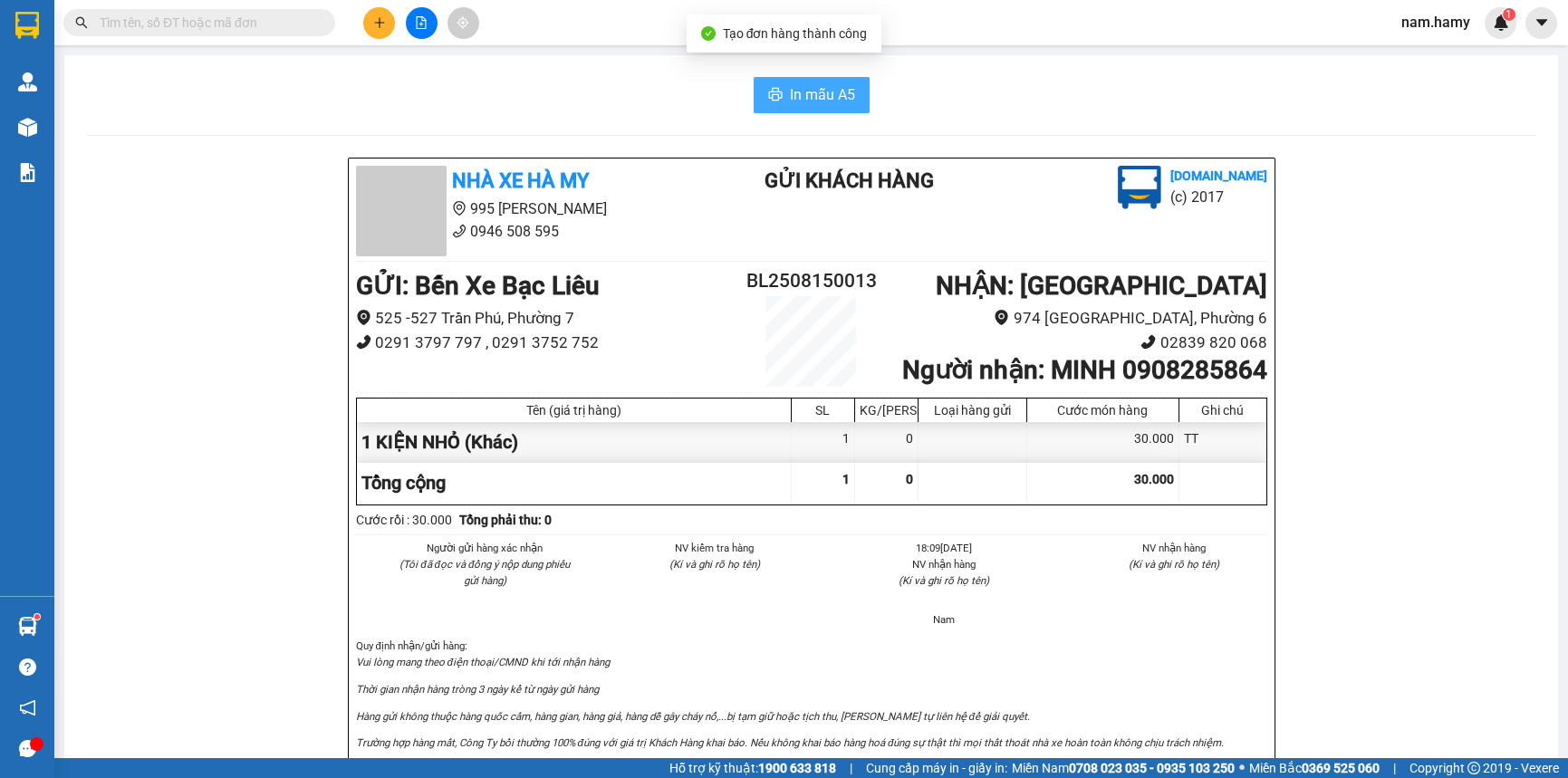
click at [855, 85] on button "In mẫu A5" at bounding box center [812, 95] width 116 height 37
click at [373, 20] on icon "plus" at bounding box center [380, 23] width 13 height 13
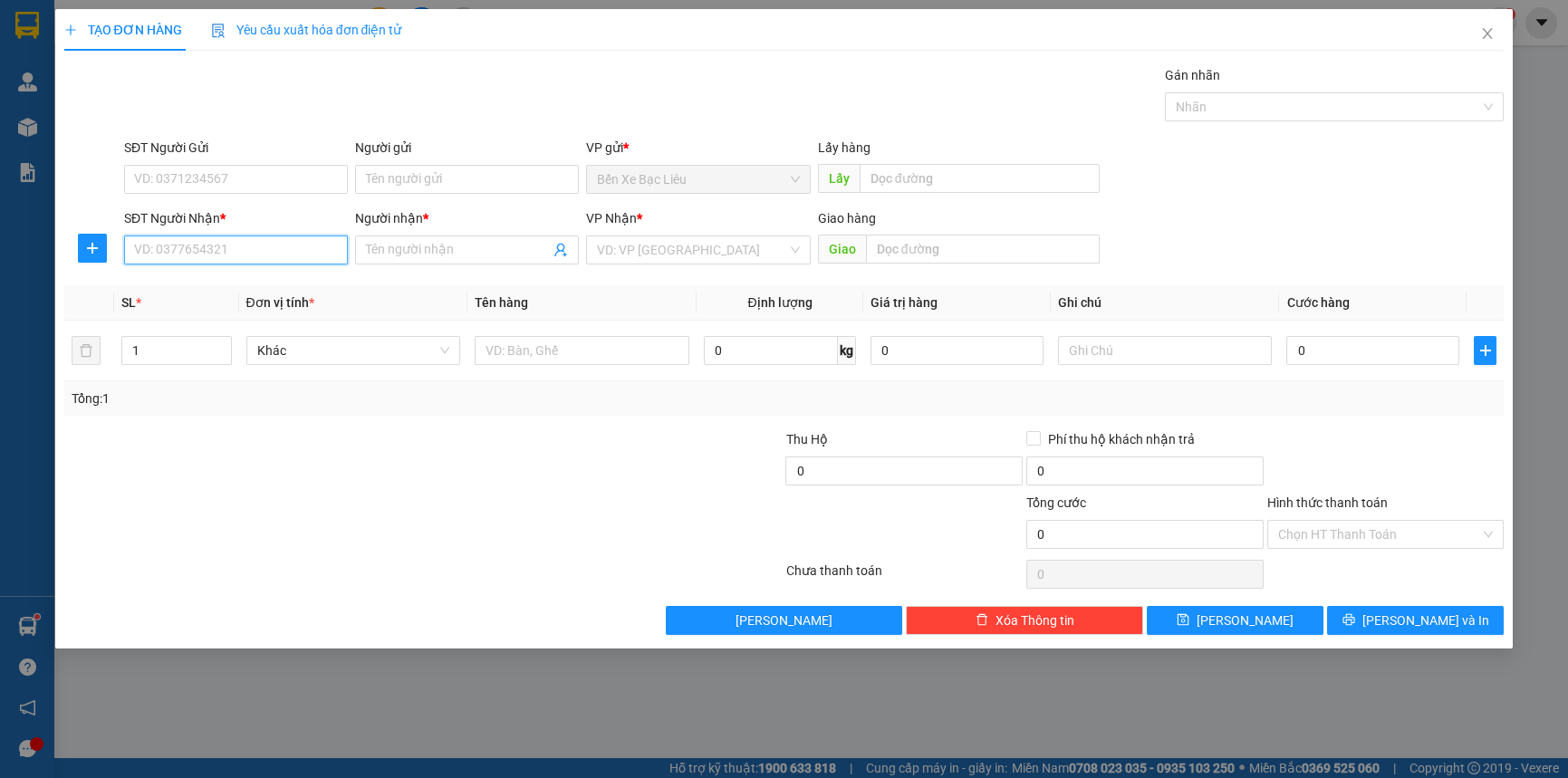
click at [317, 250] on input "SĐT Người Nhận *" at bounding box center [236, 250] width 223 height 29
click at [292, 284] on div "0937758069 - [GEOGRAPHIC_DATA]" at bounding box center [236, 285] width 204 height 20
type input "0937758069"
type input "ANH PHI"
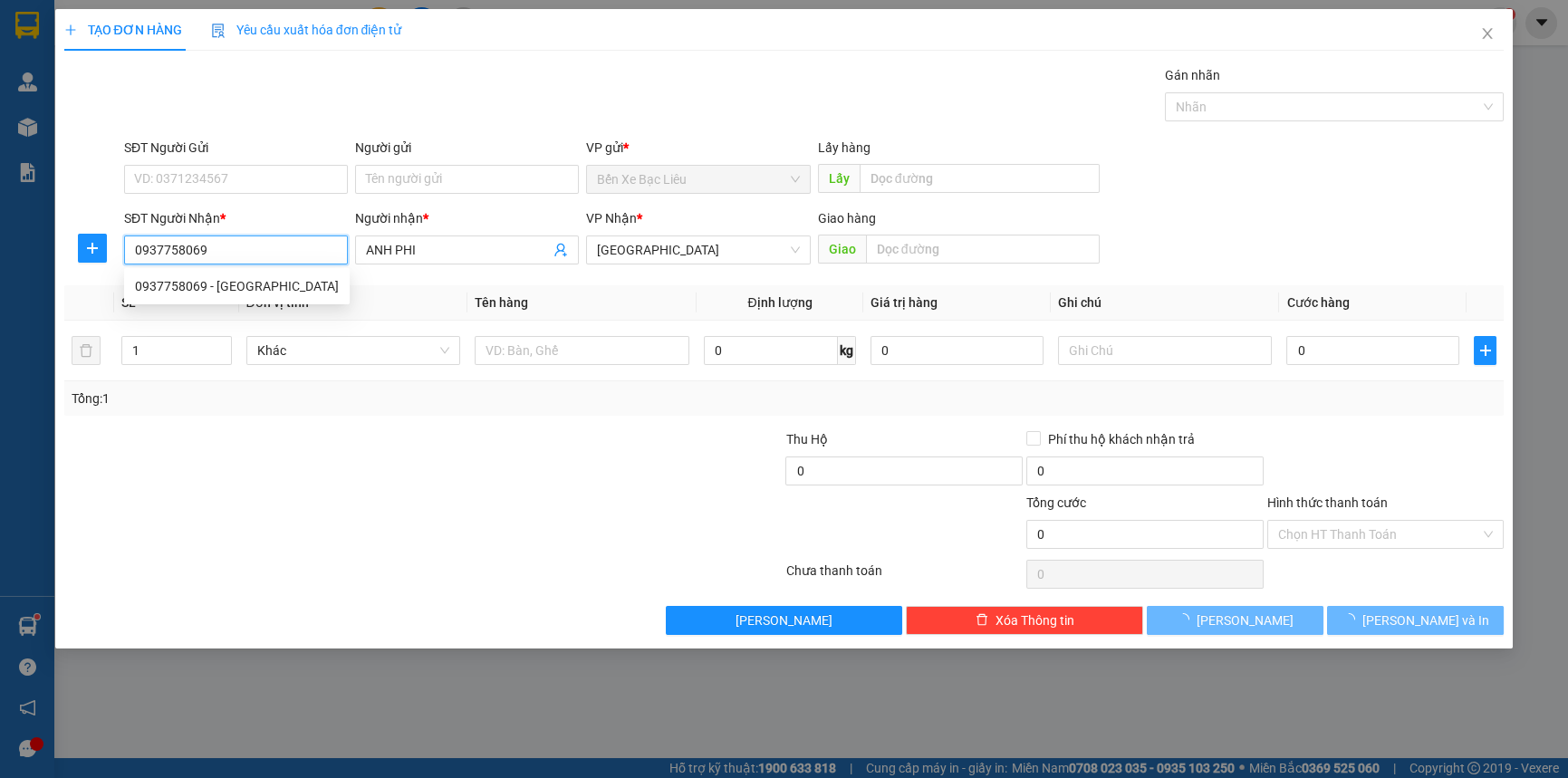
type input "40.000"
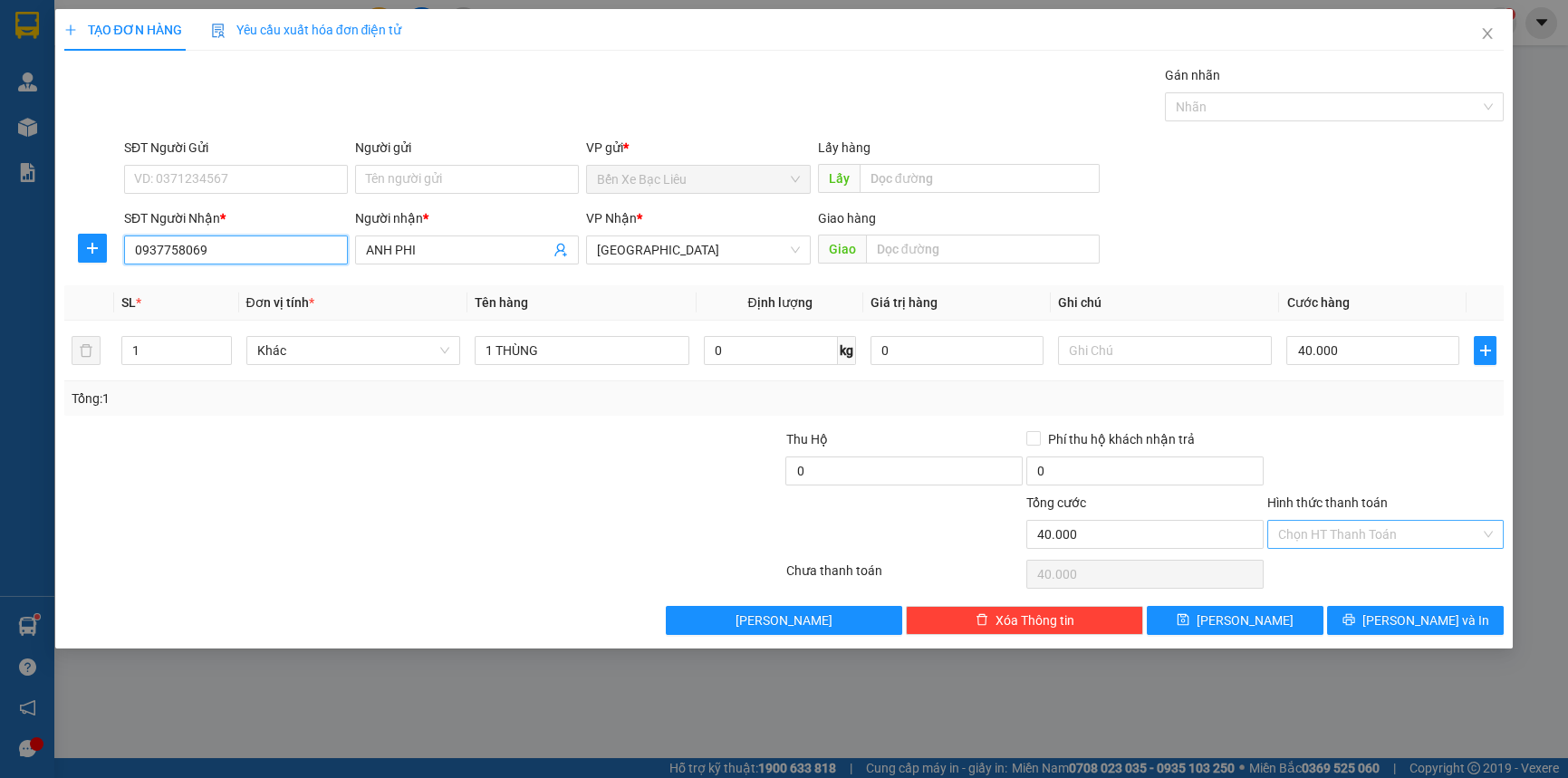
type input "0937758069"
click at [1413, 528] on input "Hình thức thanh toán" at bounding box center [1379, 534] width 203 height 27
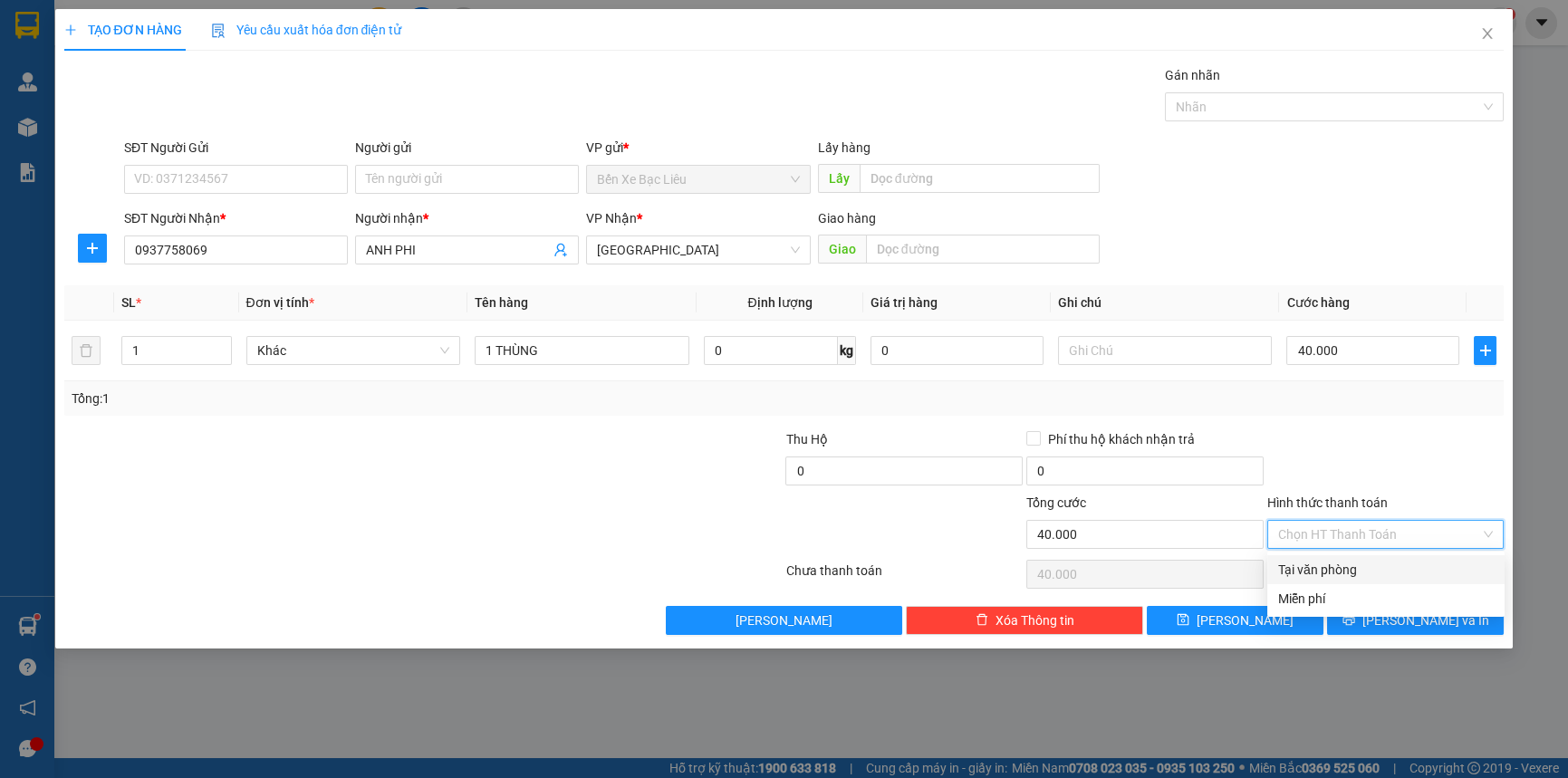
click at [1423, 566] on div "Tại văn phòng" at bounding box center [1386, 570] width 216 height 20
type input "0"
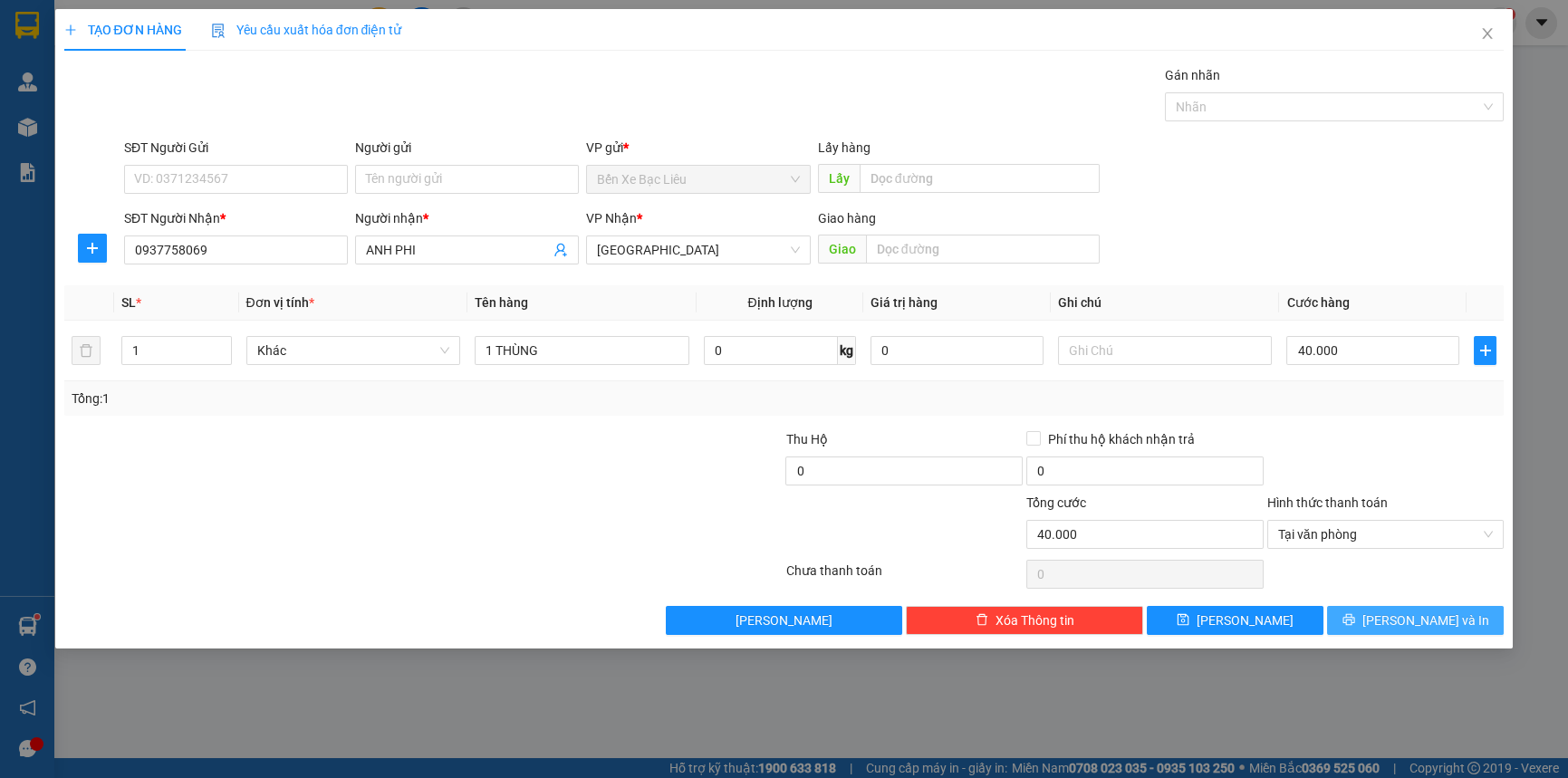
click at [1409, 622] on span "[PERSON_NAME] và In" at bounding box center [1425, 620] width 127 height 20
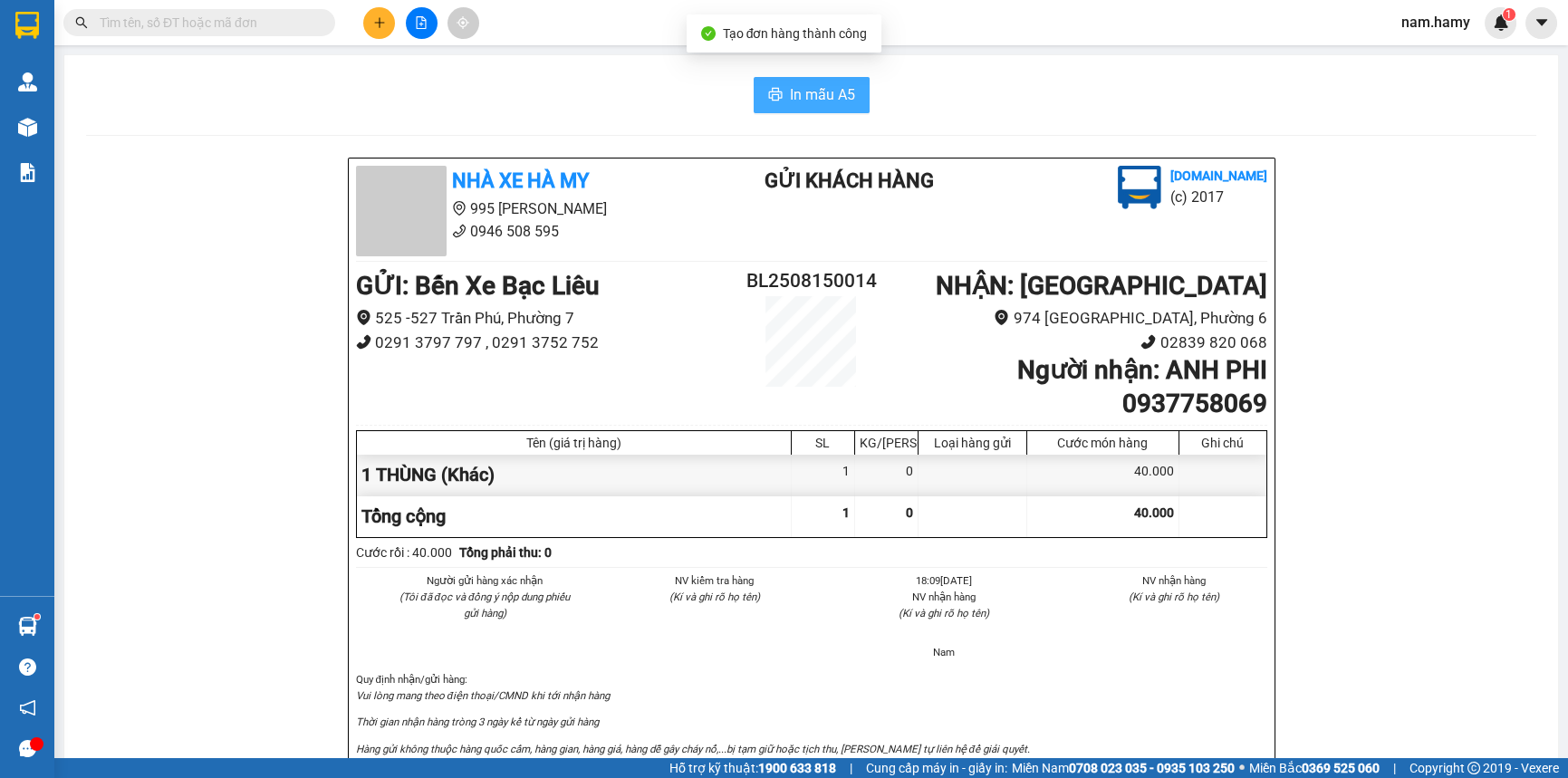
click at [790, 97] on span "In mẫu A5" at bounding box center [823, 95] width 66 height 23
click at [853, 87] on button "In mẫu A5" at bounding box center [812, 95] width 116 height 37
click at [796, 78] on button "In mẫu A5" at bounding box center [812, 95] width 116 height 37
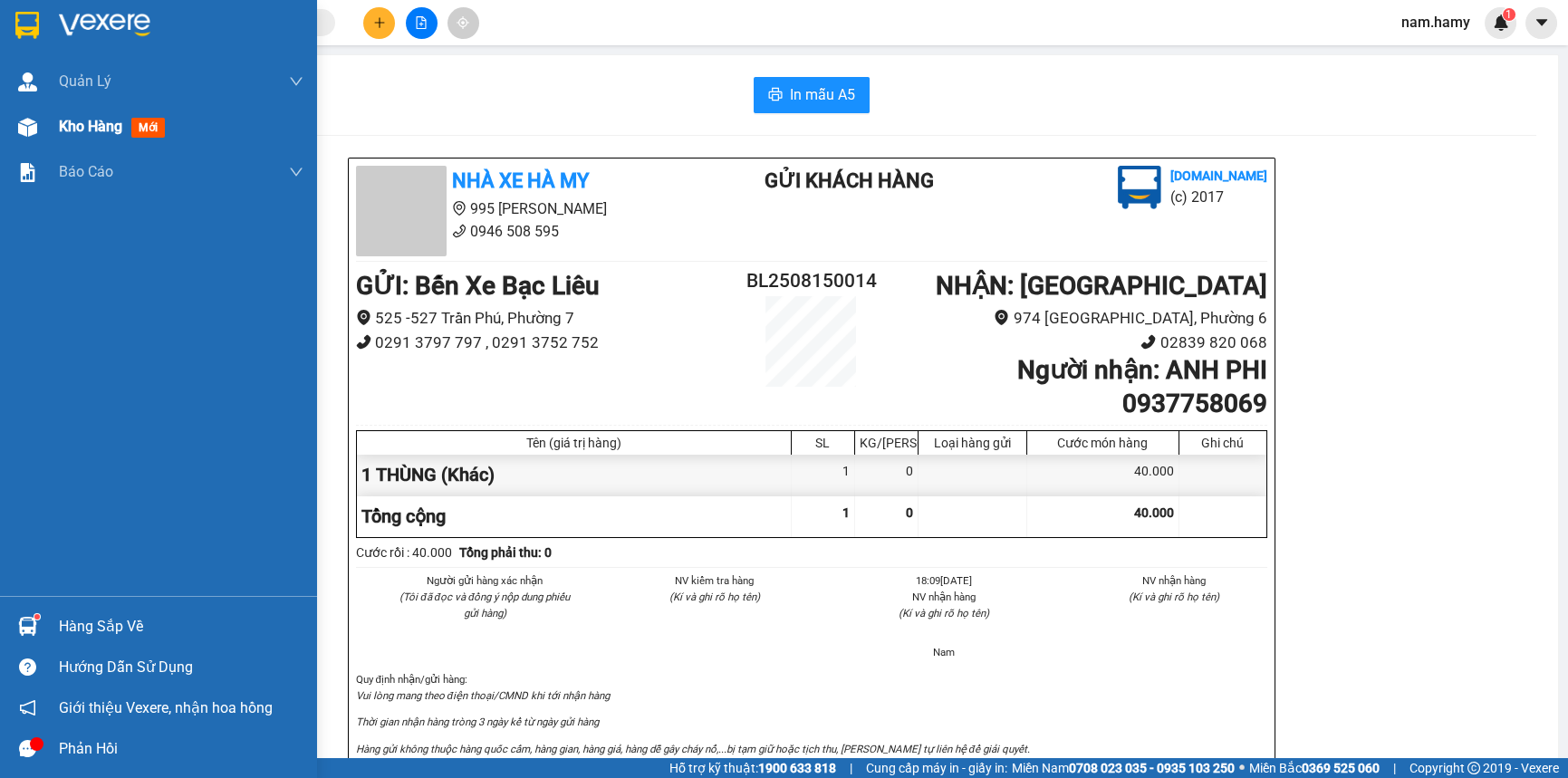
click at [37, 131] on div at bounding box center [28, 128] width 32 height 32
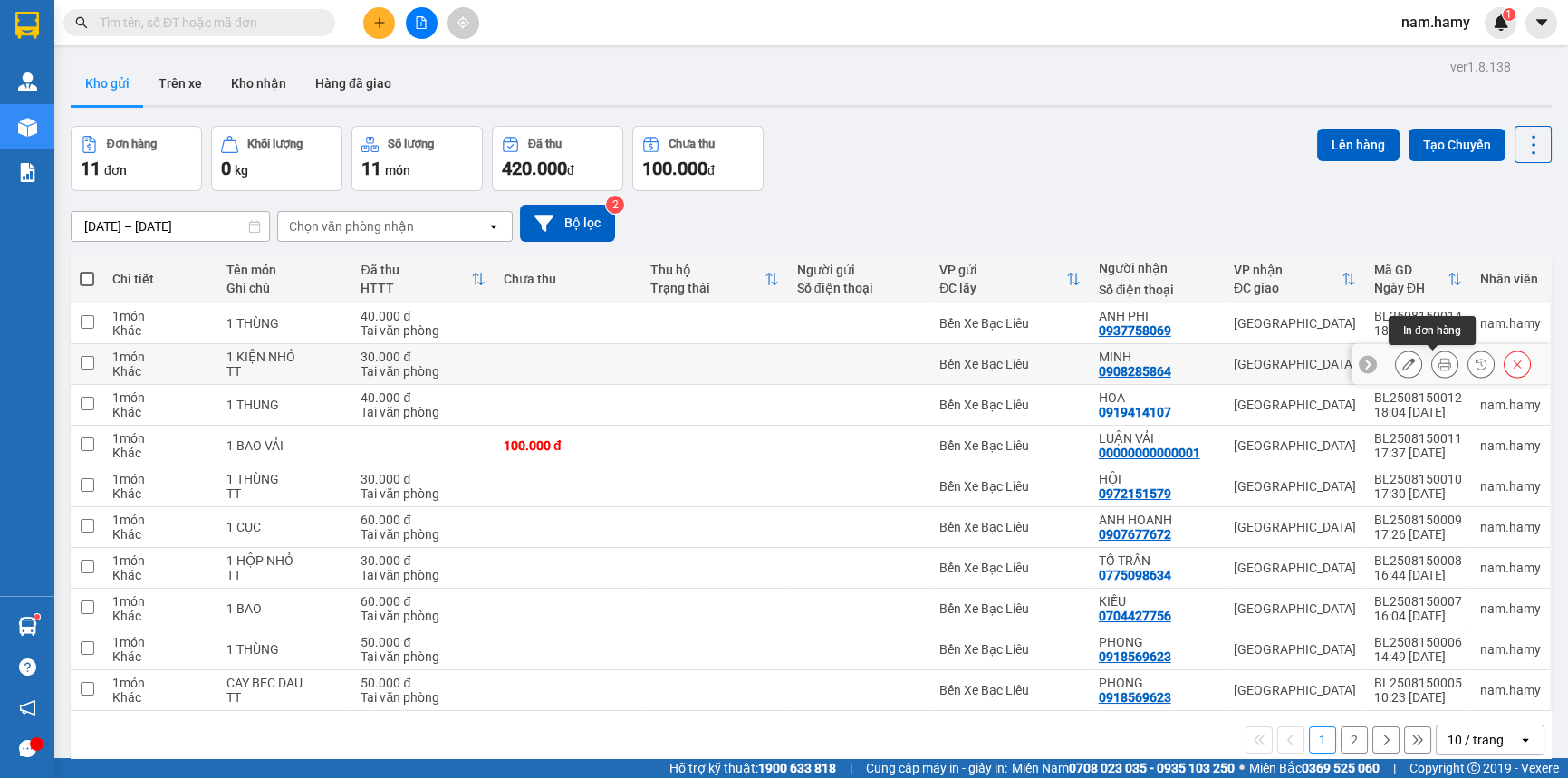
click at [1439, 369] on icon at bounding box center [1445, 364] width 13 height 13
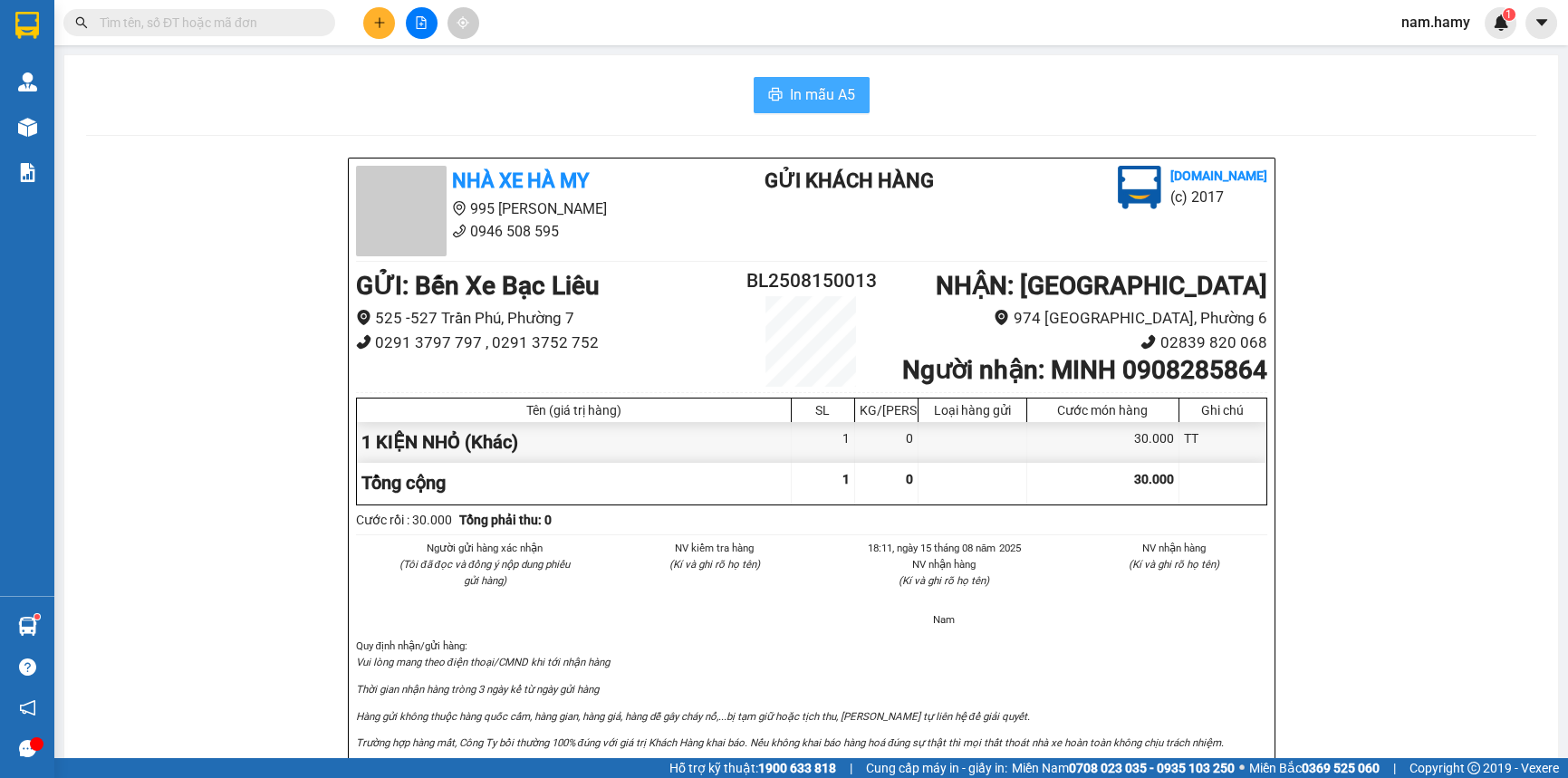
click at [775, 92] on icon "printer" at bounding box center [775, 94] width 14 height 14
click at [425, 26] on icon "file-add" at bounding box center [421, 23] width 10 height 13
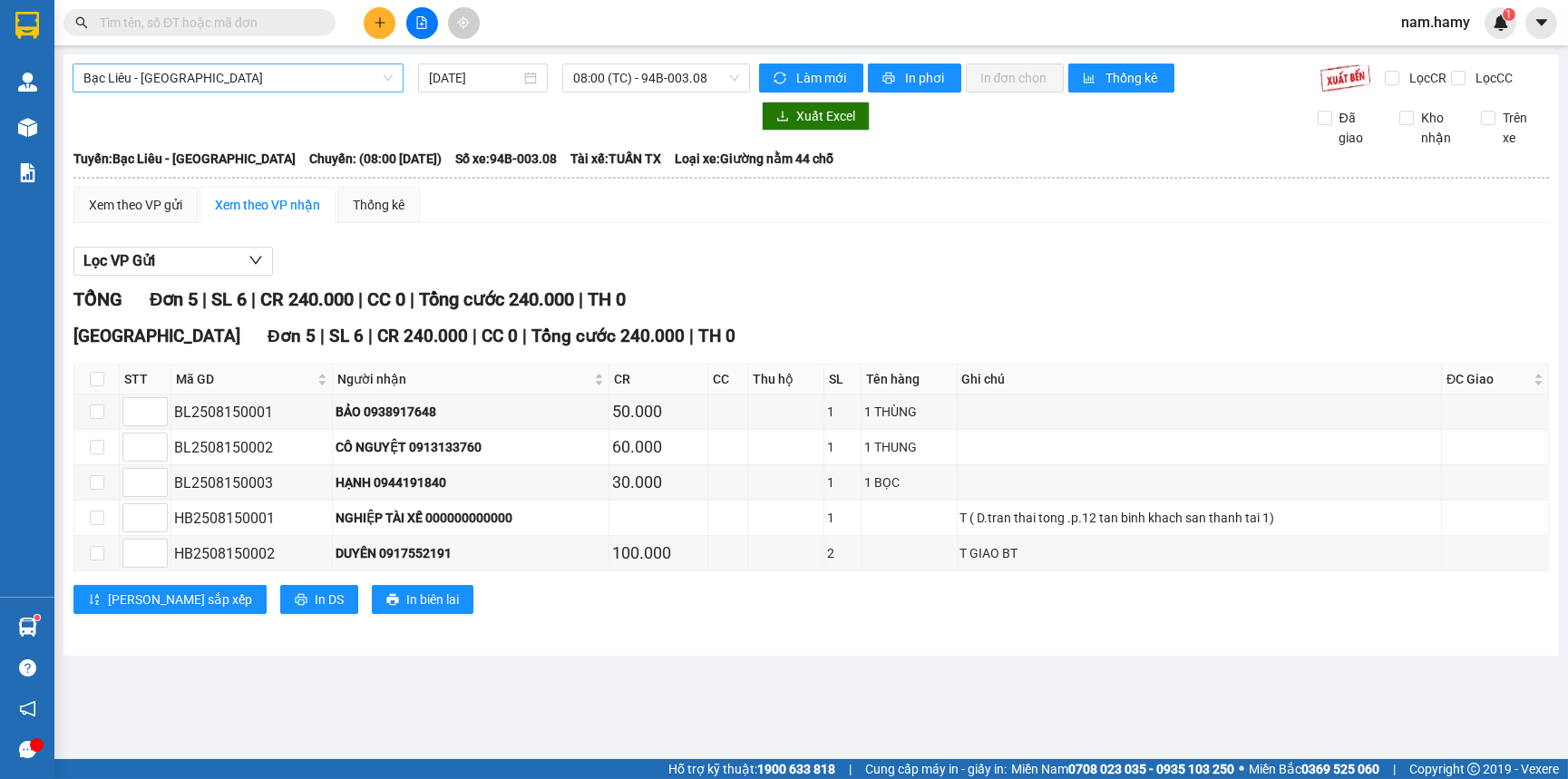
click at [355, 76] on span "Bạc Liêu - [GEOGRAPHIC_DATA]" at bounding box center [238, 78] width 309 height 27
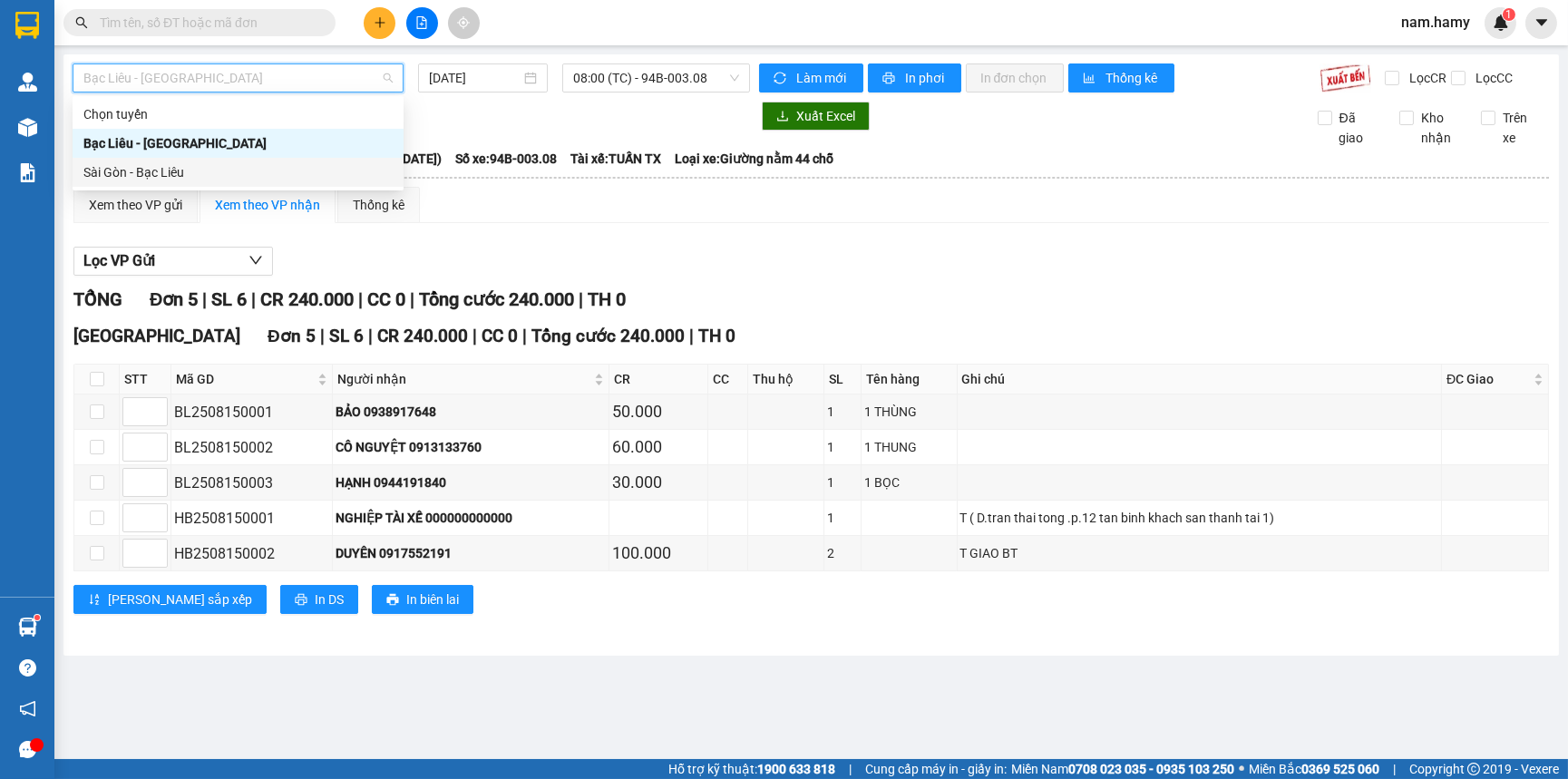
click at [350, 164] on div "Sài Gòn - Bạc Liêu" at bounding box center [238, 172] width 309 height 20
type input "[DATE]"
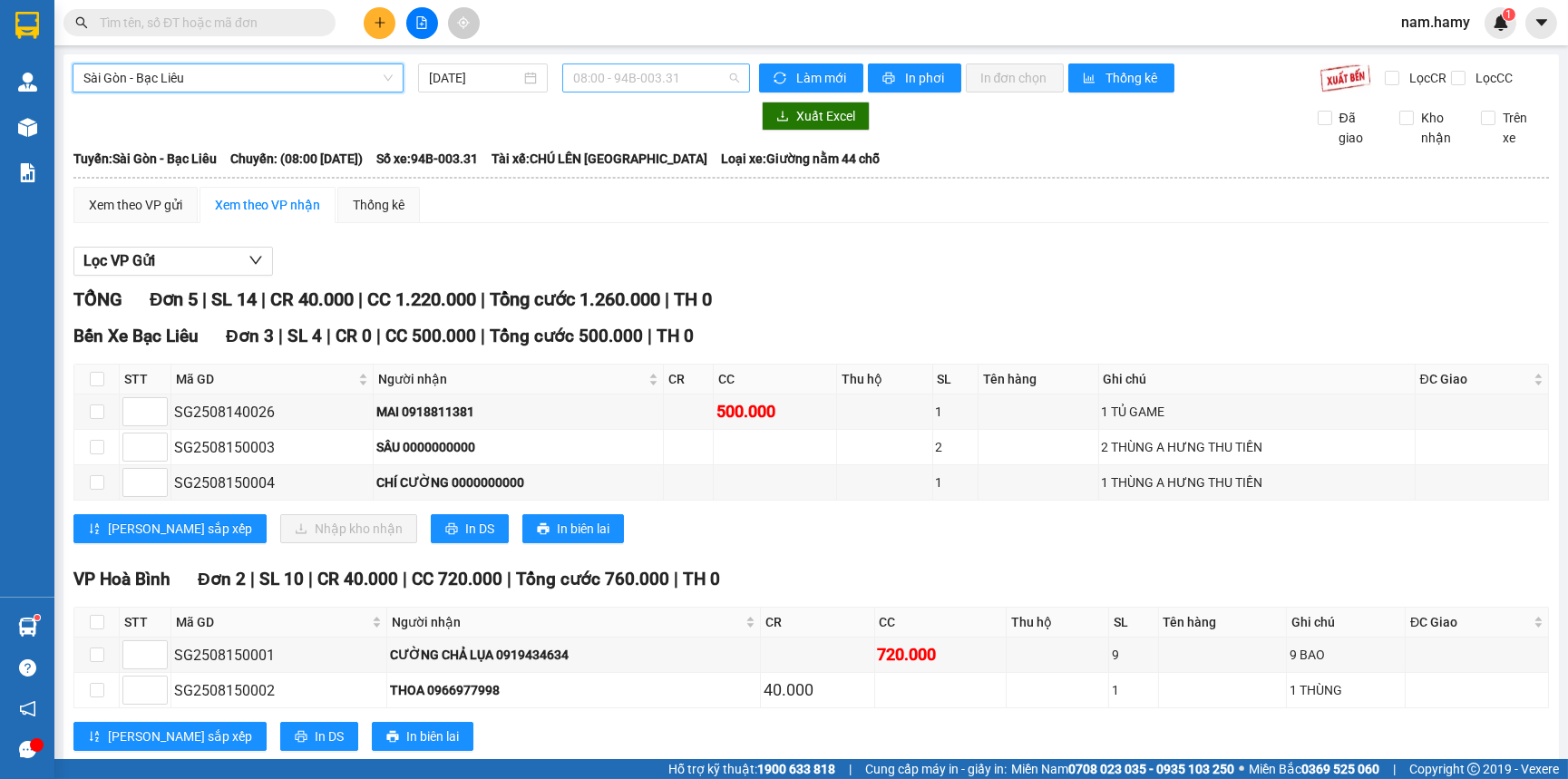
click at [616, 79] on span "08:00 - 94B-003.31" at bounding box center [656, 78] width 165 height 27
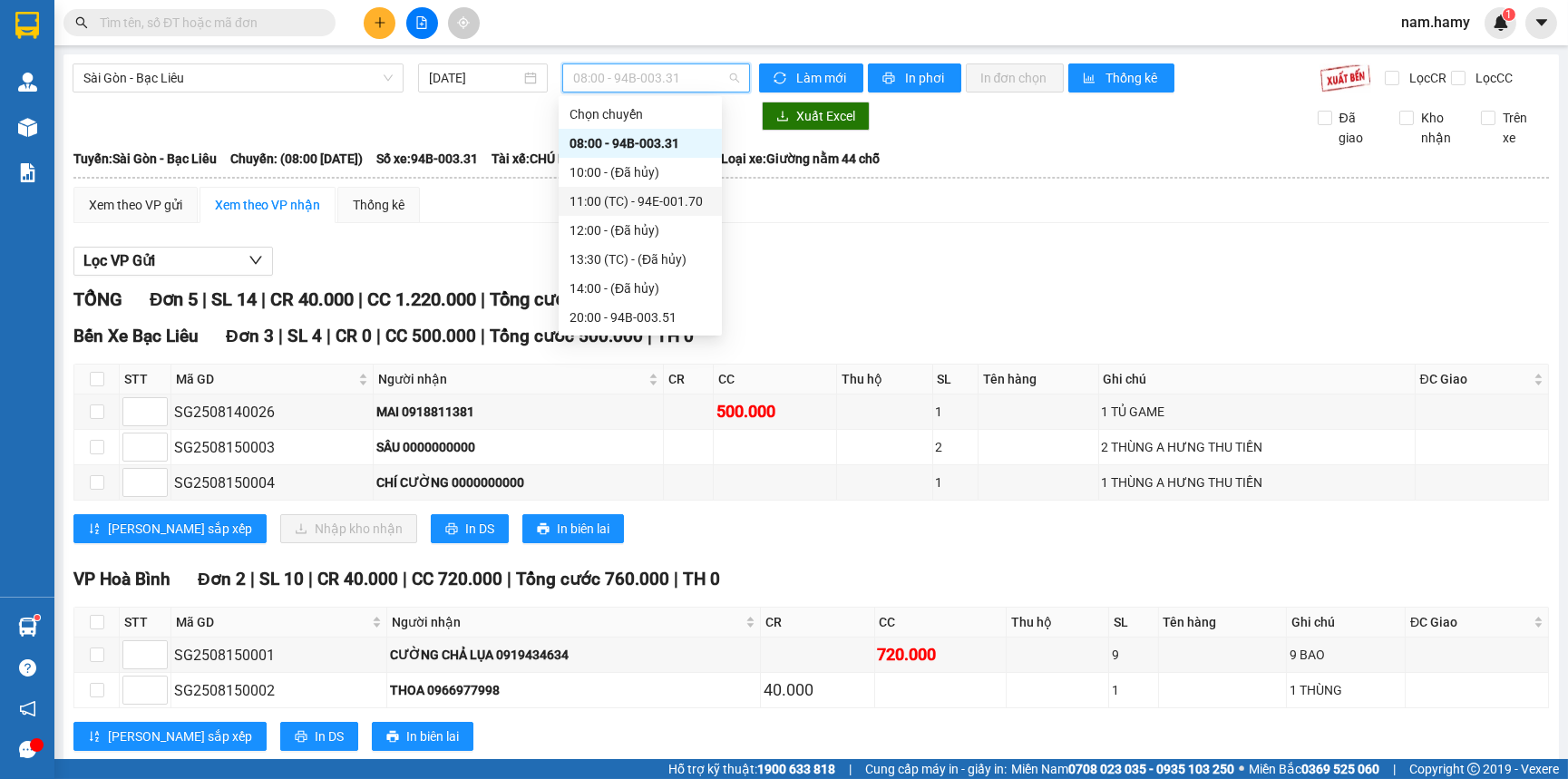
click at [629, 198] on div "11:00 (TC) - 94E-001.70" at bounding box center [640, 201] width 142 height 20
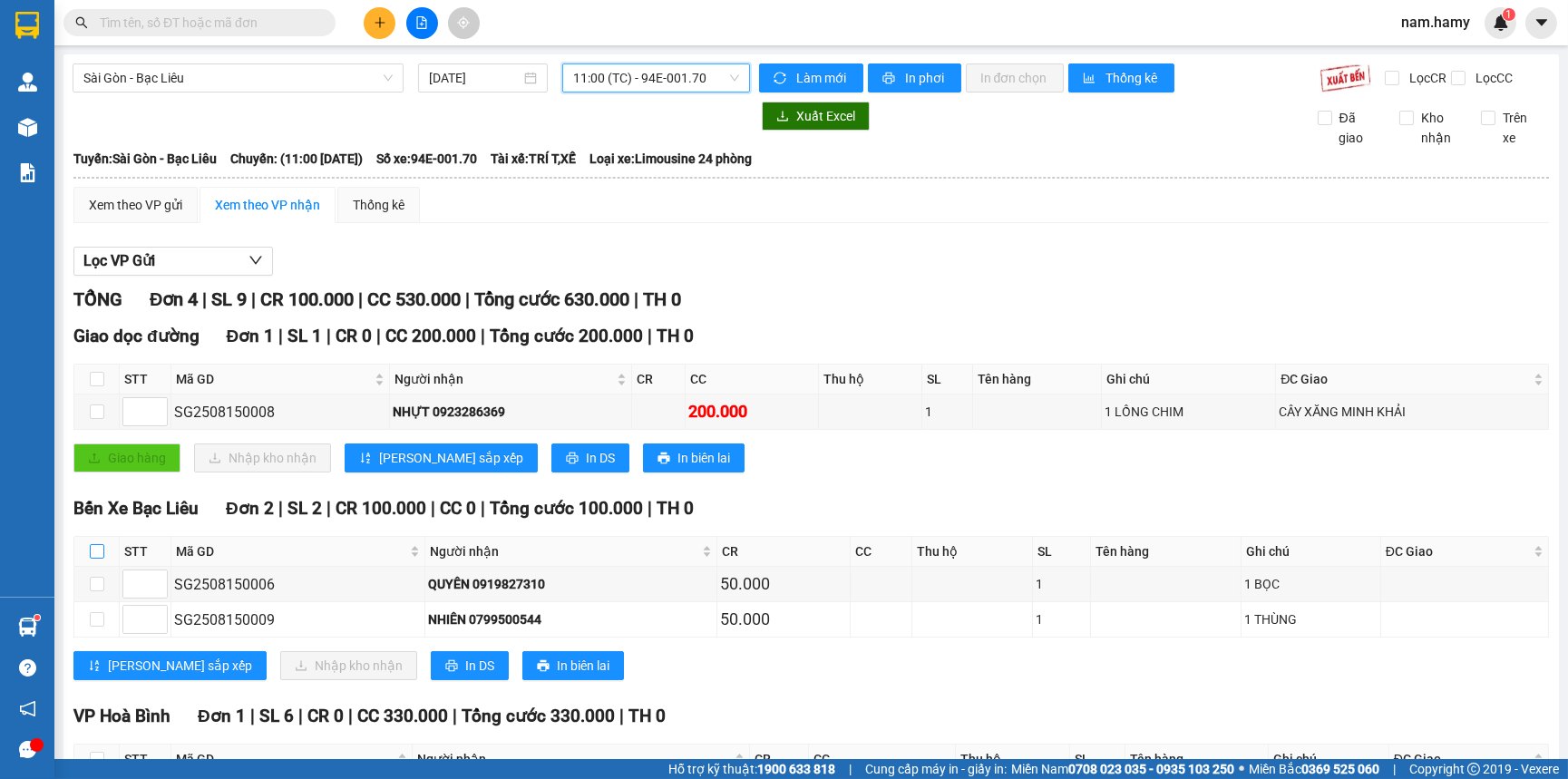
click at [91, 559] on input "checkbox" at bounding box center [97, 551] width 14 height 14
checkbox input "true"
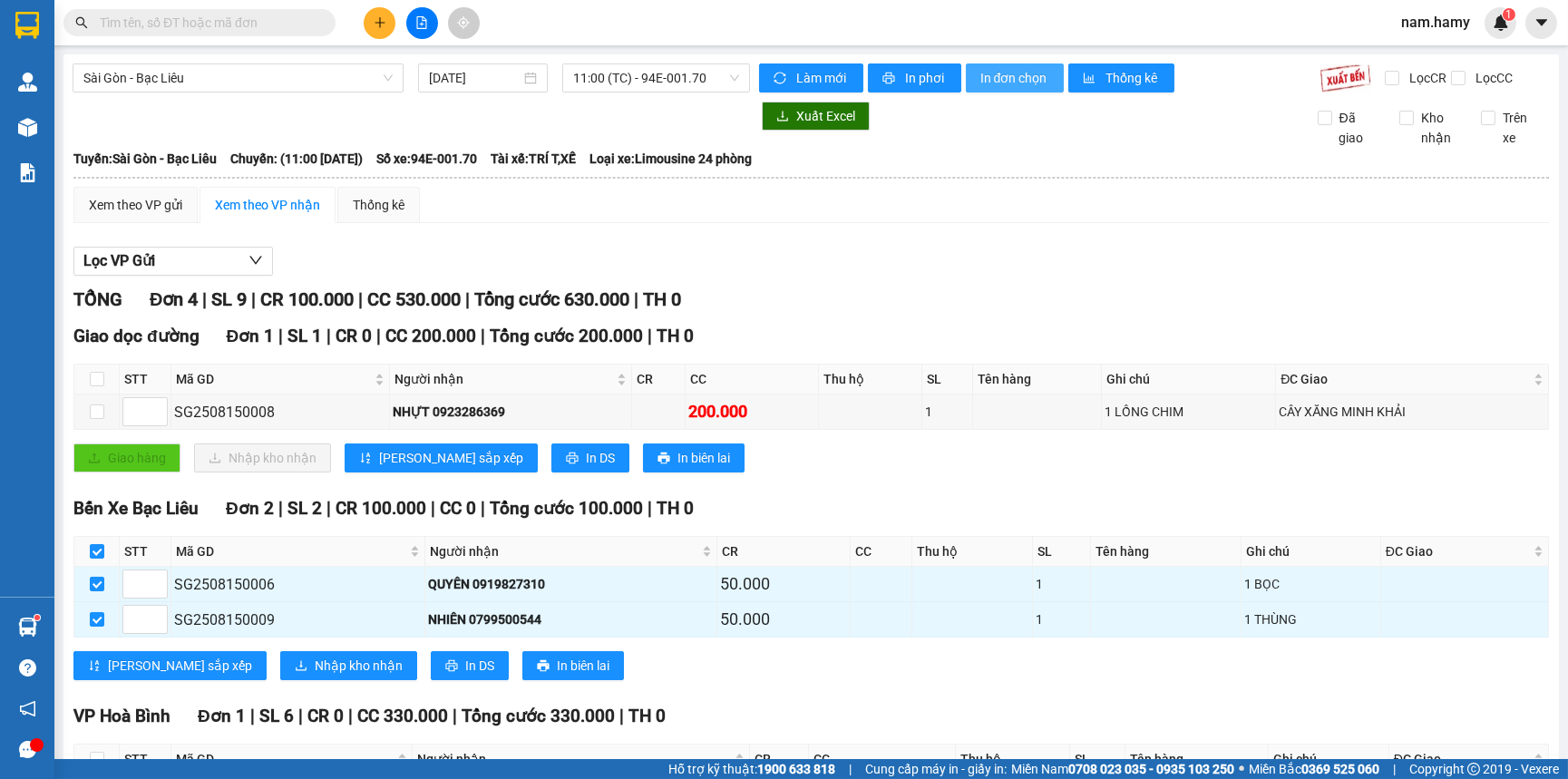
click at [1002, 74] on span "In đơn chọn" at bounding box center [1016, 77] width 70 height 20
click at [387, 23] on button at bounding box center [380, 23] width 32 height 32
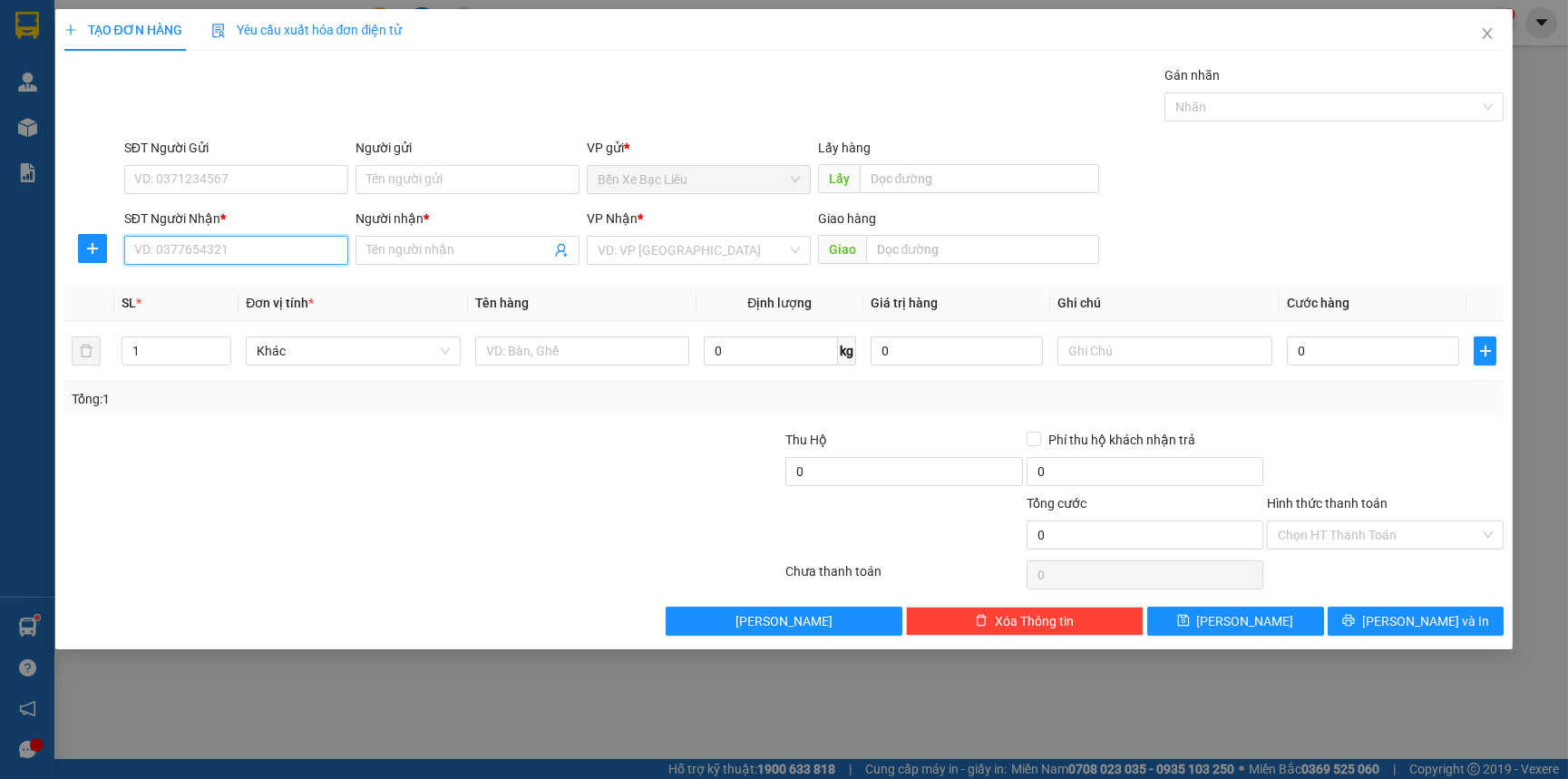
click at [292, 253] on input "SĐT Người Nhận *" at bounding box center [236, 250] width 224 height 29
click at [233, 281] on div "0962655958 - THUÝ" at bounding box center [236, 286] width 202 height 20
type input "0962655958"
type input "THUÝ"
type input "40.000"
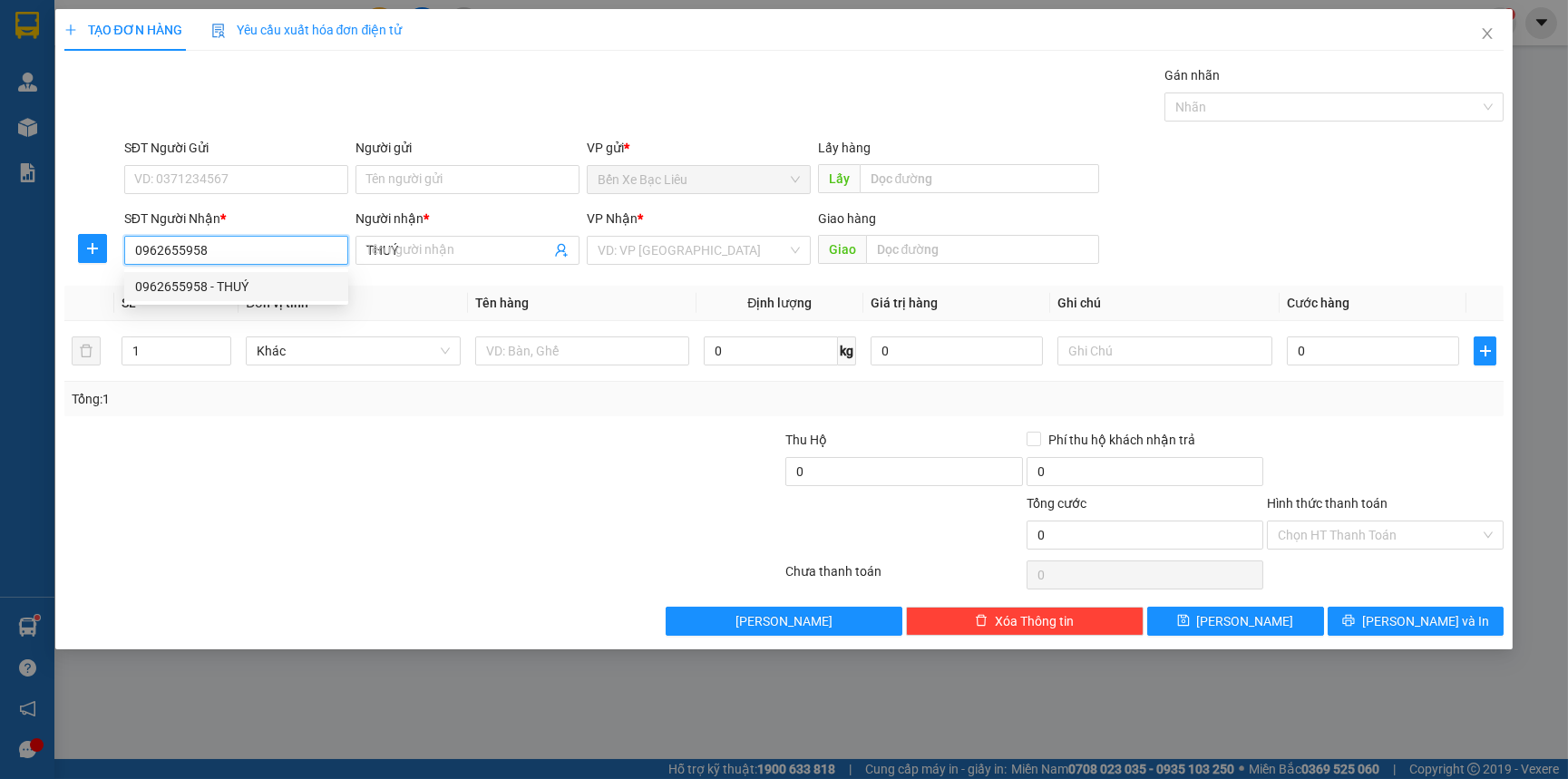
type input "40.000"
type input "0962655958"
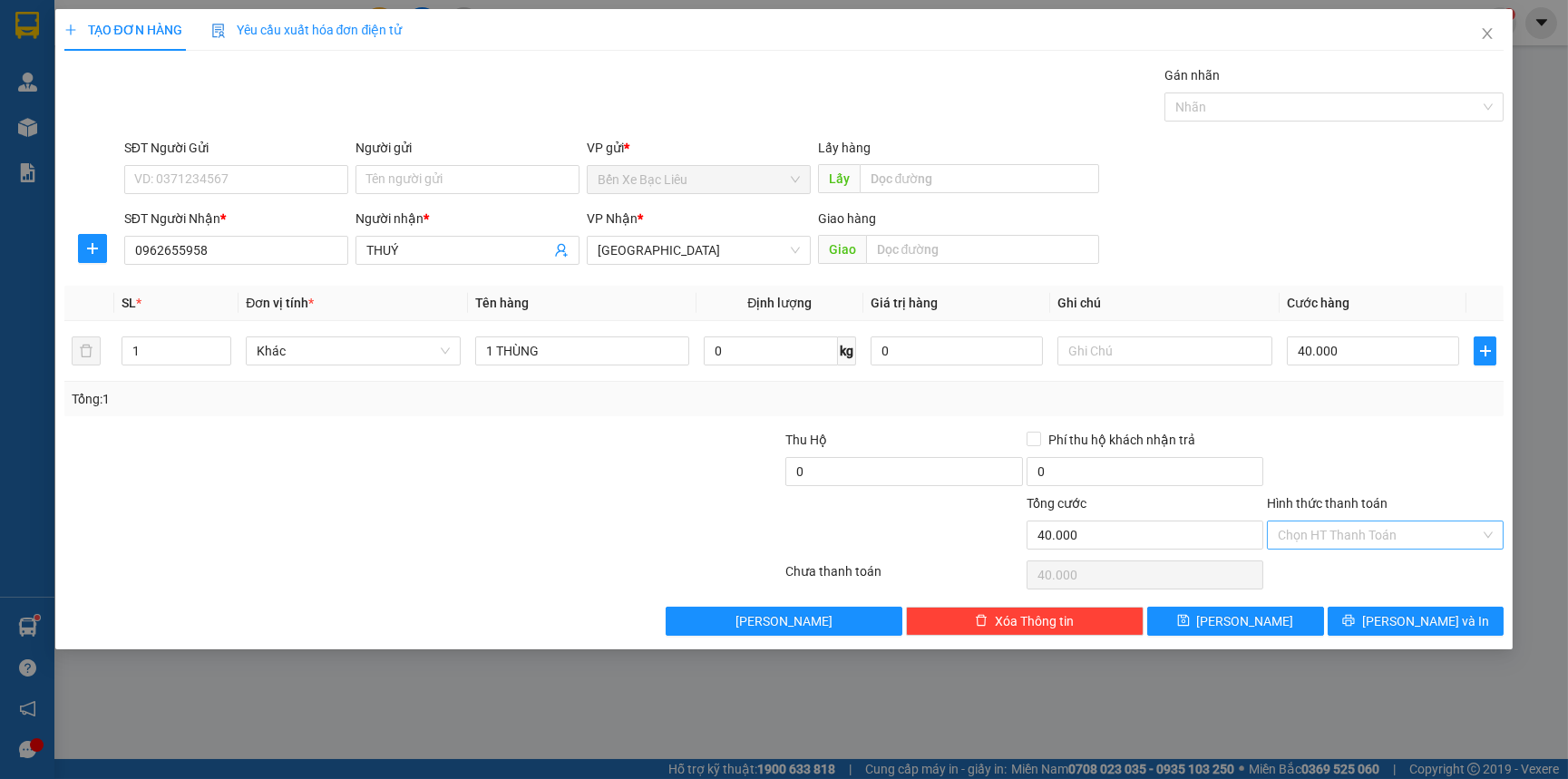
click at [1393, 534] on input "Hình thức thanh toán" at bounding box center [1378, 535] width 202 height 27
click at [1403, 561] on div "Tại văn phòng" at bounding box center [1385, 570] width 215 height 20
type input "0"
click at [1307, 351] on input "40.000" at bounding box center [1374, 351] width 173 height 29
type input "0"
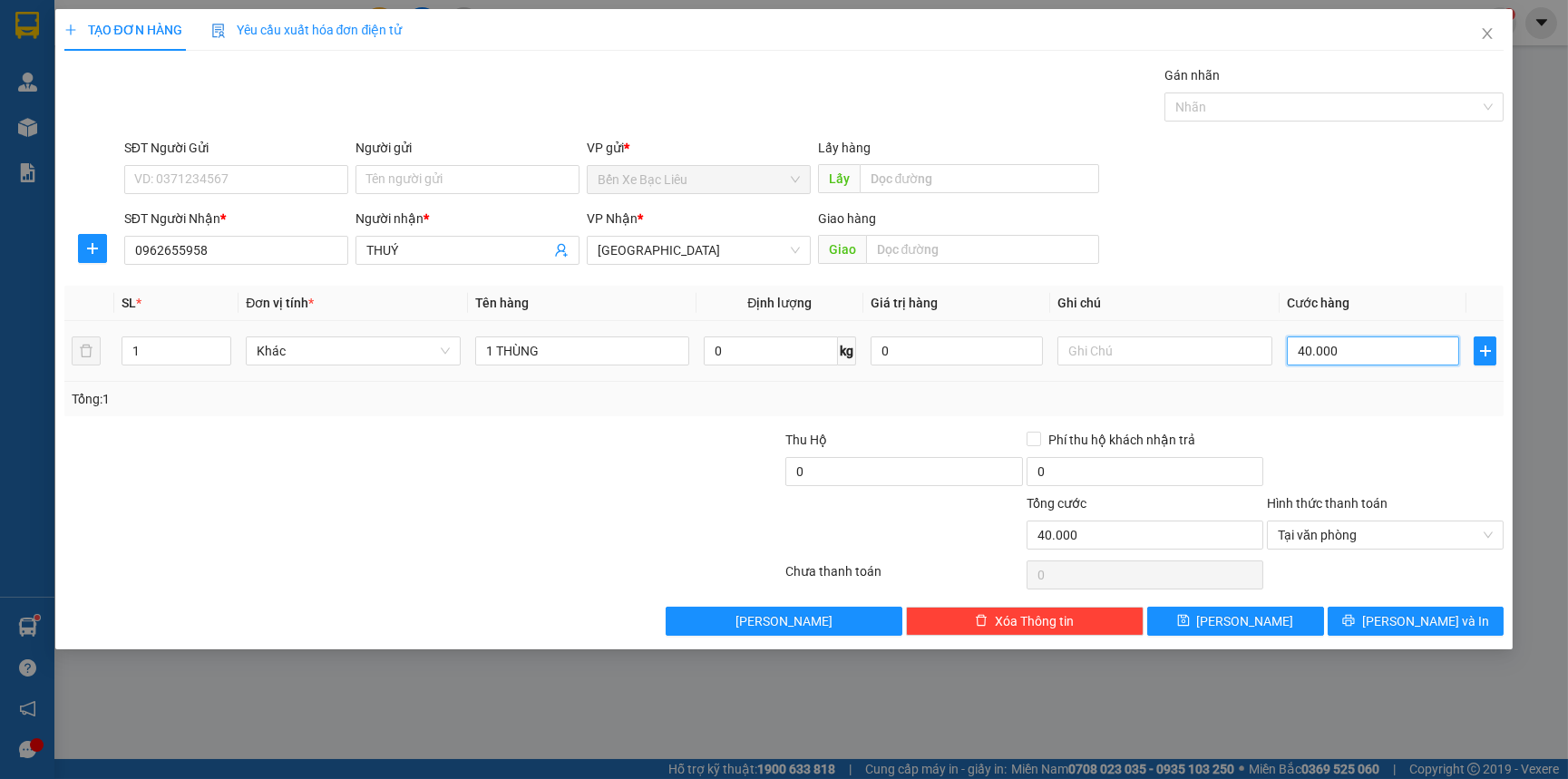
type input "0"
click at [1292, 351] on input "0" at bounding box center [1374, 351] width 173 height 29
type input "30"
type input "30.000"
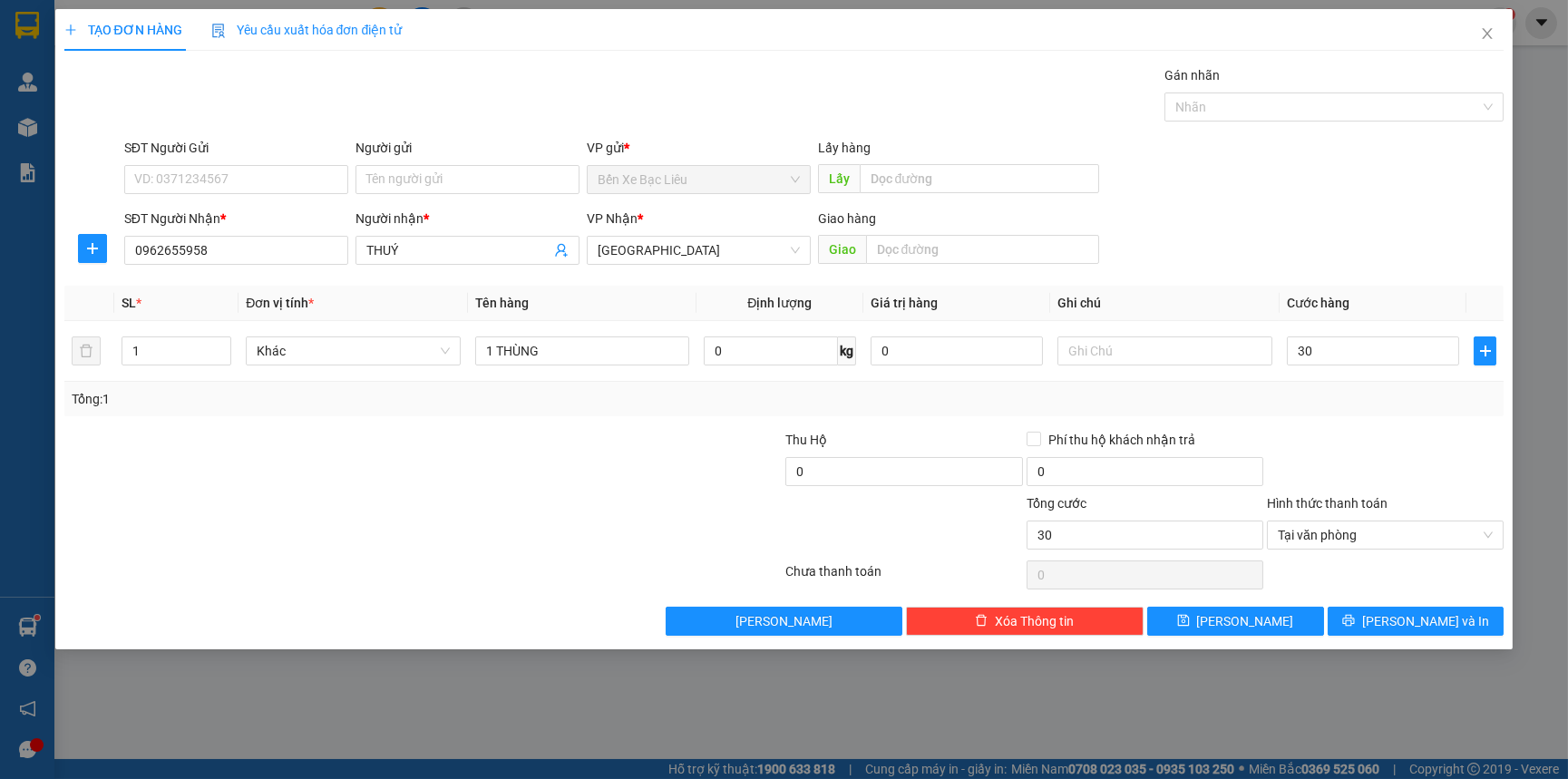
type input "30.000"
click at [1365, 436] on div at bounding box center [1386, 462] width 241 height 64
click at [1433, 619] on span "[PERSON_NAME] và In" at bounding box center [1425, 621] width 127 height 20
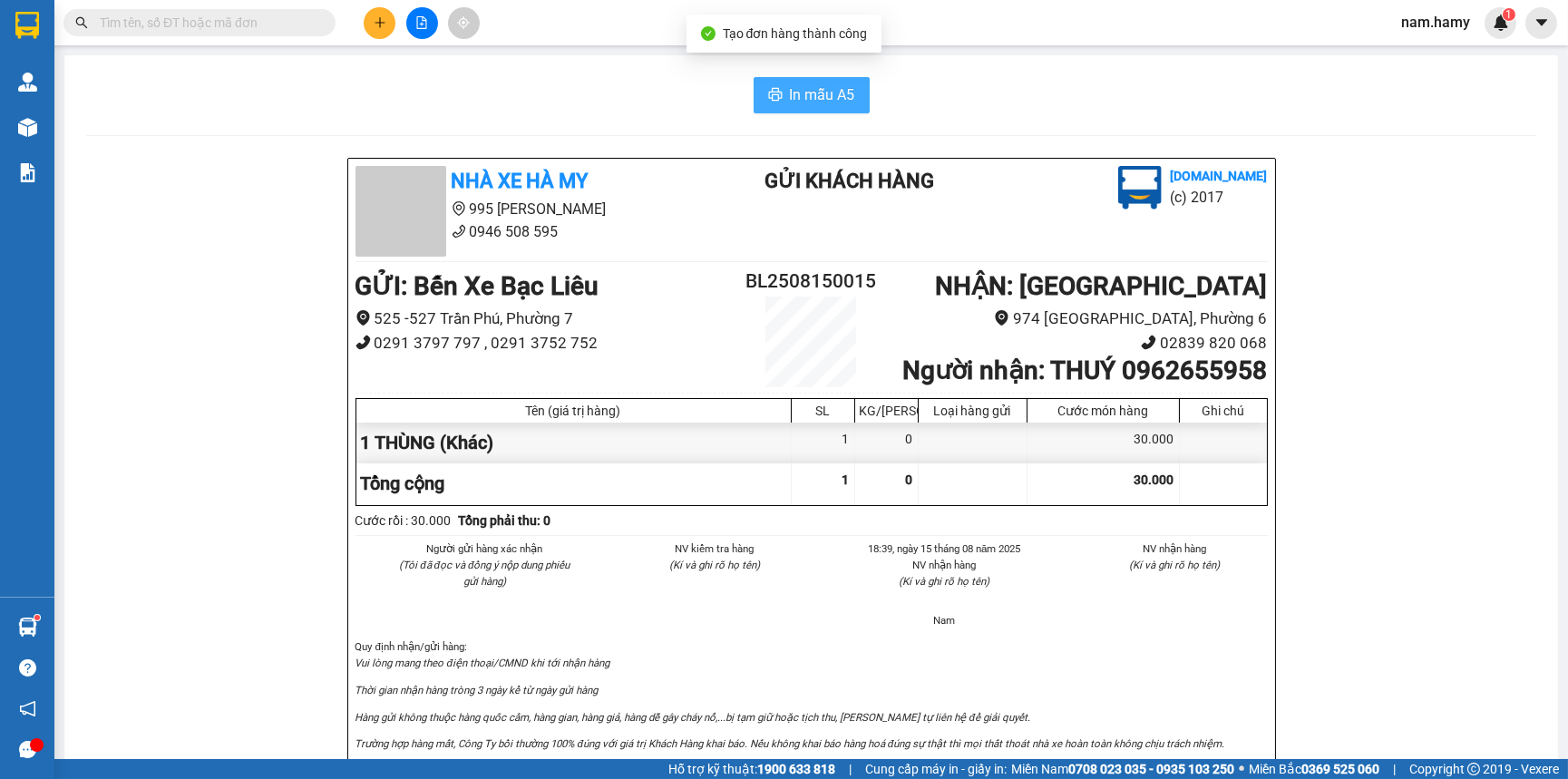
click at [846, 88] on span "In mẫu A5" at bounding box center [823, 95] width 66 height 23
click at [378, 20] on icon "plus" at bounding box center [380, 23] width 13 height 13
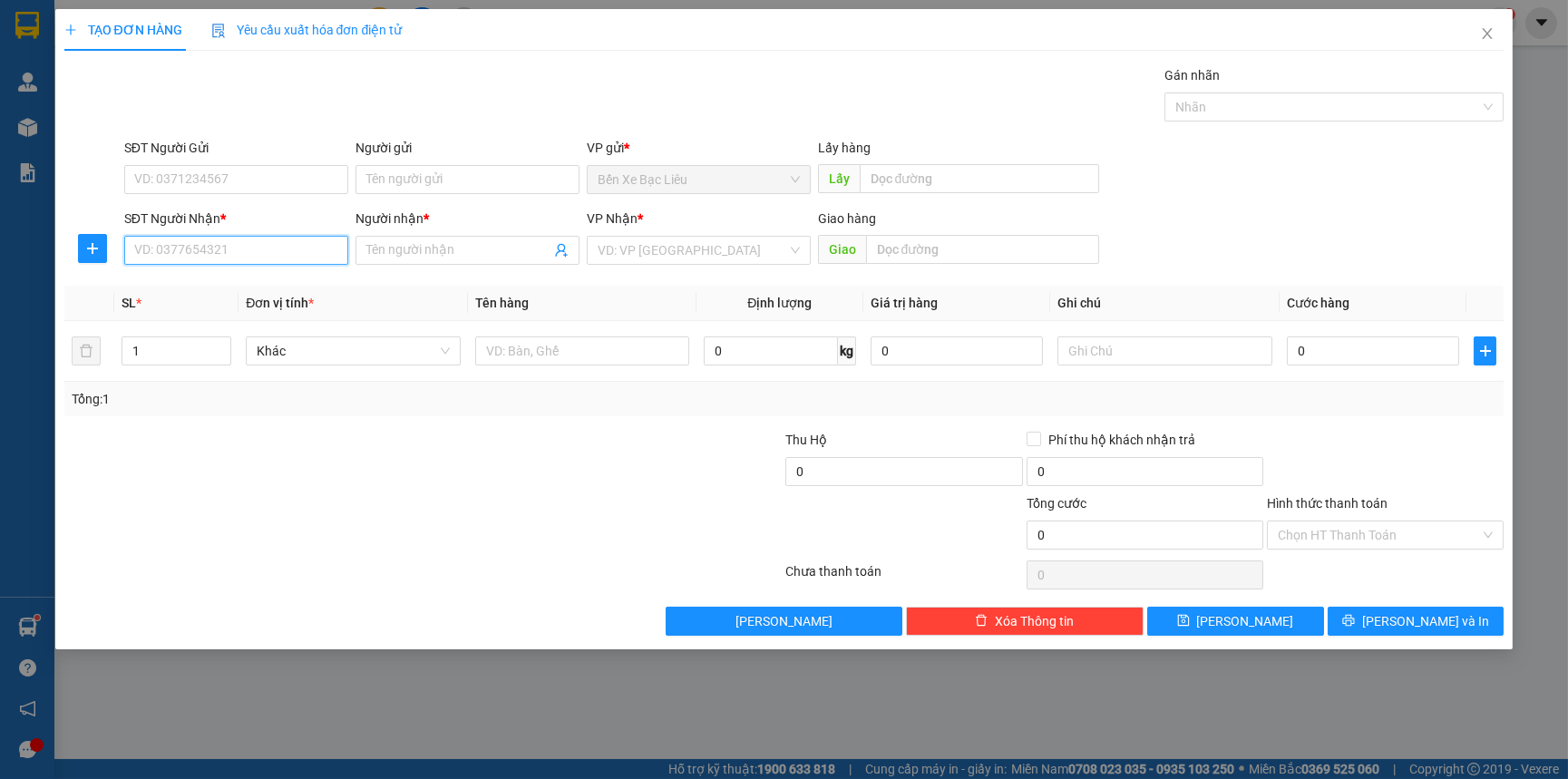
click at [243, 256] on input "SĐT Người Nhận *" at bounding box center [236, 250] width 224 height 29
click at [298, 283] on div "0919087230 - PHƯỢNG" at bounding box center [236, 286] width 202 height 20
type input "0919087230"
type input "PHƯỢNG"
type input "30.000"
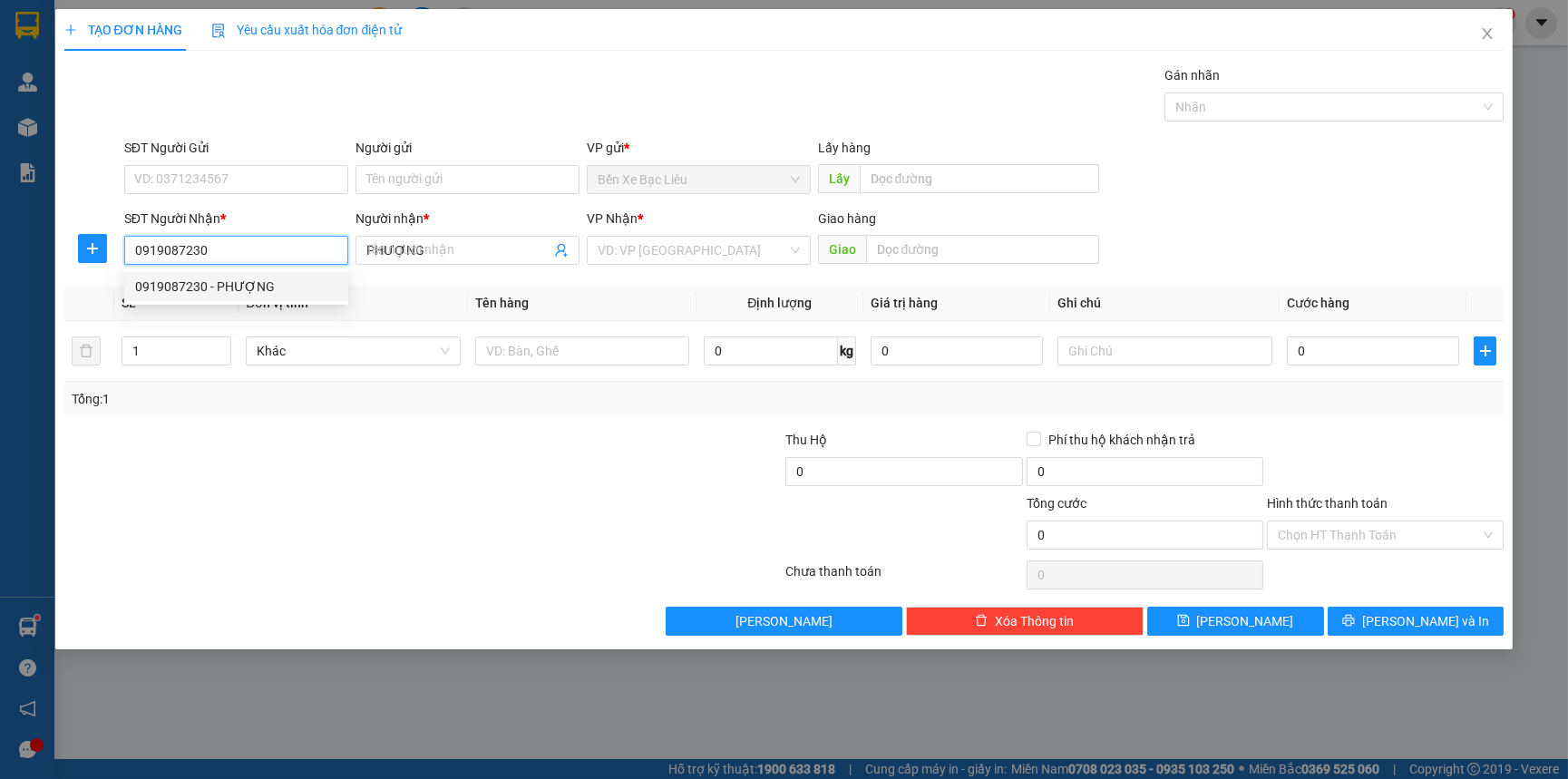
type input "30.000"
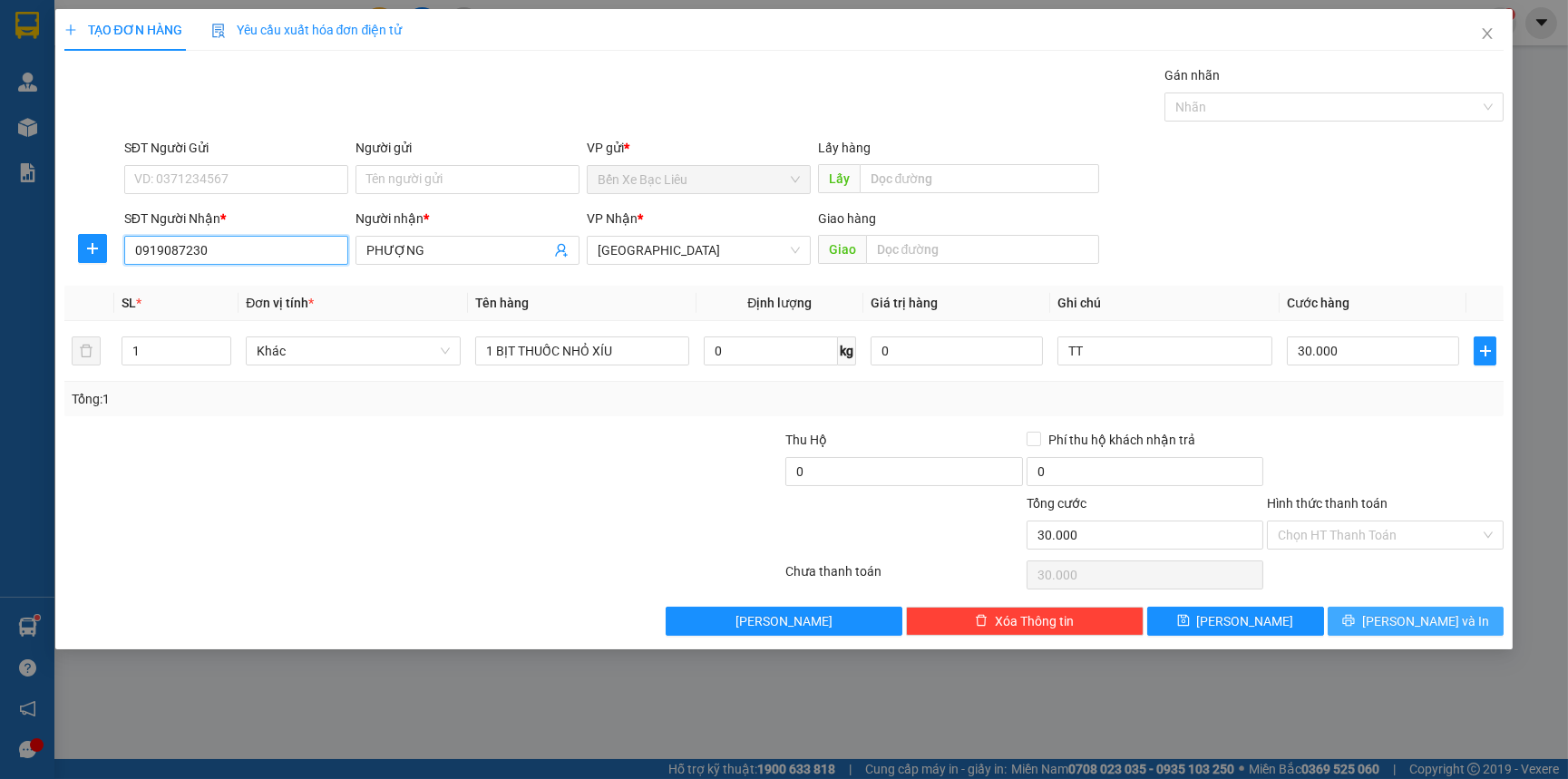
type input "0919087230"
click at [1355, 616] on icon "printer" at bounding box center [1349, 621] width 13 height 13
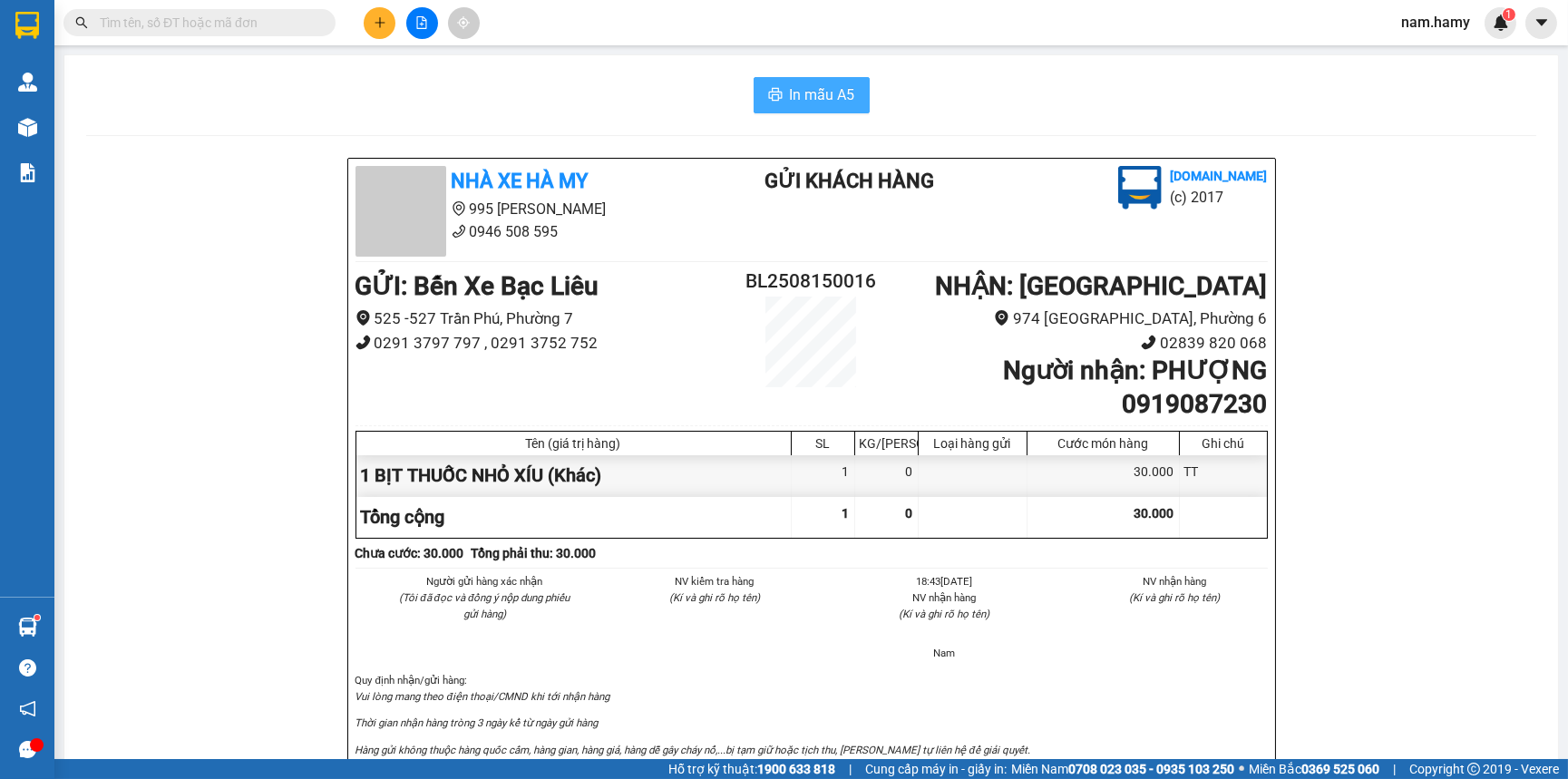
click at [815, 85] on span "In mẫu A5" at bounding box center [823, 95] width 66 height 23
